Goal: Task Accomplishment & Management: Manage account settings

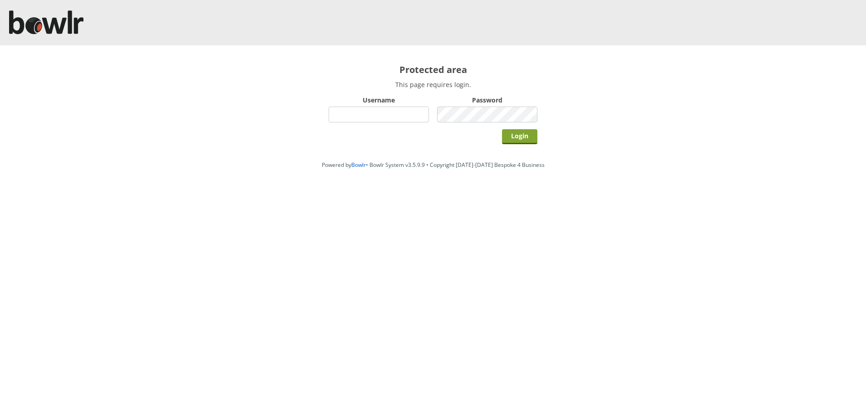
type input "hornseaindoorbowlsclub"
click at [522, 138] on input "Login" at bounding box center [519, 136] width 35 height 15
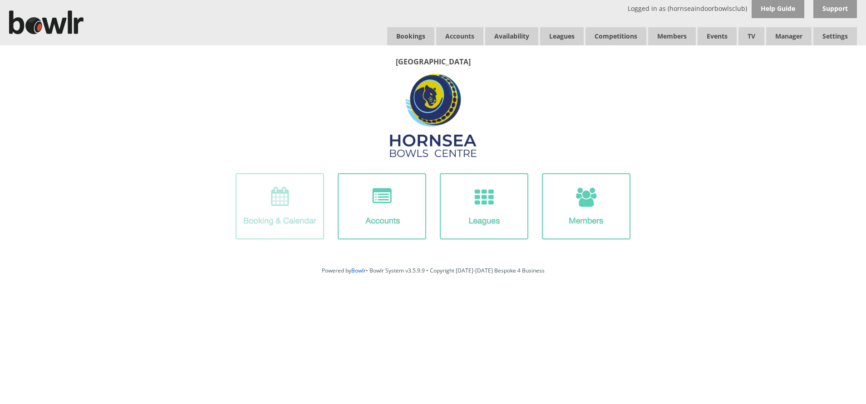
click at [289, 206] on img at bounding box center [280, 206] width 89 height 66
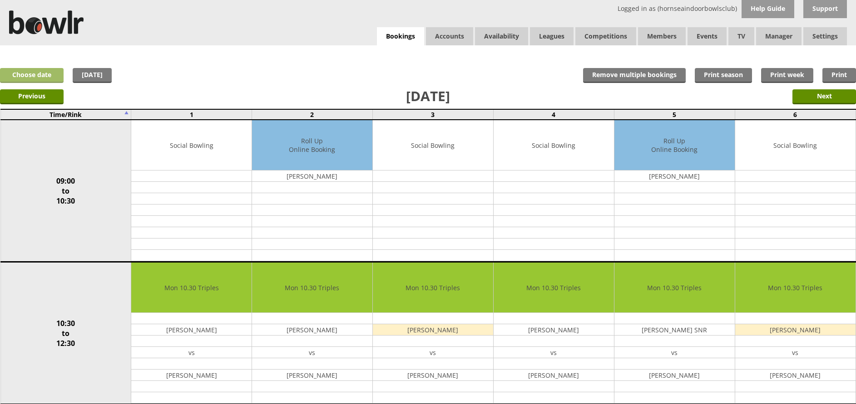
click at [45, 72] on link "Choose date" at bounding box center [32, 75] width 64 height 15
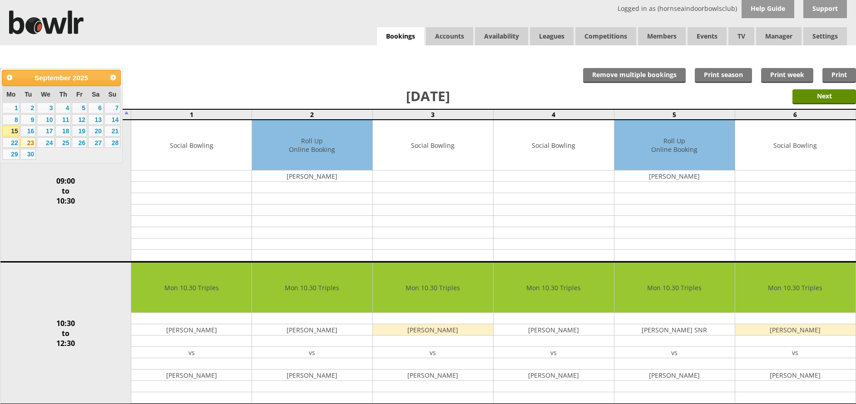
click at [25, 143] on link "23" at bounding box center [27, 143] width 15 height 11
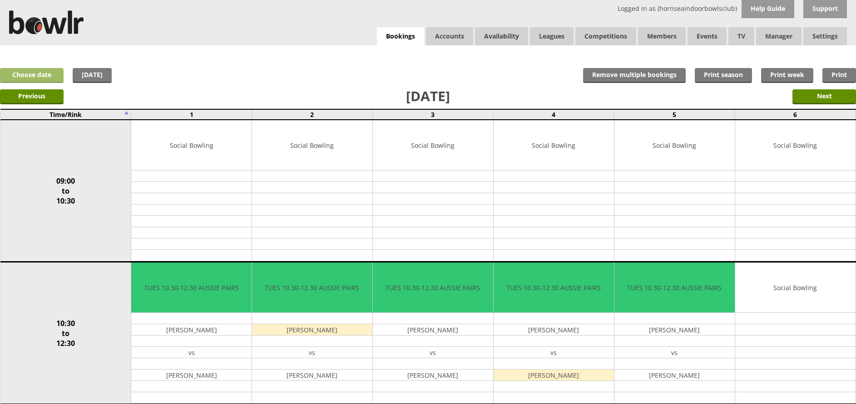
click at [48, 71] on link "Choose date" at bounding box center [32, 75] width 64 height 15
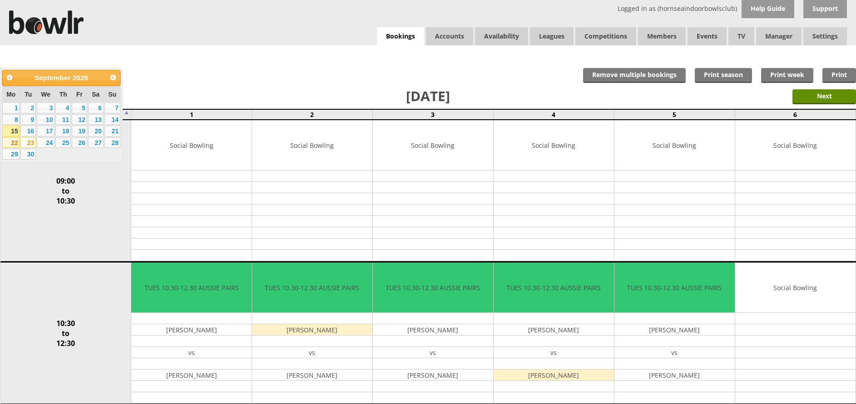
click at [11, 143] on link "22" at bounding box center [10, 143] width 17 height 11
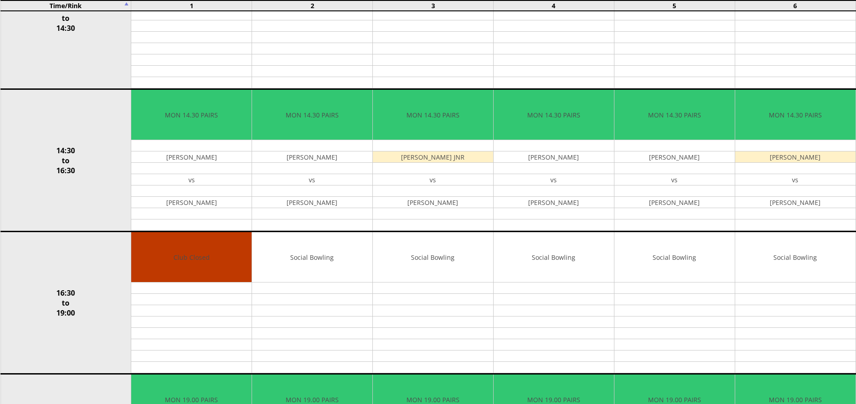
scroll to position [474, 0]
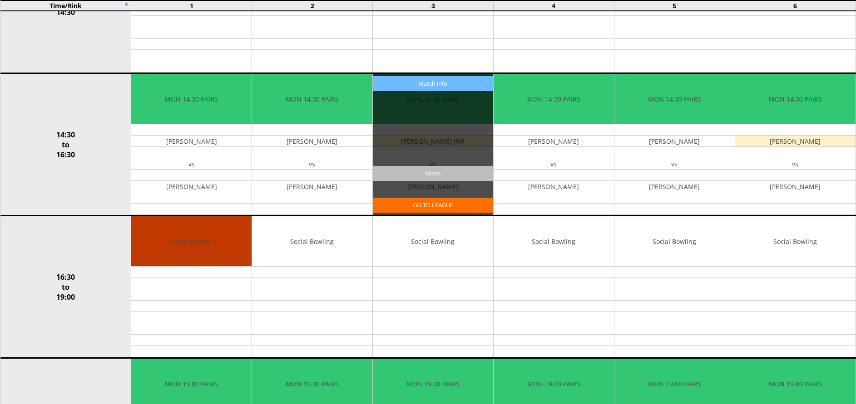
click at [431, 173] on input "Move" at bounding box center [433, 173] width 120 height 15
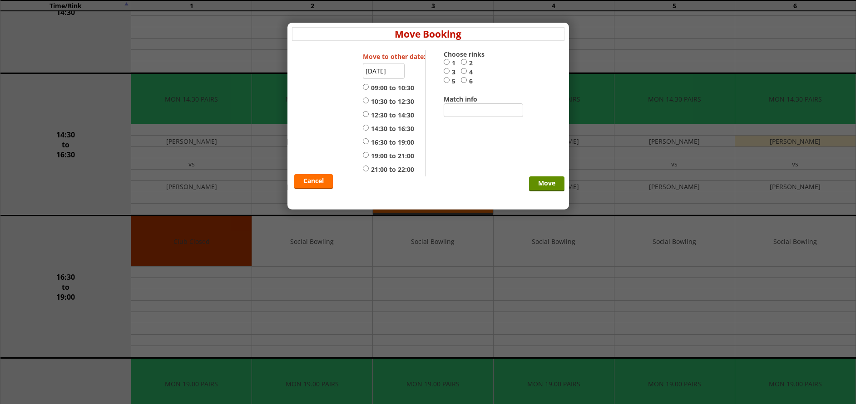
click at [385, 67] on input "22-09-2025" at bounding box center [384, 71] width 42 height 16
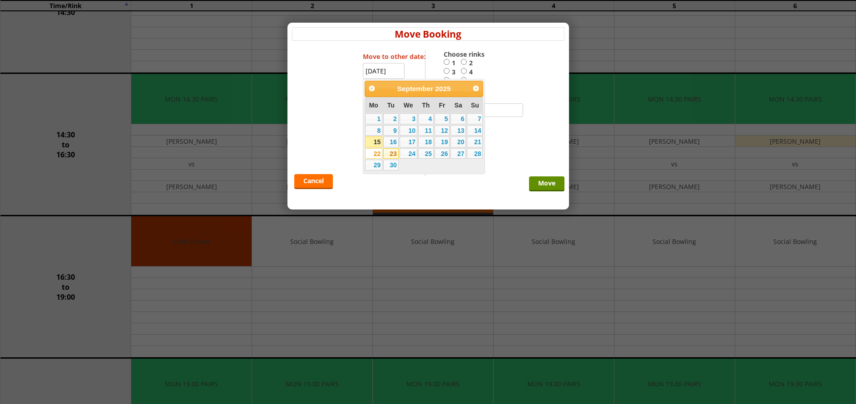
click at [392, 154] on link "23" at bounding box center [390, 153] width 15 height 11
type input "23-09-2025"
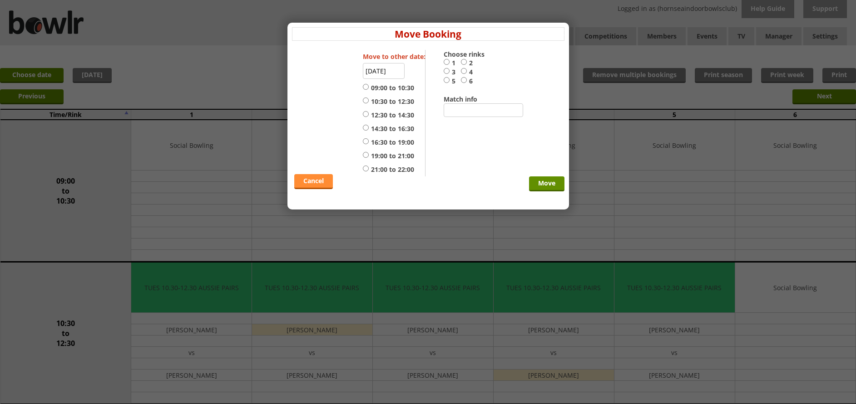
click at [306, 176] on link "Cancel" at bounding box center [313, 181] width 39 height 15
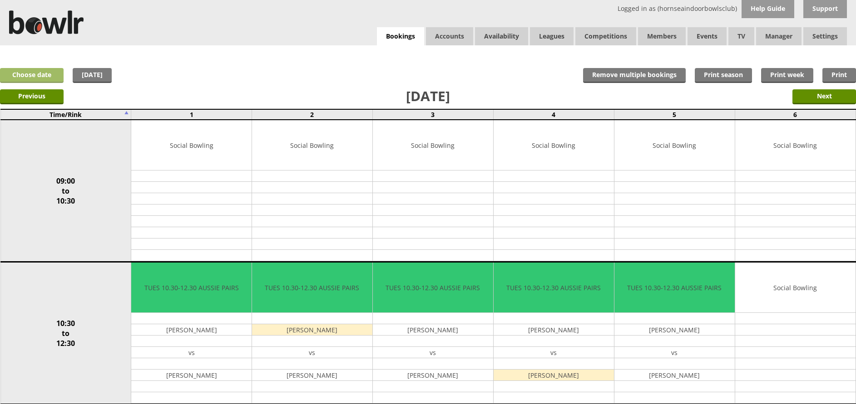
click at [45, 72] on link "Choose date" at bounding box center [32, 75] width 64 height 15
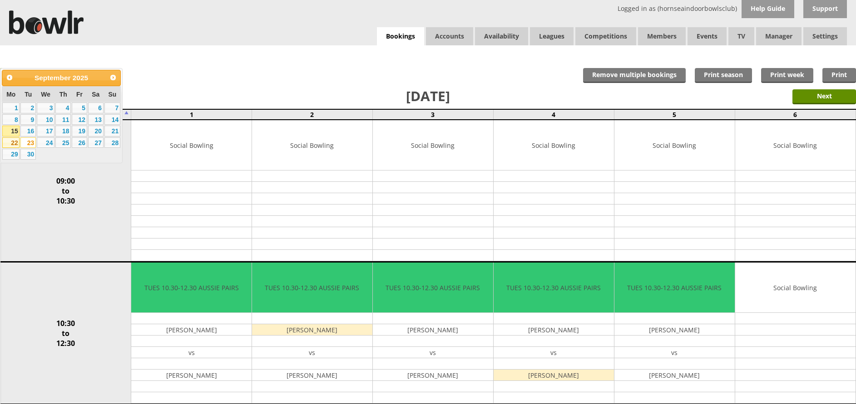
click at [13, 140] on link "22" at bounding box center [10, 143] width 17 height 11
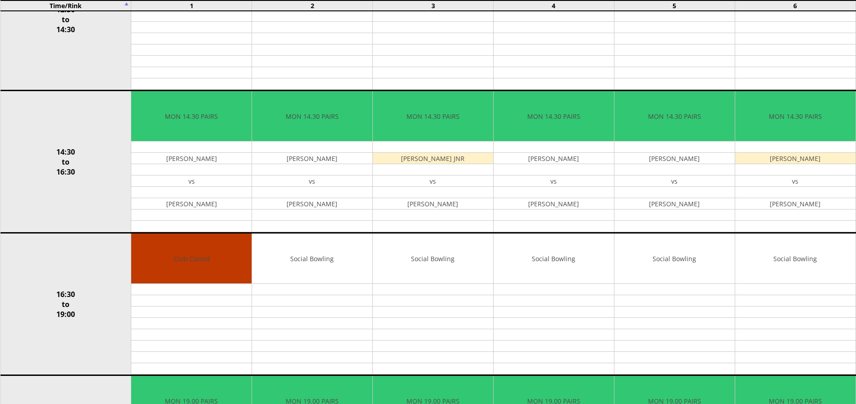
scroll to position [460, 0]
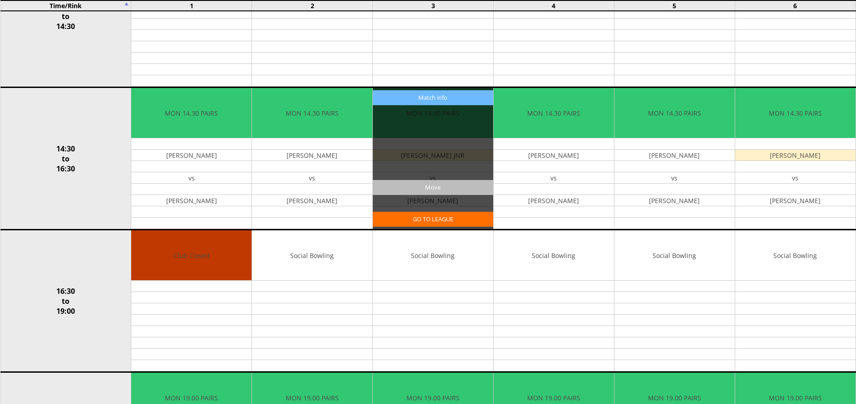
click at [438, 182] on input "Move" at bounding box center [433, 187] width 120 height 15
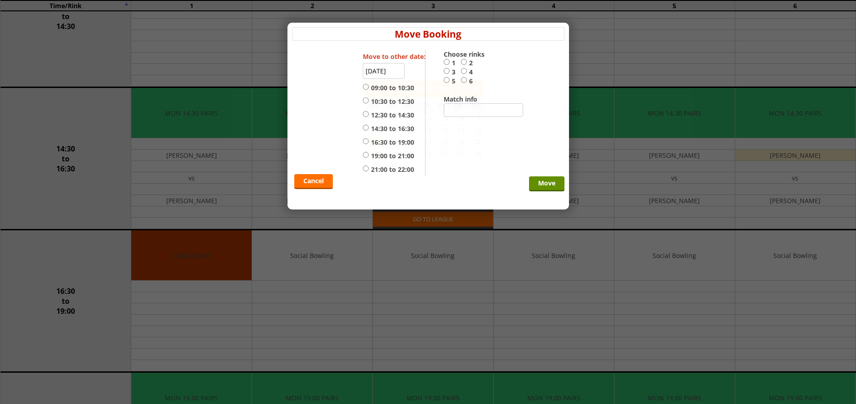
click at [382, 69] on input "22-09-2025" at bounding box center [384, 71] width 42 height 16
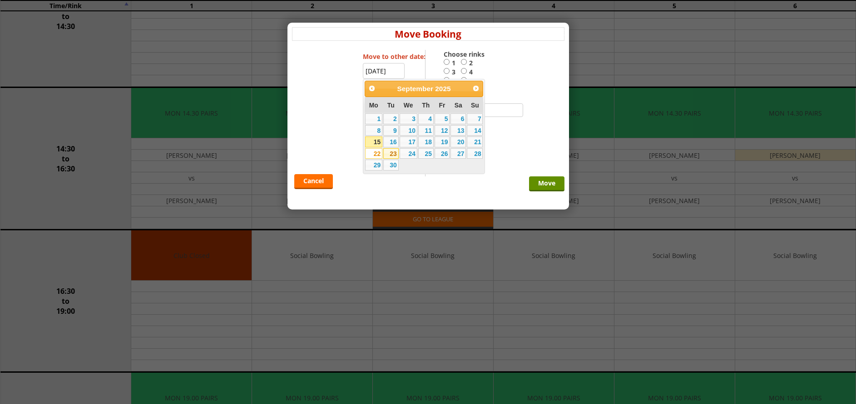
click at [392, 153] on link "23" at bounding box center [390, 153] width 15 height 11
type input "23-09-2025"
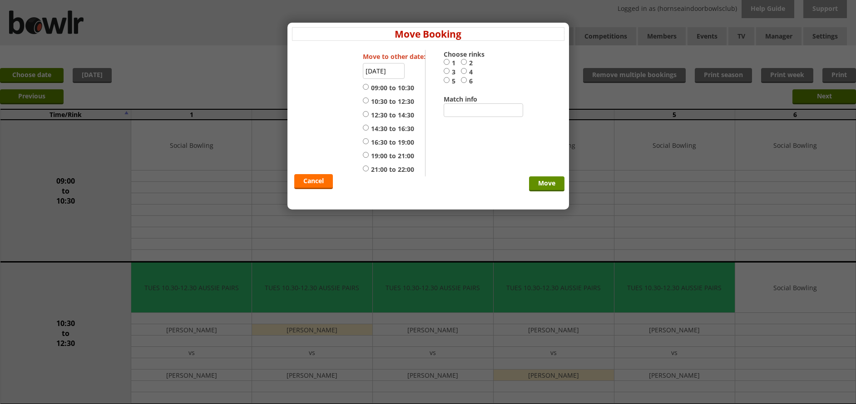
click at [443, 70] on input "3" at bounding box center [446, 71] width 6 height 7
radio input "true"
click at [368, 155] on input "19:00 to 21:00" at bounding box center [366, 155] width 6 height 7
radio input "true"
click at [547, 183] on input "Move" at bounding box center [546, 184] width 35 height 15
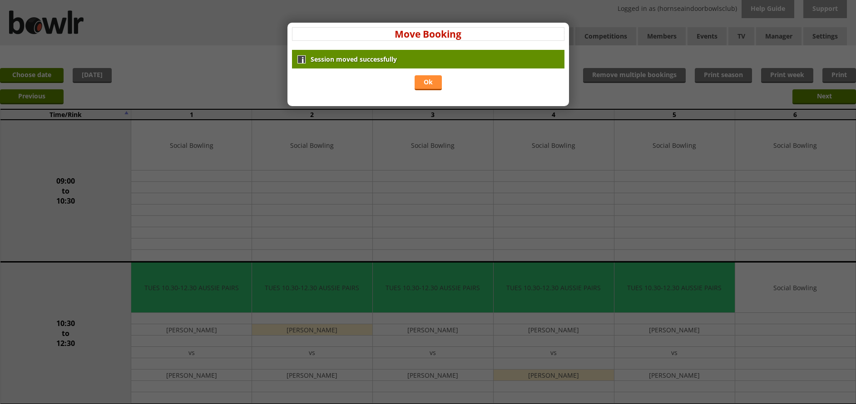
click at [429, 81] on link "Ok" at bounding box center [427, 82] width 27 height 15
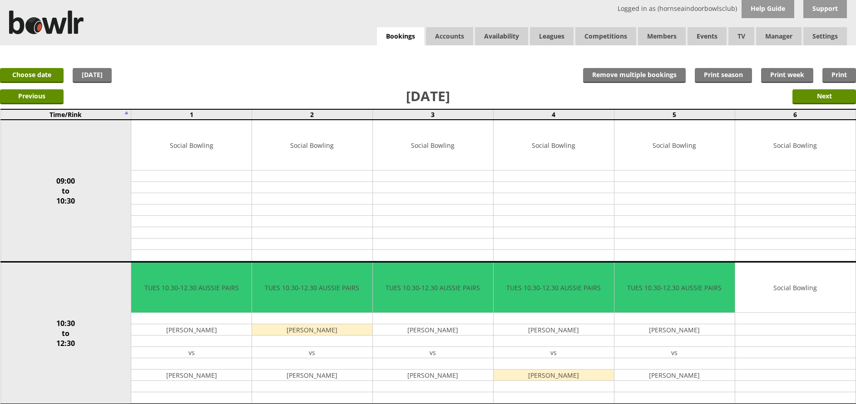
click at [42, 75] on link "Choose date" at bounding box center [32, 75] width 64 height 15
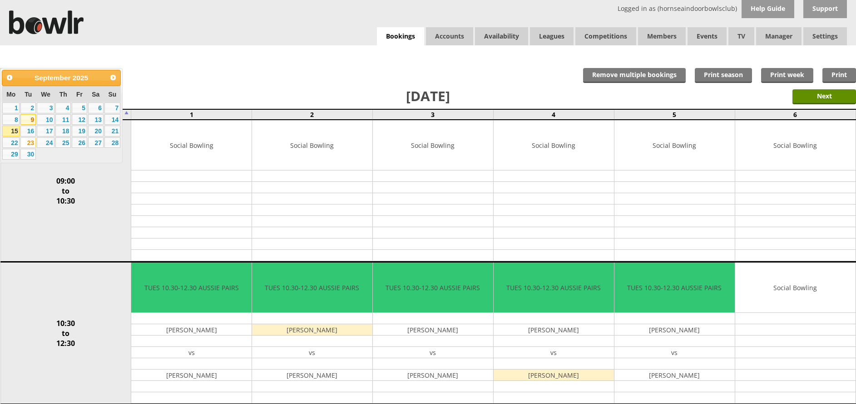
click at [31, 118] on link "9" at bounding box center [27, 119] width 15 height 11
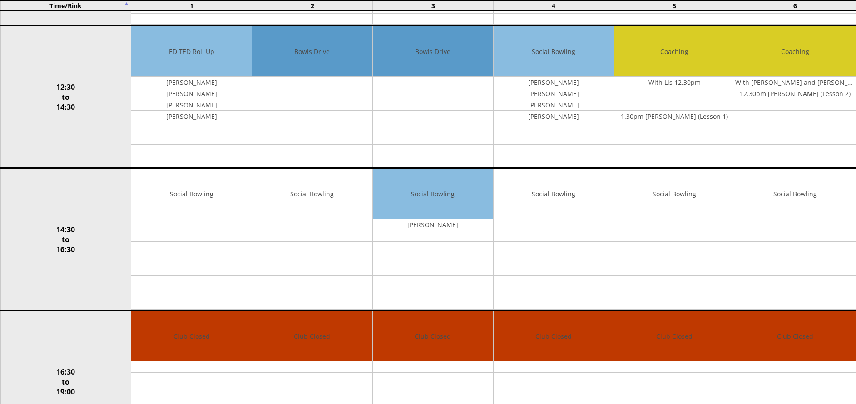
scroll to position [64, 0]
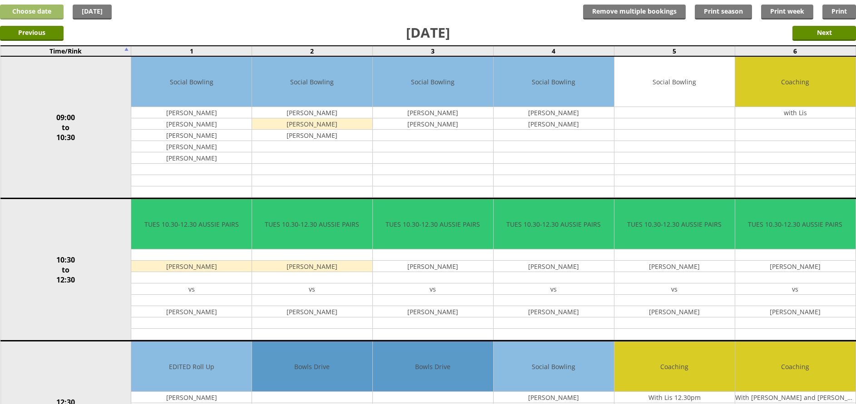
click at [37, 10] on link "Choose date" at bounding box center [32, 12] width 64 height 15
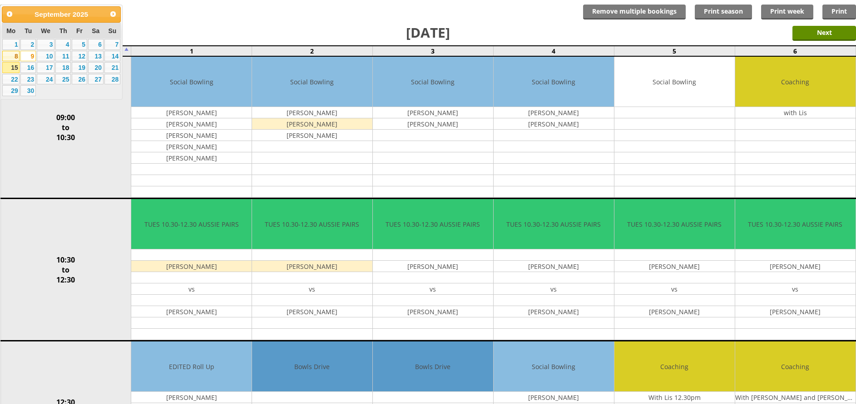
click at [12, 54] on link "8" at bounding box center [10, 56] width 17 height 11
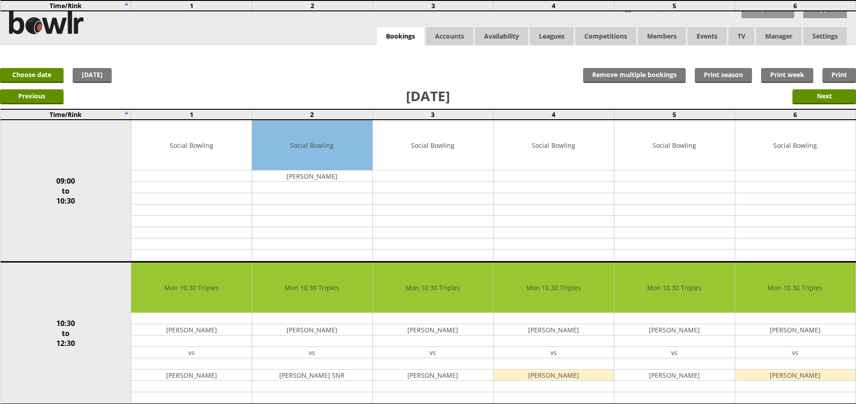
scroll to position [801, 0]
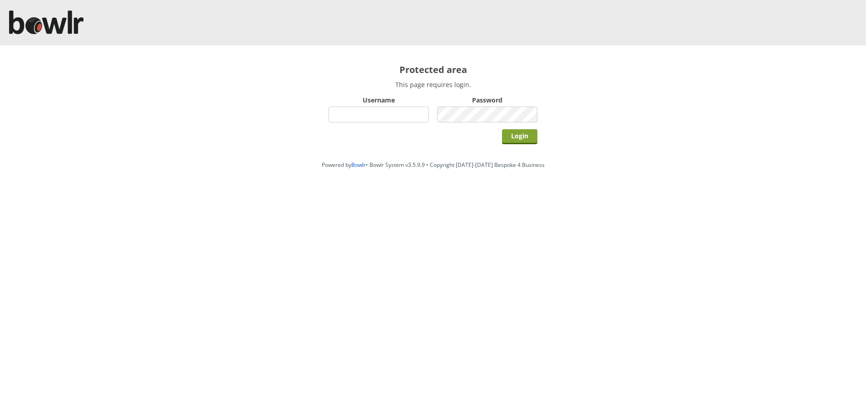
type input "hornseaindoorbowlsclub"
click at [522, 138] on input "Login" at bounding box center [519, 136] width 35 height 15
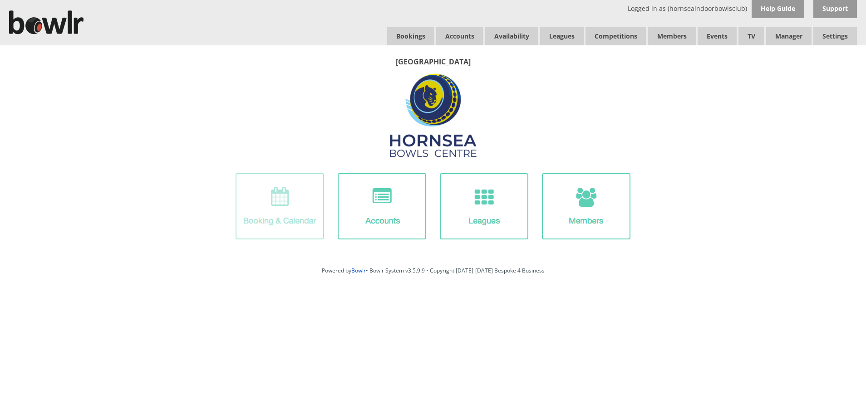
click at [280, 216] on img at bounding box center [280, 206] width 89 height 66
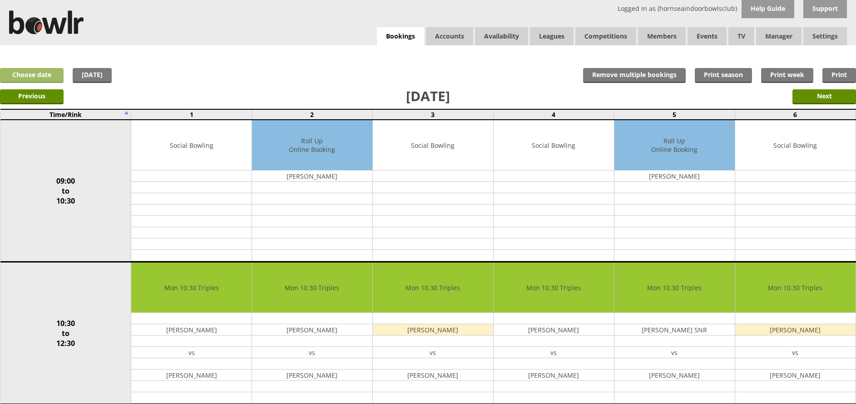
click at [37, 74] on link "Choose date" at bounding box center [32, 75] width 64 height 15
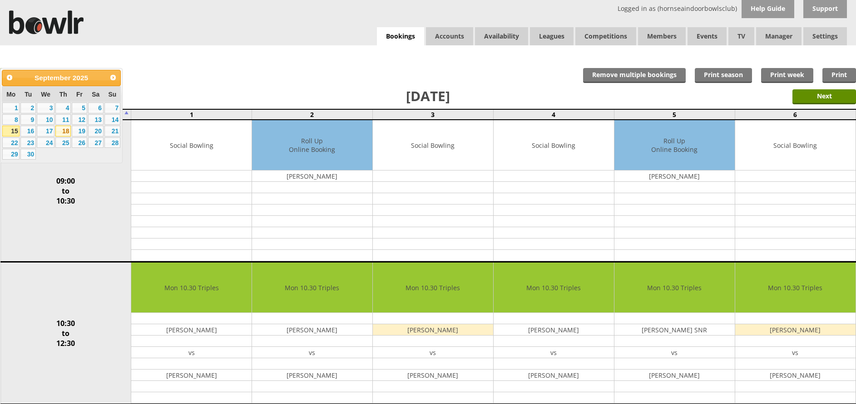
click at [60, 130] on link "18" at bounding box center [62, 131] width 15 height 11
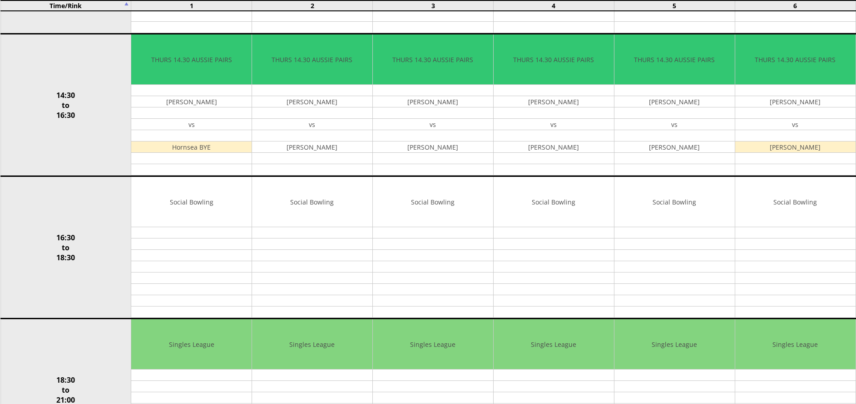
scroll to position [512, 0]
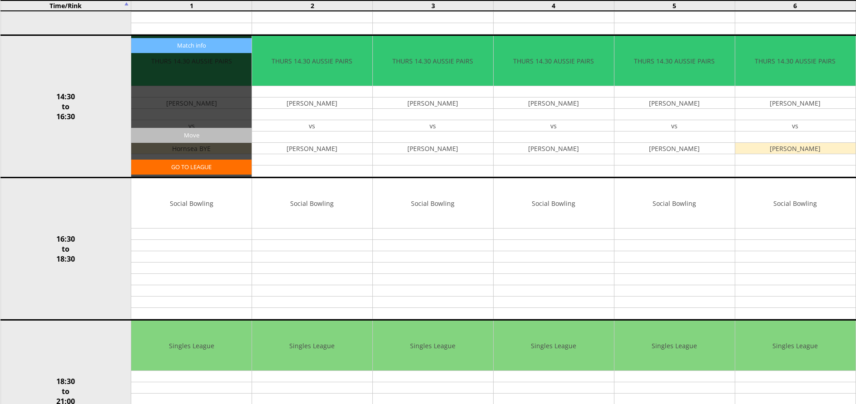
click at [205, 138] on input "Move" at bounding box center [191, 135] width 120 height 15
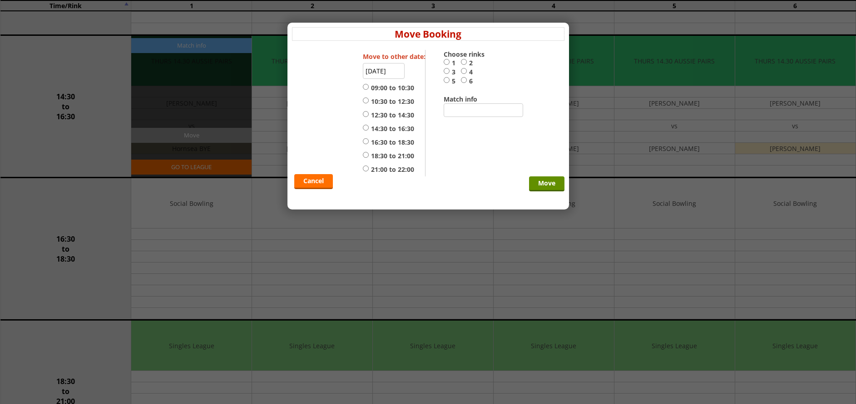
click at [366, 172] on input "21:00 to 22:00" at bounding box center [366, 168] width 6 height 7
radio input "true"
click at [446, 62] on input "1" at bounding box center [446, 62] width 6 height 7
radio input "true"
click at [544, 187] on input "Move" at bounding box center [546, 184] width 35 height 15
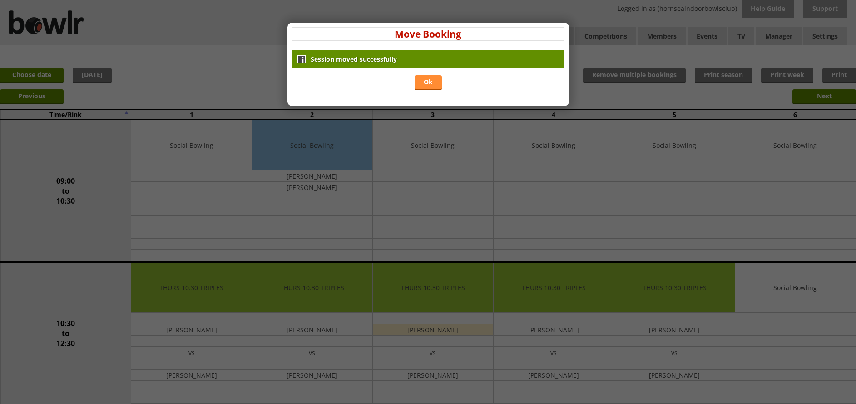
click at [426, 82] on link "Ok" at bounding box center [427, 82] width 27 height 15
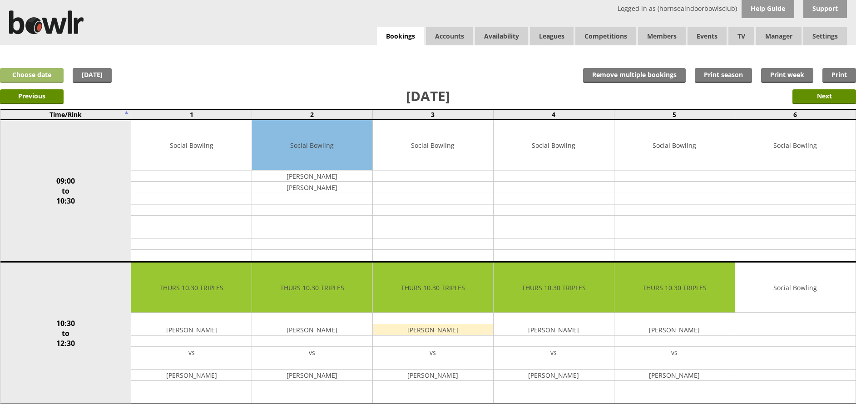
click at [20, 74] on link "Choose date" at bounding box center [32, 75] width 64 height 15
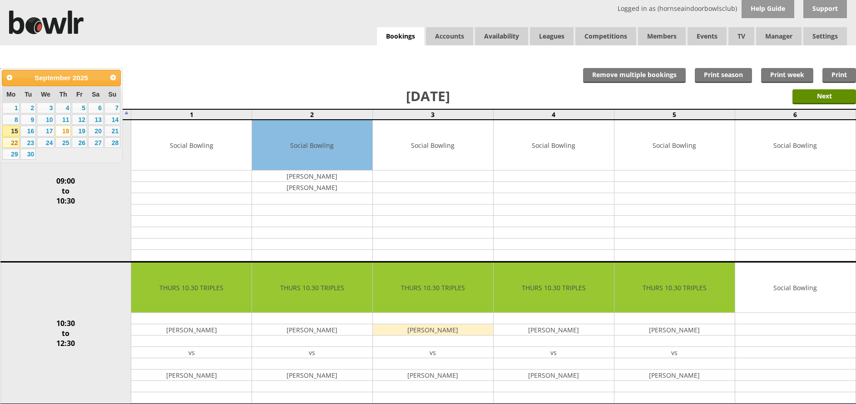
click at [11, 148] on link "22" at bounding box center [10, 143] width 17 height 11
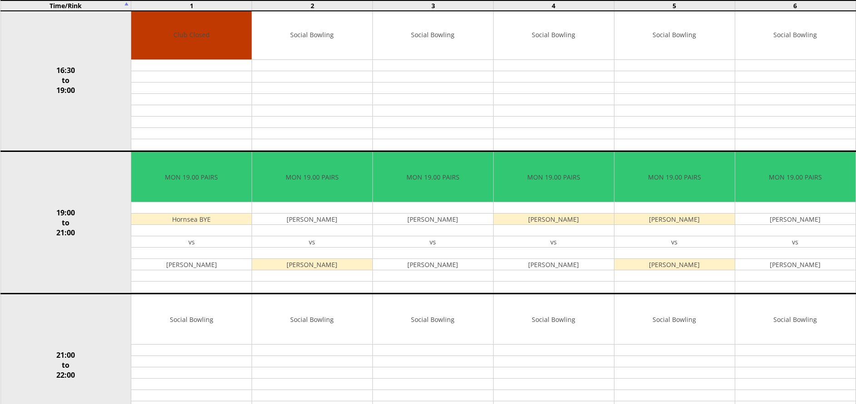
scroll to position [731, 0]
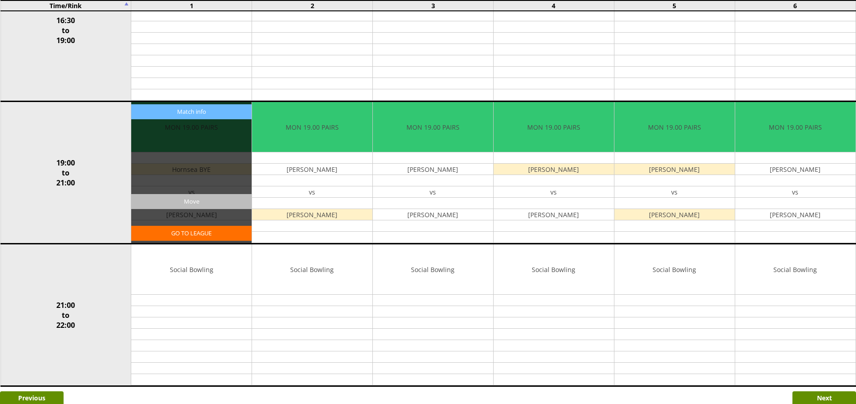
click at [189, 202] on input "Move" at bounding box center [191, 201] width 120 height 15
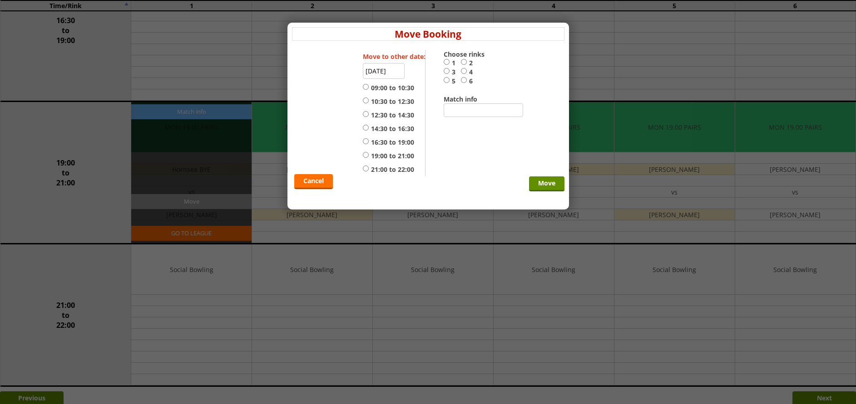
click at [364, 172] on label "21:00 to 22:00" at bounding box center [388, 169] width 51 height 9
click at [364, 172] on input "21:00 to 22:00" at bounding box center [366, 168] width 6 height 7
radio input "true"
click at [443, 61] on input "1" at bounding box center [446, 62] width 6 height 7
radio input "true"
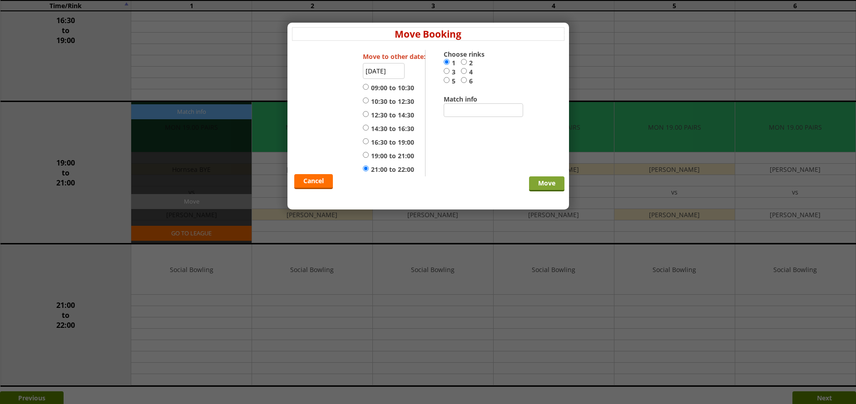
click at [537, 184] on input "Move" at bounding box center [546, 184] width 35 height 15
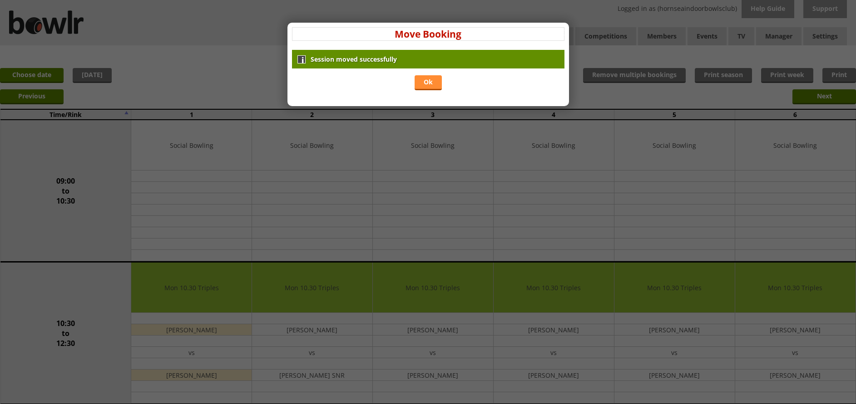
click at [430, 80] on link "Ok" at bounding box center [427, 82] width 27 height 15
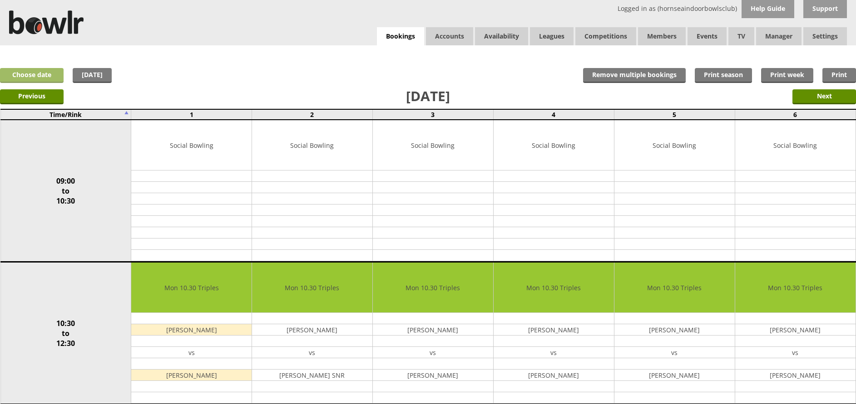
click at [36, 69] on link "Choose date" at bounding box center [32, 75] width 64 height 15
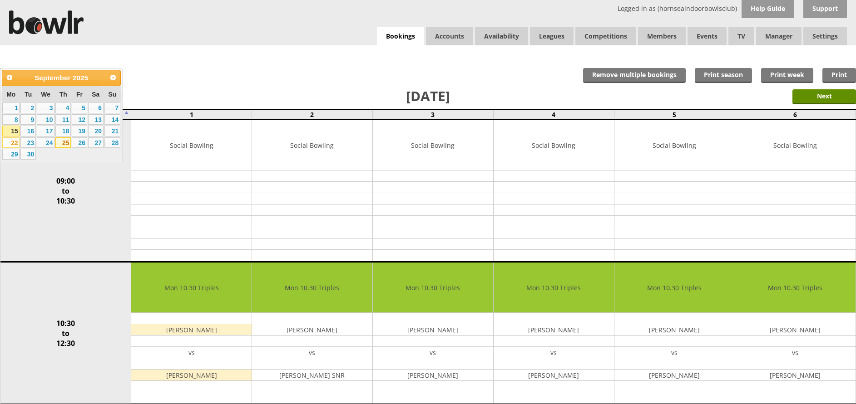
click at [64, 141] on link "25" at bounding box center [62, 143] width 15 height 11
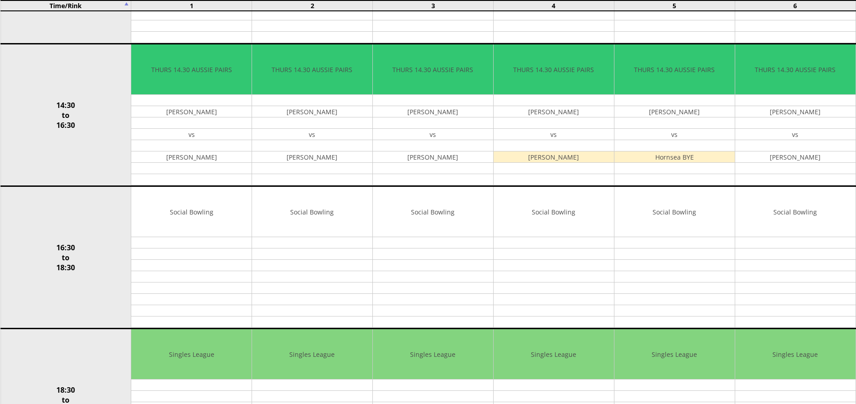
scroll to position [500, 0]
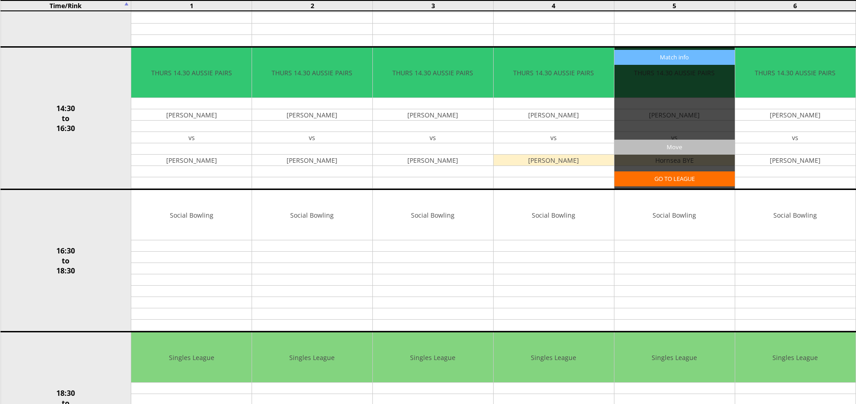
click at [665, 147] on input "Move" at bounding box center [674, 147] width 120 height 15
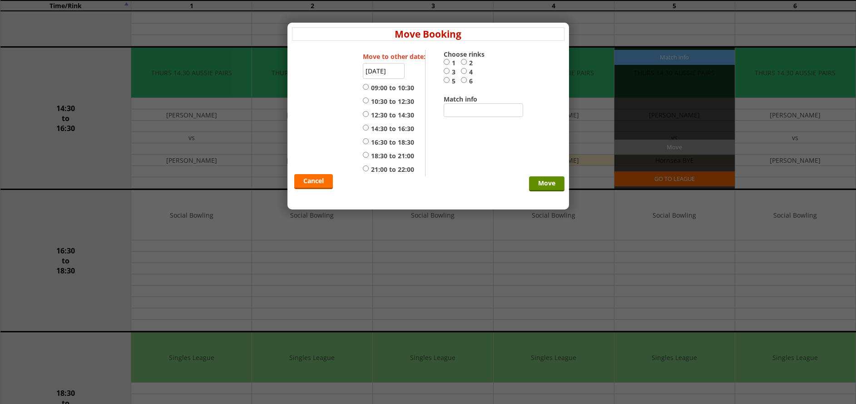
click at [365, 169] on input "21:00 to 22:00" at bounding box center [366, 168] width 6 height 7
radio input "true"
click at [448, 79] on input "5" at bounding box center [446, 80] width 6 height 7
radio input "true"
click at [541, 181] on input "Move" at bounding box center [546, 184] width 35 height 15
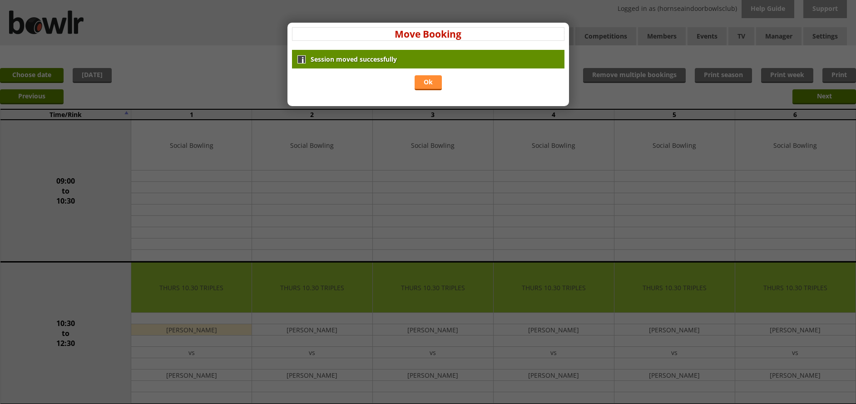
click at [432, 83] on link "Ok" at bounding box center [427, 82] width 27 height 15
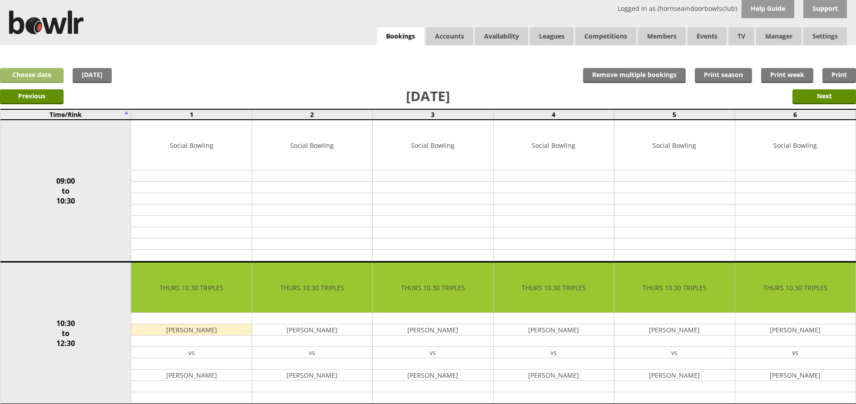
click at [39, 72] on link "Choose date" at bounding box center [32, 75] width 64 height 15
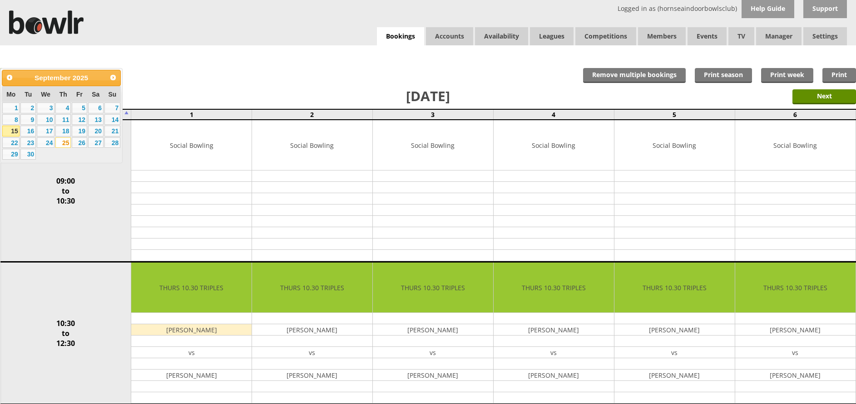
click at [14, 161] on div "Prev Next September 2025 Mo Tu We Th Fr Sa Su 1 2 3 4 5 6 7 8 9 10 11 12 13 14 …" at bounding box center [61, 115] width 123 height 95
click at [12, 156] on link "29" at bounding box center [10, 154] width 17 height 11
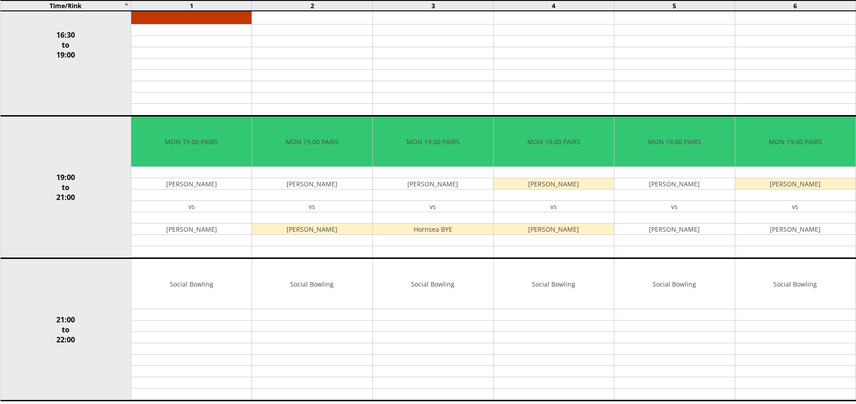
scroll to position [718, 0]
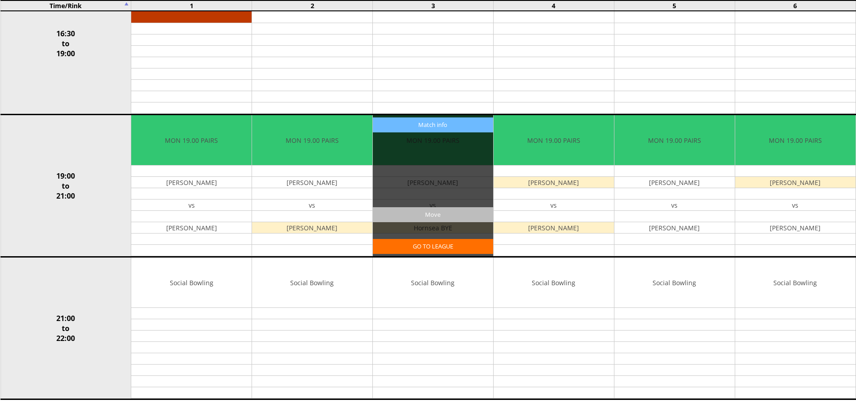
click at [443, 217] on input "Move" at bounding box center [433, 214] width 120 height 15
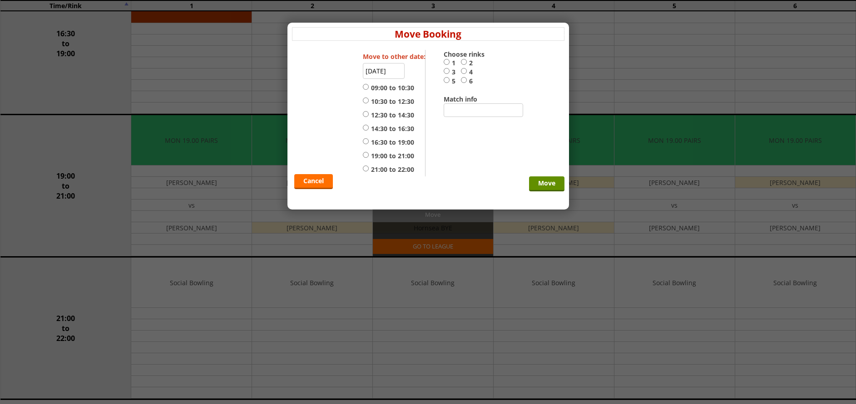
click at [363, 170] on input "21:00 to 22:00" at bounding box center [366, 168] width 6 height 7
radio input "true"
click at [448, 68] on input "3" at bounding box center [446, 71] width 6 height 7
radio input "true"
click at [551, 182] on input "Move" at bounding box center [546, 184] width 35 height 15
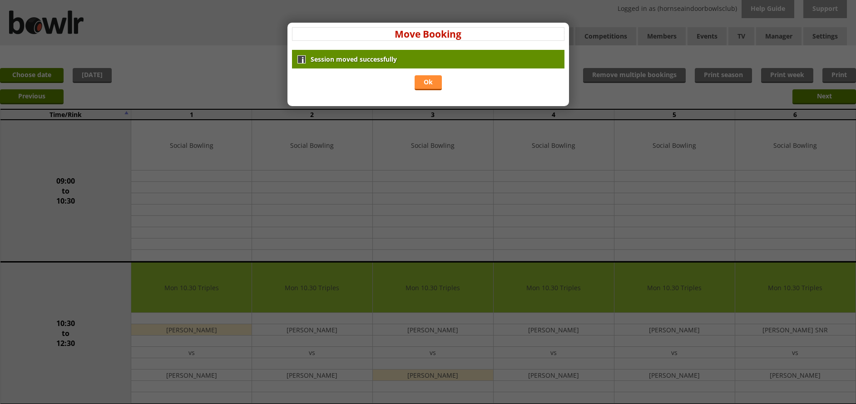
click at [420, 83] on link "Ok" at bounding box center [427, 82] width 27 height 15
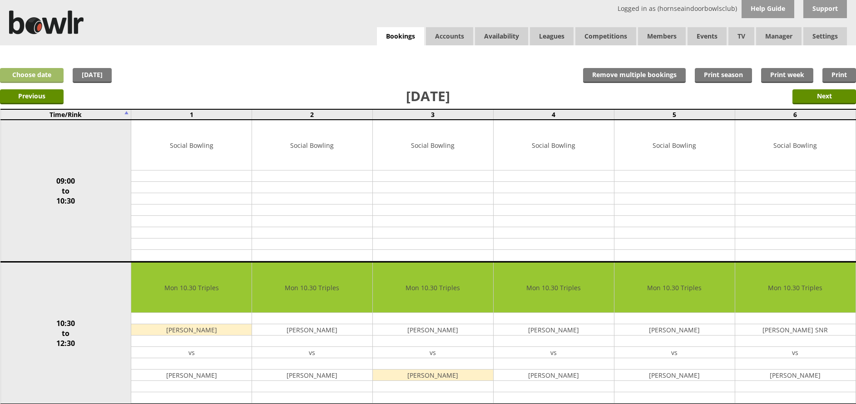
click at [39, 69] on link "Choose date" at bounding box center [32, 75] width 64 height 15
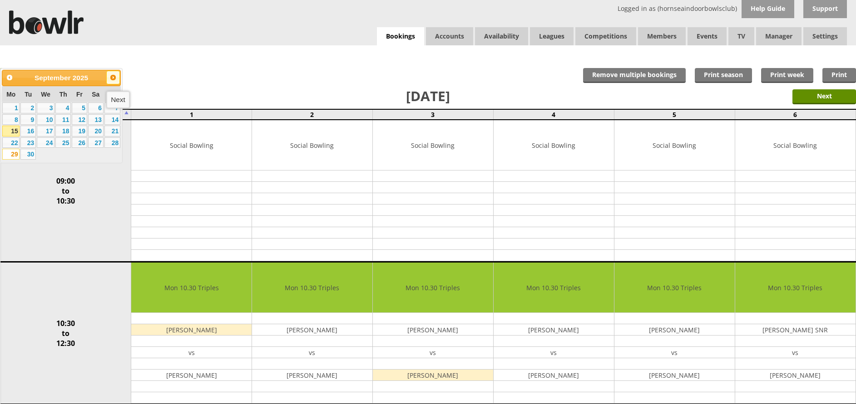
click at [114, 77] on span "Next" at bounding box center [112, 77] width 7 height 7
click at [64, 105] on link "2" at bounding box center [62, 108] width 15 height 11
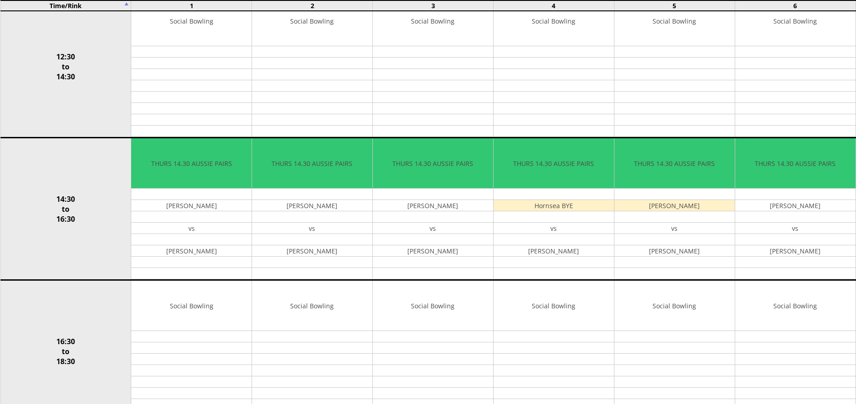
scroll to position [408, 0]
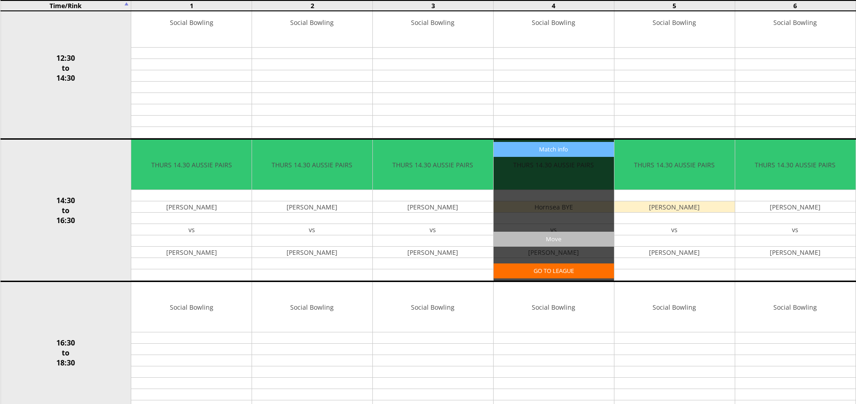
click at [546, 238] on input "Move" at bounding box center [553, 239] width 120 height 15
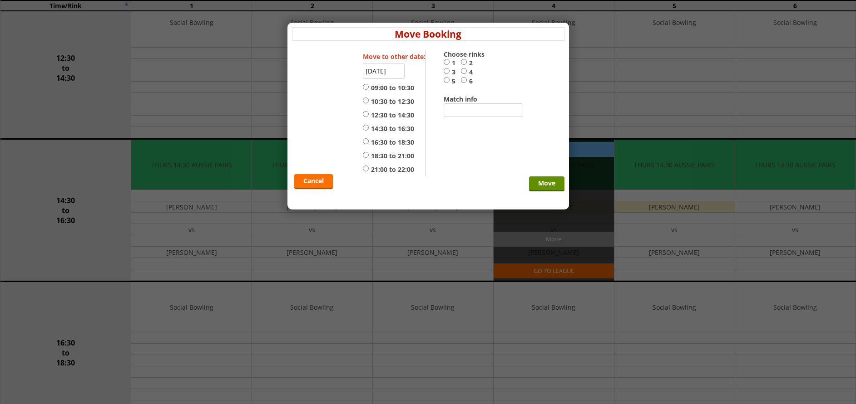
click at [365, 170] on input "21:00 to 22:00" at bounding box center [366, 168] width 6 height 7
radio input "true"
click at [464, 70] on input "4" at bounding box center [464, 71] width 6 height 7
radio input "true"
click at [543, 181] on input "Move" at bounding box center [546, 184] width 35 height 15
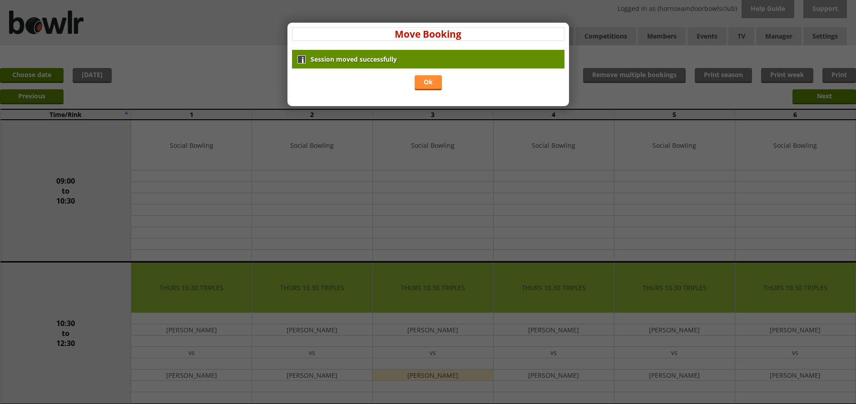
click at [426, 81] on link "Ok" at bounding box center [427, 82] width 27 height 15
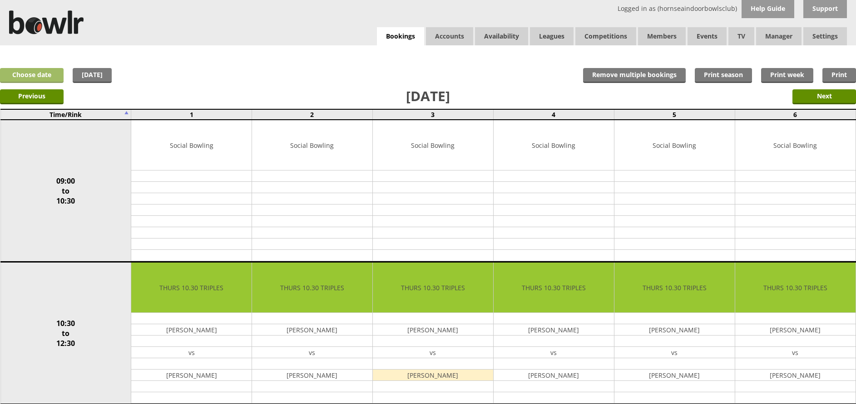
click at [47, 73] on link "Choose date" at bounding box center [32, 75] width 64 height 15
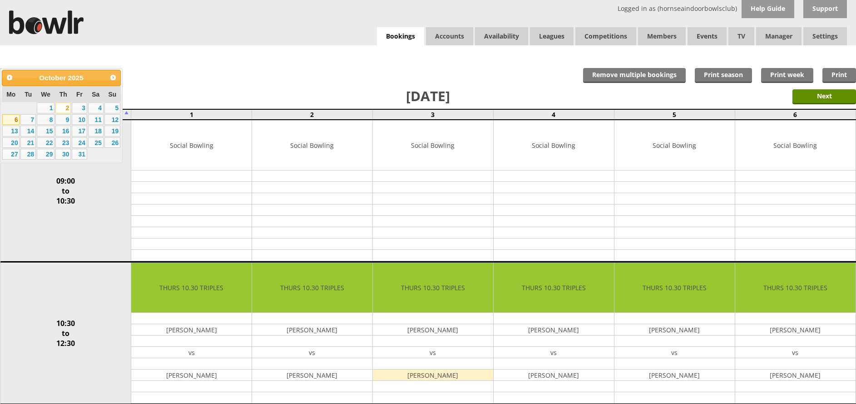
click at [14, 121] on link "6" at bounding box center [10, 119] width 17 height 11
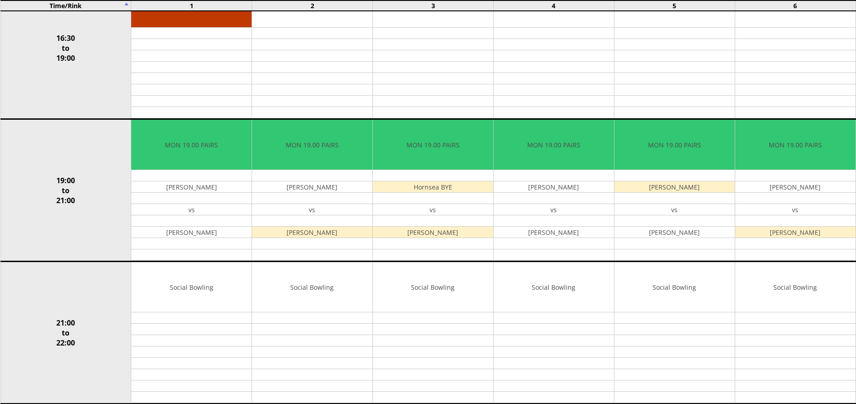
scroll to position [716, 0]
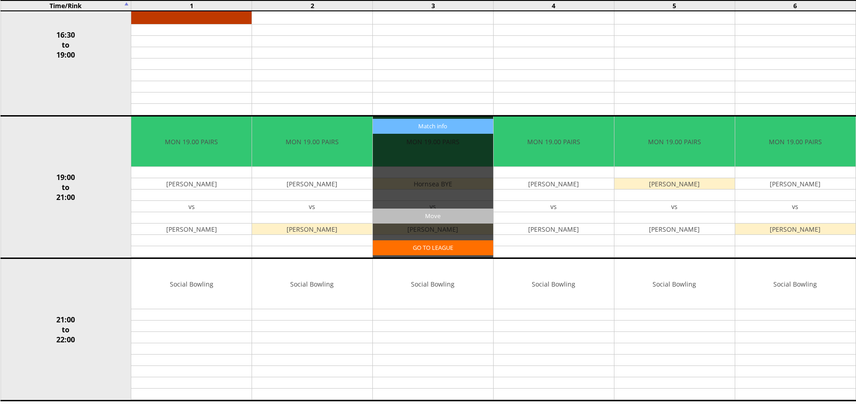
click at [415, 216] on input "Move" at bounding box center [433, 216] width 120 height 15
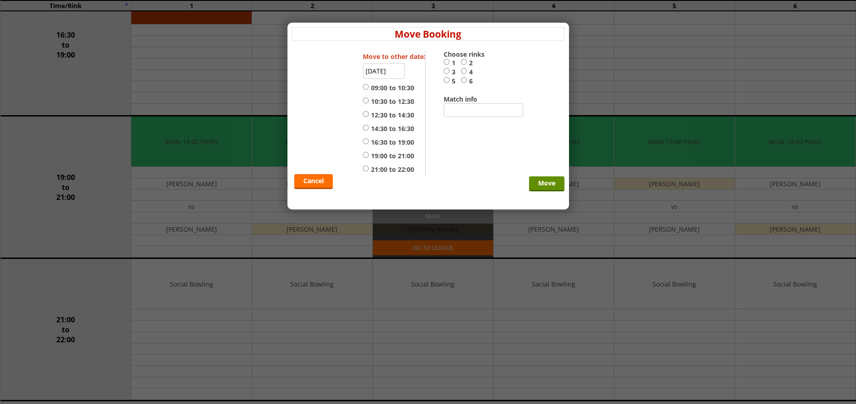
click at [366, 170] on input "21:00 to 22:00" at bounding box center [366, 168] width 6 height 7
radio input "true"
click at [446, 72] on input "3" at bounding box center [446, 71] width 6 height 7
radio input "true"
click at [546, 182] on input "Move" at bounding box center [546, 184] width 35 height 15
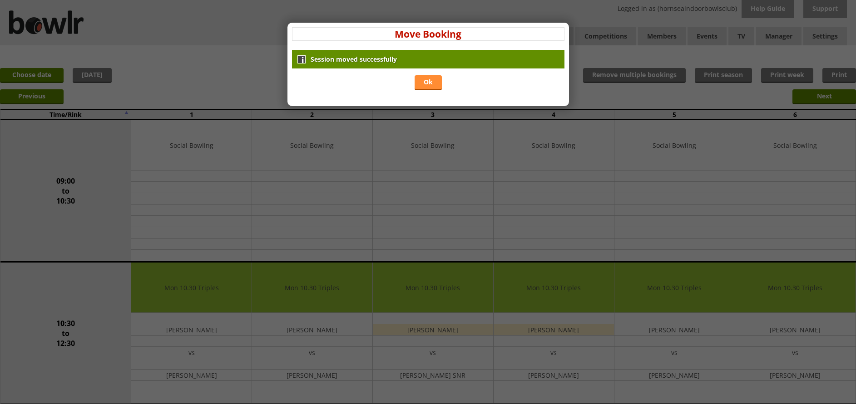
click at [433, 81] on link "Ok" at bounding box center [427, 82] width 27 height 15
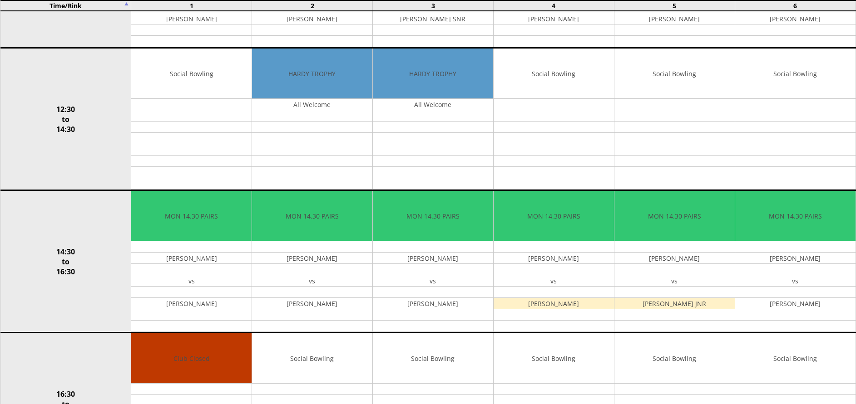
scroll to position [452, 0]
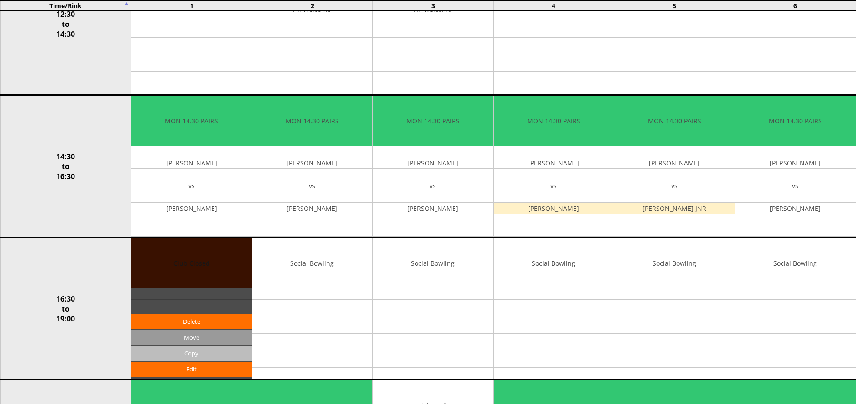
click at [190, 354] on input "Copy" at bounding box center [191, 353] width 120 height 15
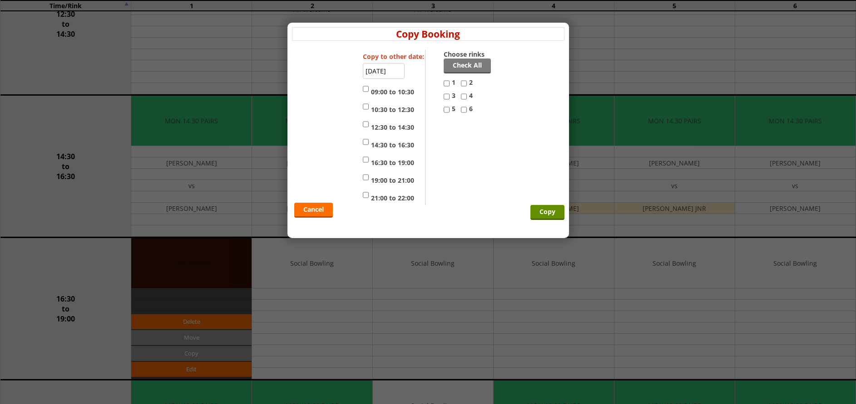
click at [366, 160] on input "16:30 to 19:00" at bounding box center [366, 159] width 6 height 11
checkbox input "true"
click at [465, 84] on input "2" at bounding box center [464, 83] width 6 height 11
checkbox input "true"
click at [444, 99] on input "3" at bounding box center [446, 96] width 6 height 11
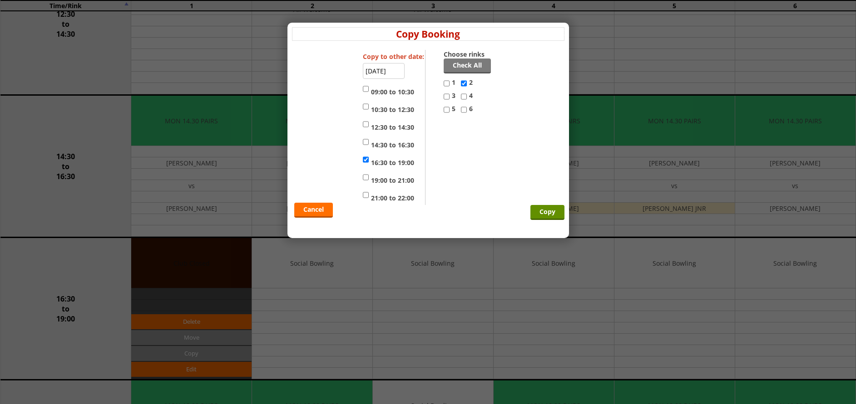
checkbox input "true"
click at [461, 99] on input "4" at bounding box center [464, 96] width 6 height 11
checkbox input "true"
click at [445, 112] on input "5" at bounding box center [446, 109] width 6 height 11
checkbox input "true"
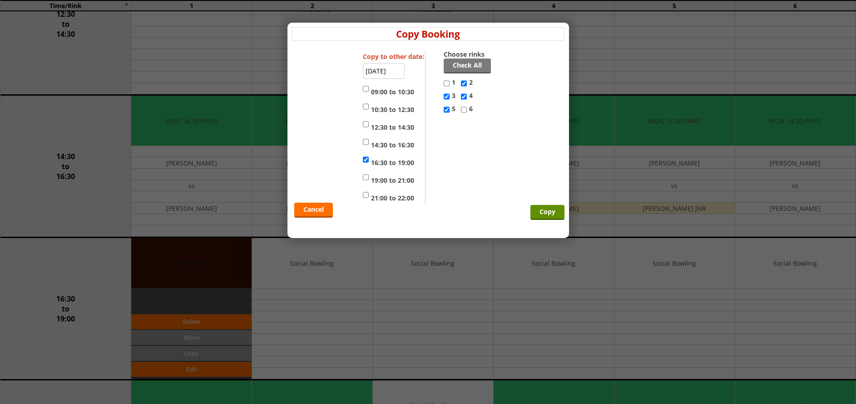
click at [464, 111] on input "6" at bounding box center [464, 109] width 6 height 11
checkbox input "true"
click at [544, 212] on input "Copy" at bounding box center [547, 212] width 34 height 15
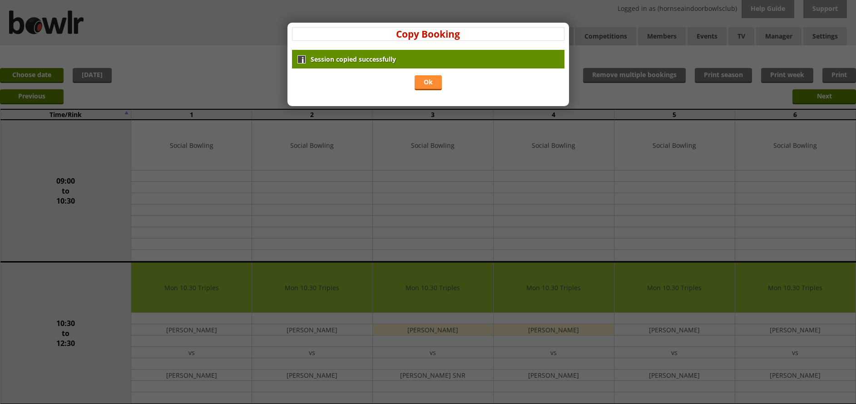
click at [430, 81] on link "Ok" at bounding box center [427, 82] width 27 height 15
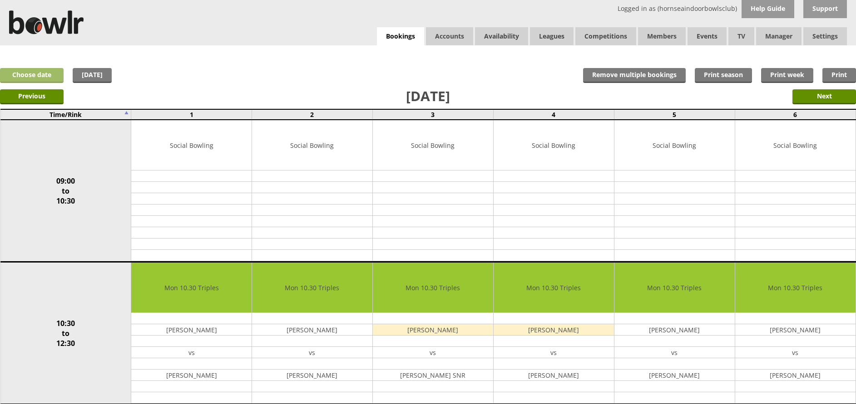
click link "Choose date"
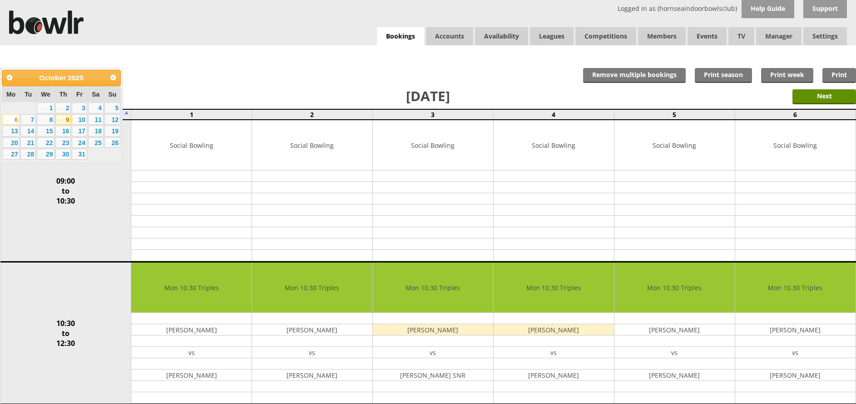
click link "9"
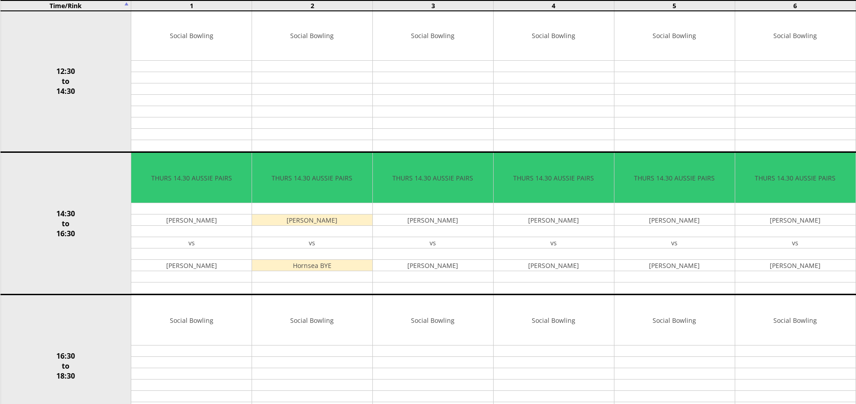
scroll to position [390, 0]
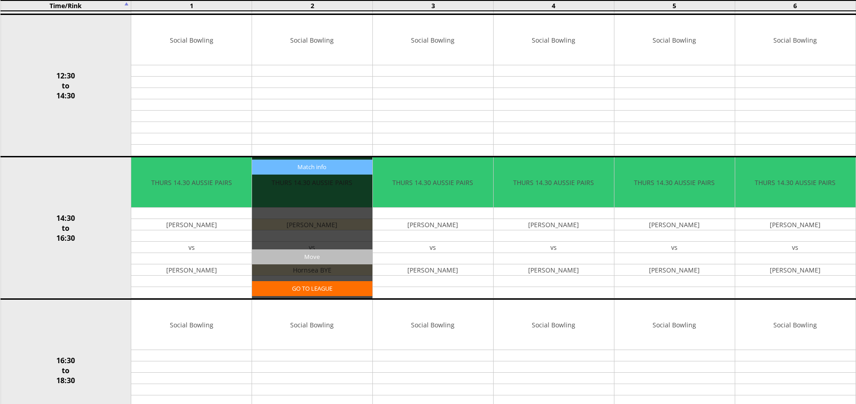
click at [304, 259] on input "Move" at bounding box center [312, 257] width 120 height 15
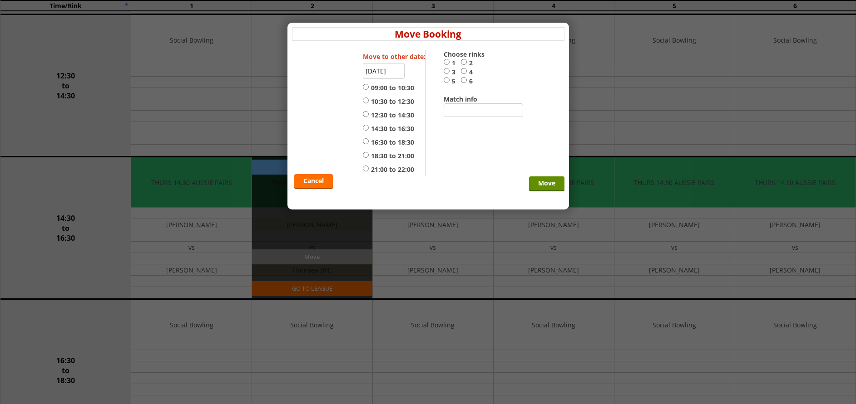
click at [369, 167] on label "21:00 to 22:00" at bounding box center [388, 169] width 51 height 9
click at [369, 167] on input "21:00 to 22:00" at bounding box center [366, 168] width 6 height 7
radio input "true"
click at [464, 62] on input "2" at bounding box center [464, 62] width 6 height 7
radio input "true"
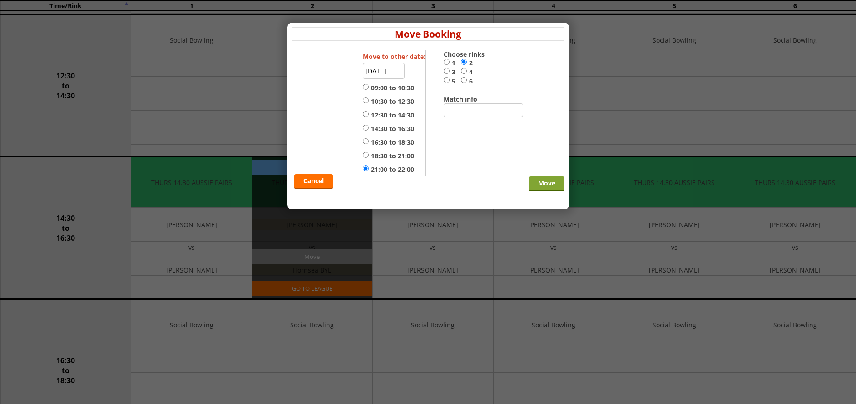
click at [544, 182] on input "Move" at bounding box center [546, 184] width 35 height 15
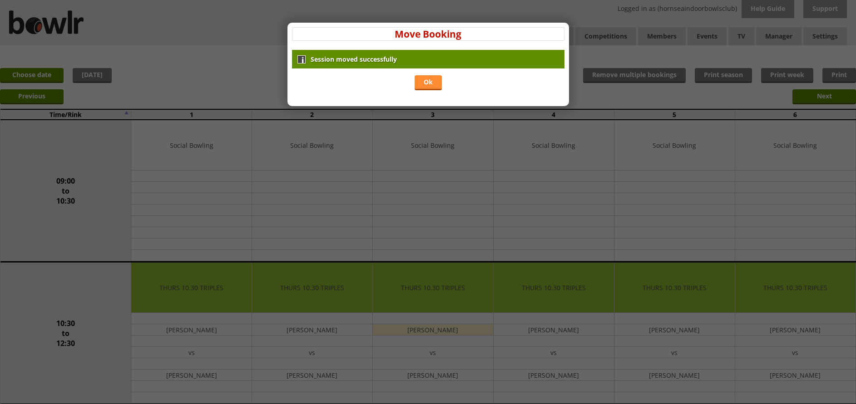
click at [430, 81] on link "Ok" at bounding box center [427, 82] width 27 height 15
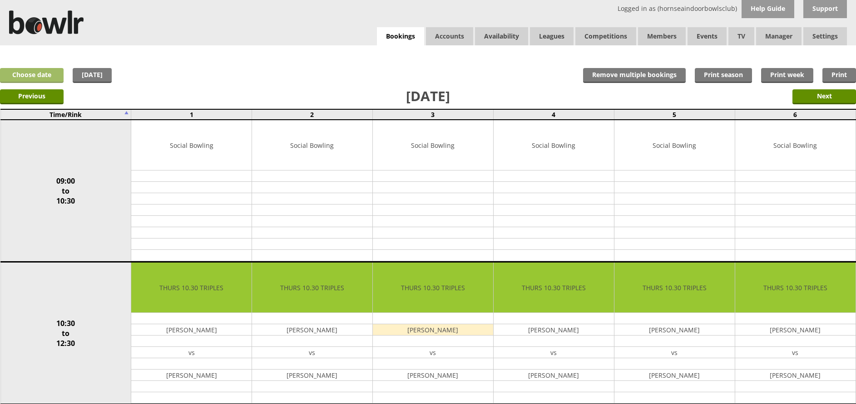
click at [40, 72] on link "Choose date" at bounding box center [32, 75] width 64 height 15
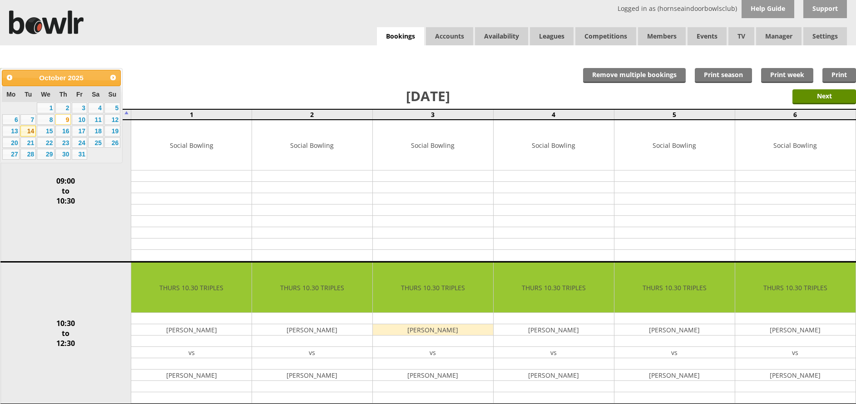
click at [34, 130] on link "14" at bounding box center [27, 131] width 15 height 11
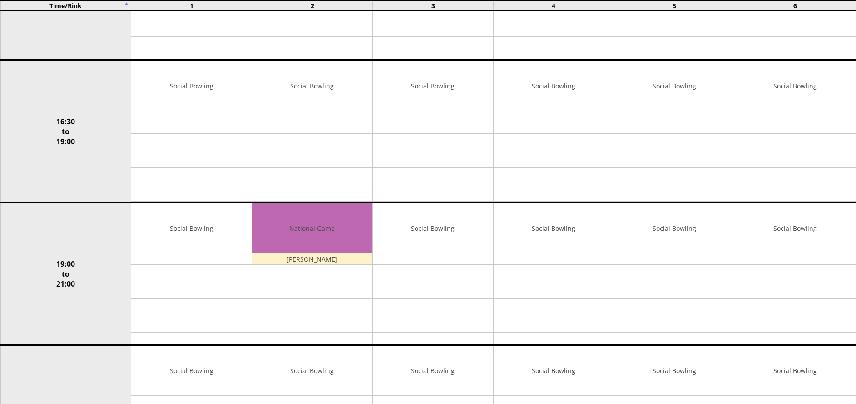
scroll to position [631, 0]
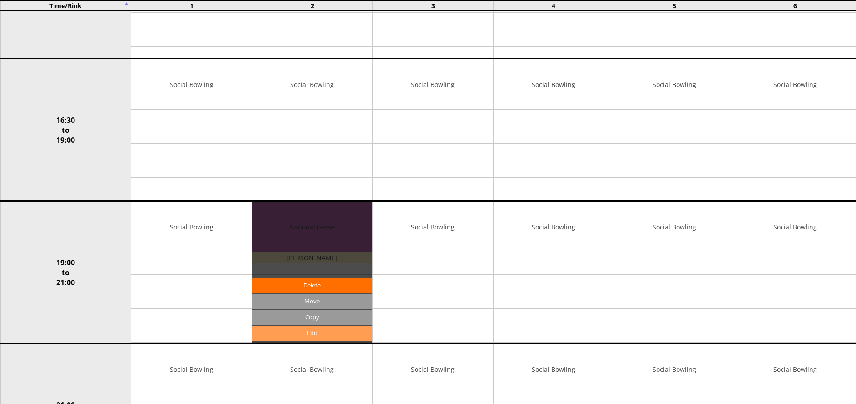
click at [291, 330] on link "Edit" at bounding box center [312, 333] width 120 height 15
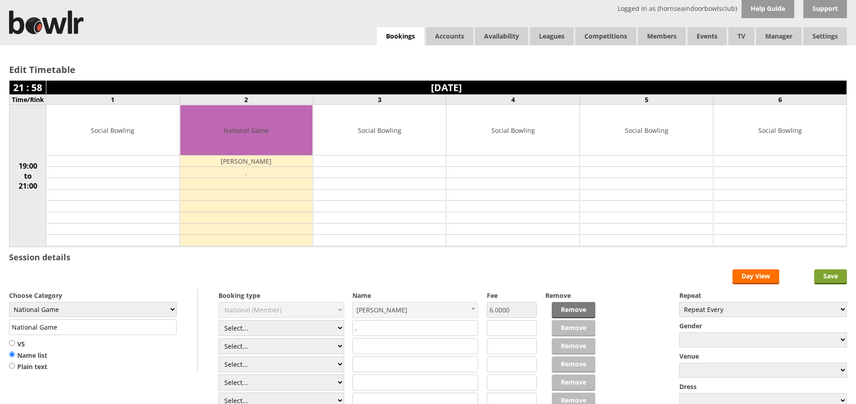
click at [835, 275] on input "Save" at bounding box center [830, 277] width 33 height 15
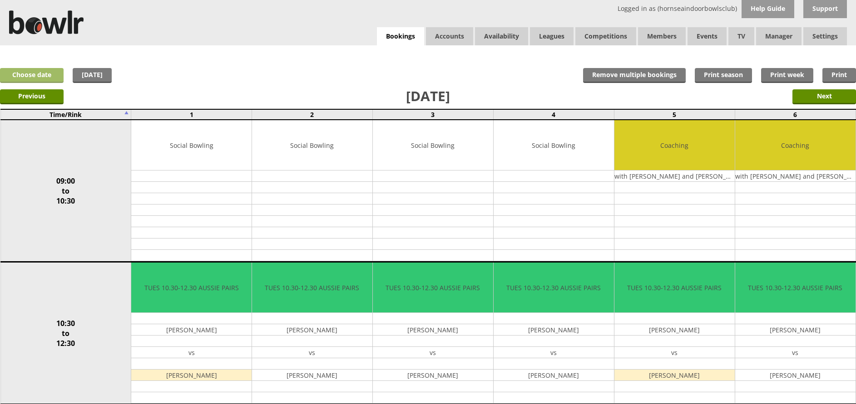
click at [45, 74] on link "Choose date" at bounding box center [32, 75] width 64 height 15
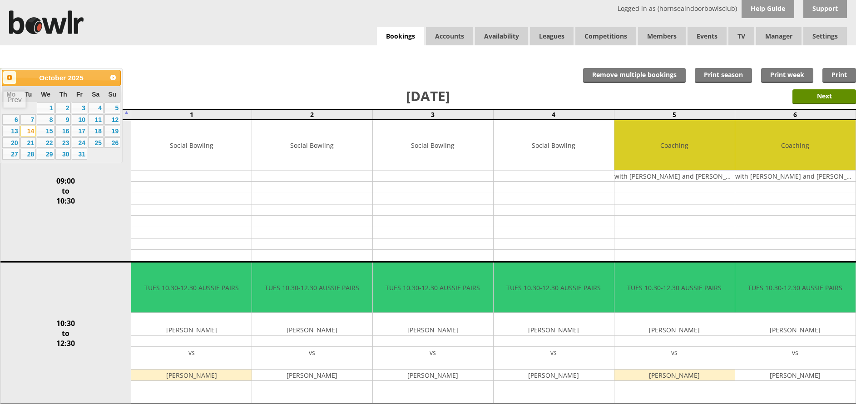
click at [11, 76] on span "Prev" at bounding box center [9, 77] width 7 height 7
click at [26, 134] on link "16" at bounding box center [27, 131] width 15 height 11
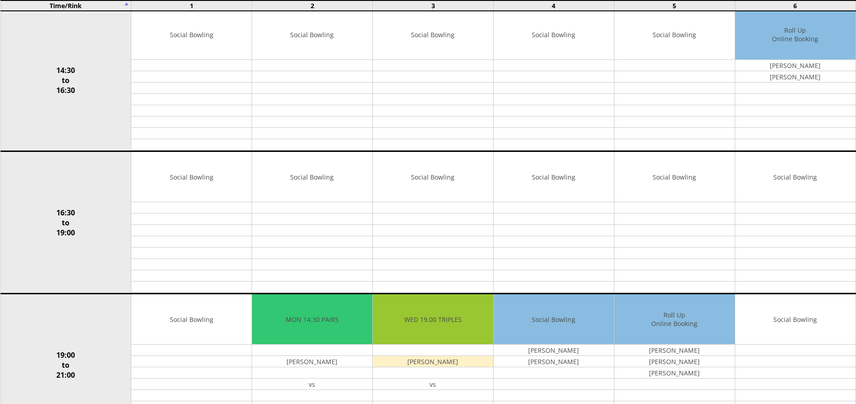
scroll to position [544, 0]
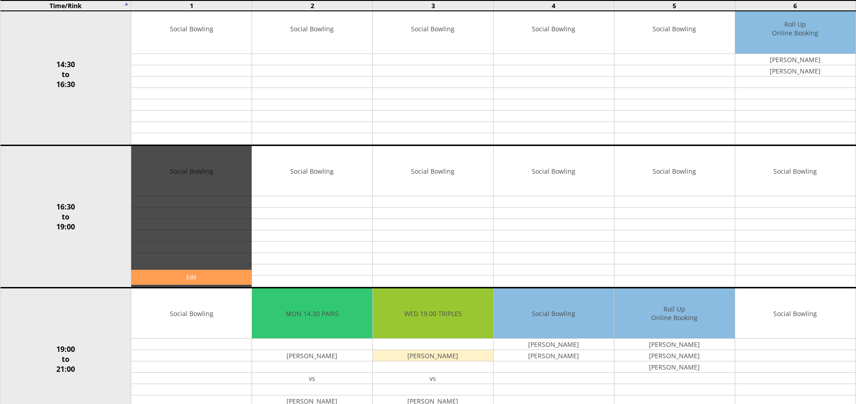
click at [178, 281] on link "Edit" at bounding box center [191, 277] width 120 height 15
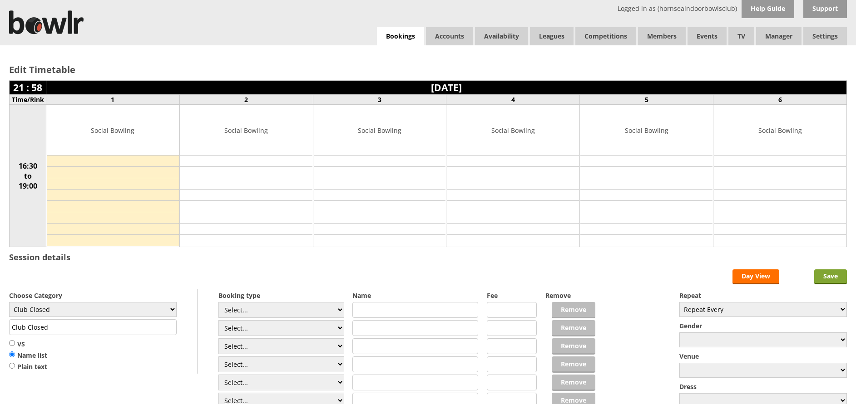
click at [828, 279] on input "Save" at bounding box center [830, 277] width 33 height 15
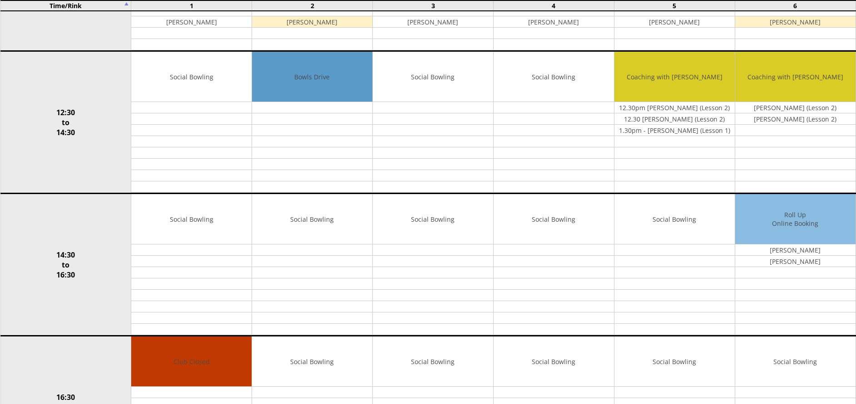
scroll to position [352, 0]
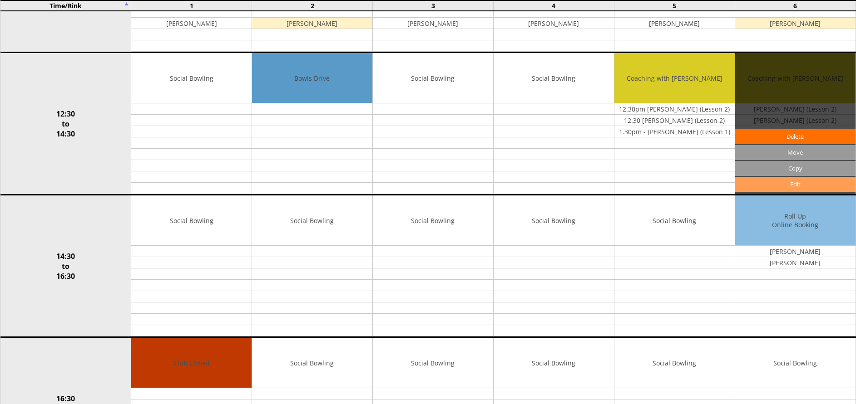
click at [779, 184] on link "Edit" at bounding box center [795, 184] width 120 height 15
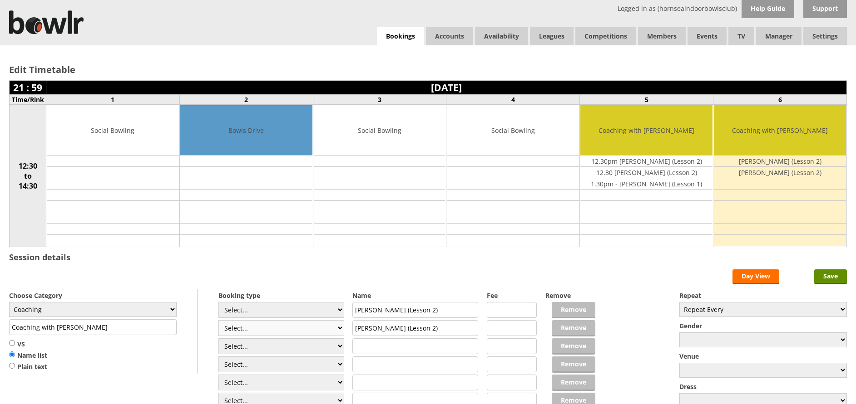
drag, startPoint x: 442, startPoint y: 328, endPoint x: 264, endPoint y: 330, distance: 177.5
click at [264, 289] on div "Booking type Select... Club Competition (Member) Club Competition (Visitor) Nat…" at bounding box center [427, 289] width 837 height 0
click at [822, 277] on input "Save" at bounding box center [830, 277] width 33 height 15
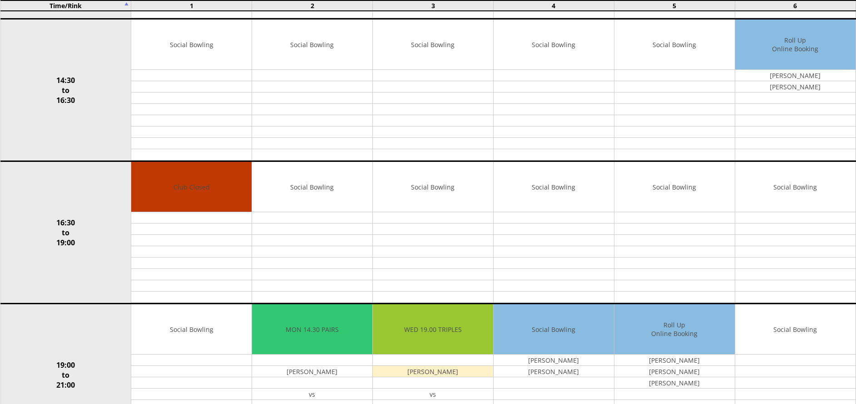
scroll to position [563, 0]
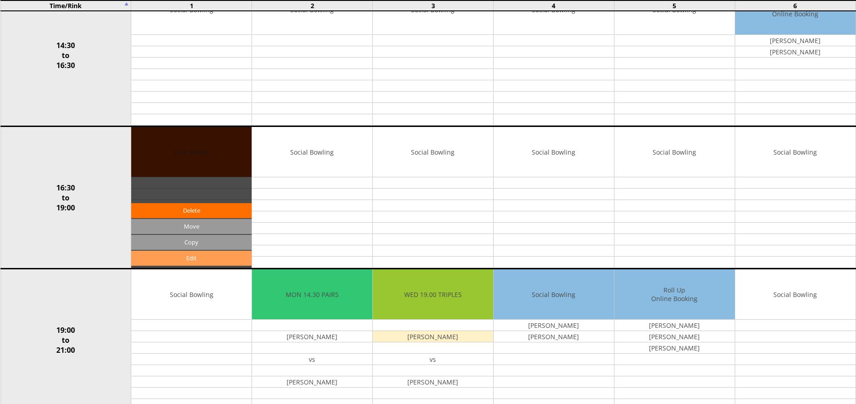
click at [175, 260] on link "Edit" at bounding box center [191, 258] width 120 height 15
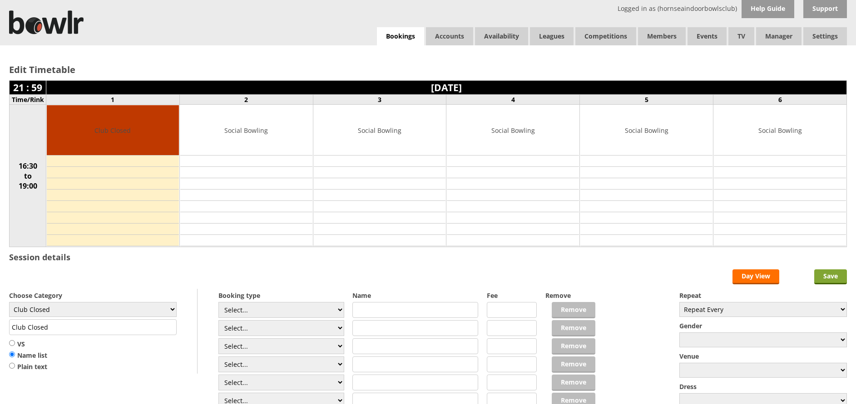
click at [833, 274] on input "Save" at bounding box center [830, 277] width 33 height 15
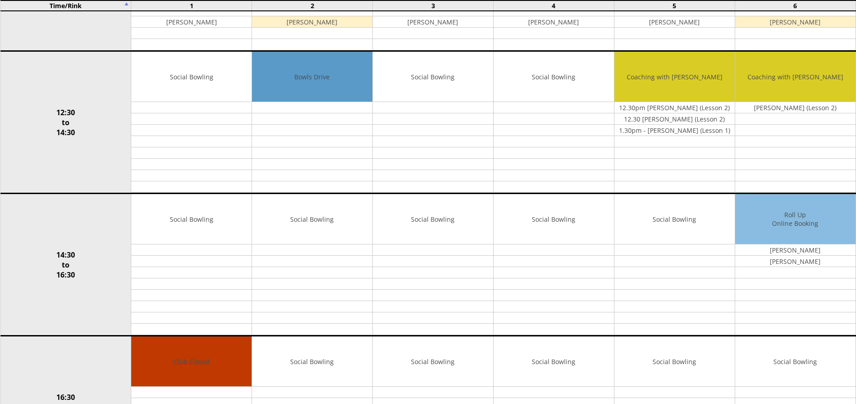
scroll to position [490, 0]
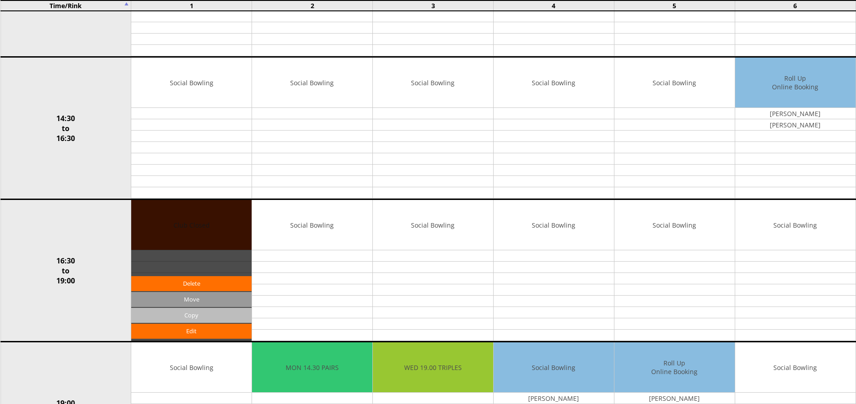
click at [177, 315] on input "Copy" at bounding box center [191, 315] width 120 height 15
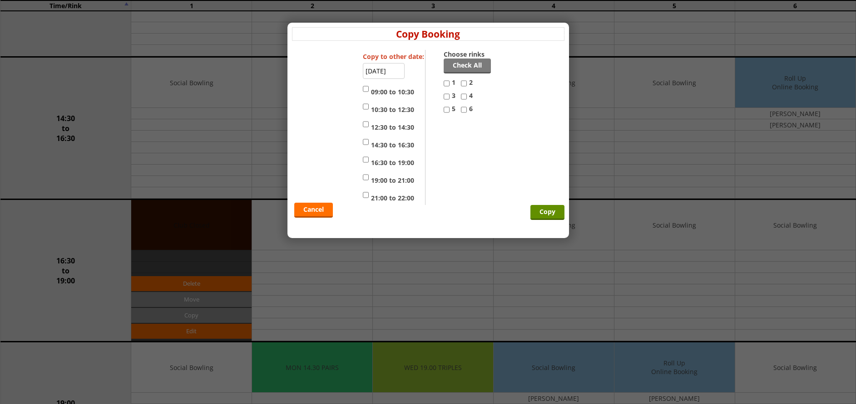
click at [363, 158] on input "16:30 to 19:00" at bounding box center [366, 159] width 6 height 11
checkbox input "true"
click at [467, 80] on input "2" at bounding box center [464, 83] width 6 height 11
checkbox input "true"
click at [448, 96] on input "3" at bounding box center [446, 96] width 6 height 11
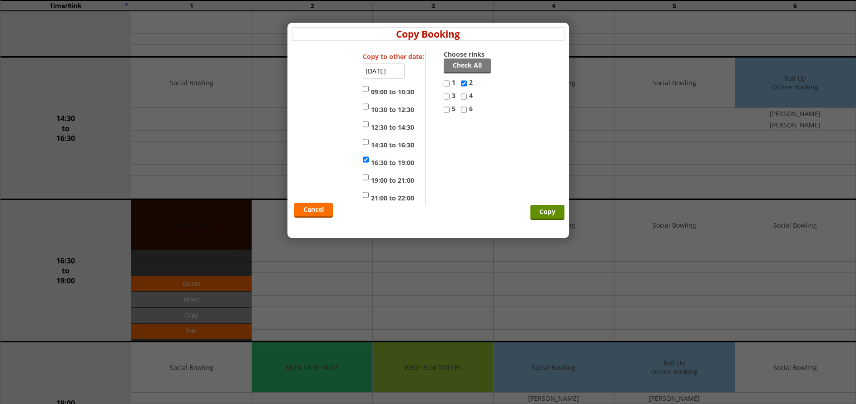
checkbox input "true"
click at [463, 98] on input "4" at bounding box center [464, 96] width 6 height 11
checkbox input "true"
click at [463, 108] on input "6" at bounding box center [464, 109] width 6 height 11
checkbox input "true"
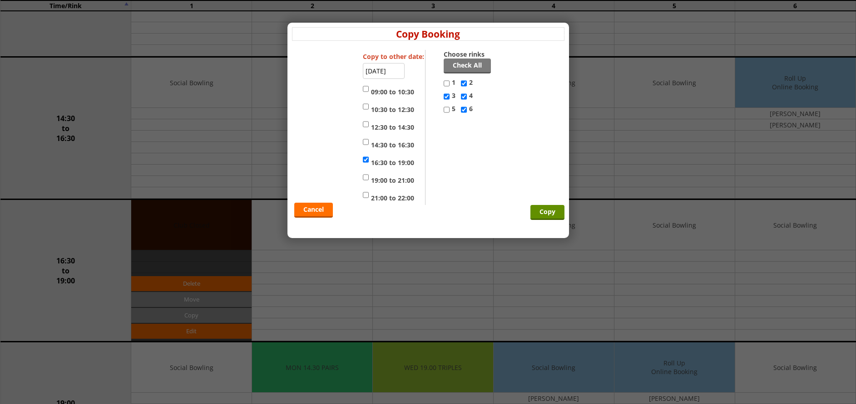
click at [447, 109] on input "5" at bounding box center [446, 109] width 6 height 11
checkbox input "true"
click at [549, 210] on input "Copy" at bounding box center [547, 212] width 34 height 15
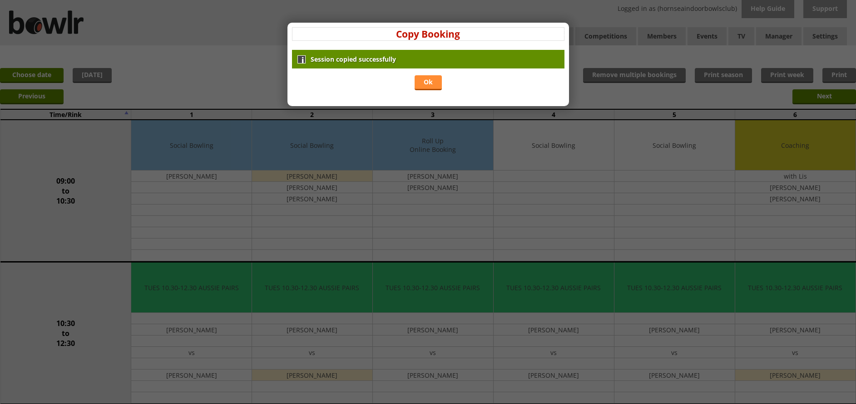
click at [429, 78] on link "Ok" at bounding box center [427, 82] width 27 height 15
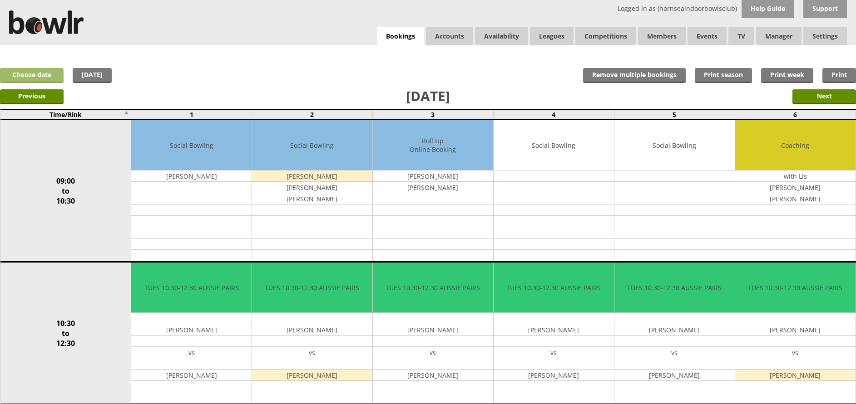
click at [38, 72] on link "Choose date" at bounding box center [32, 75] width 64 height 15
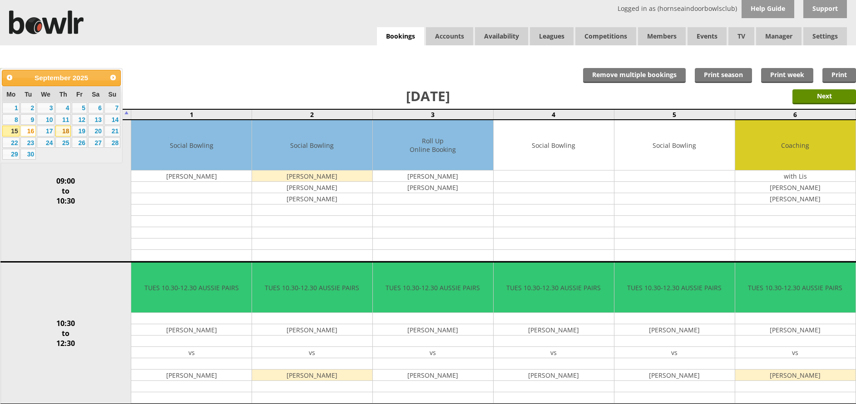
click at [55, 128] on link "18" at bounding box center [62, 131] width 15 height 11
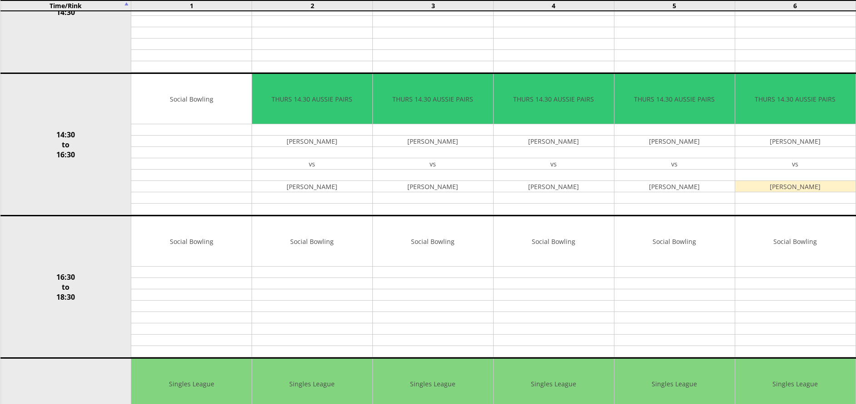
scroll to position [469, 0]
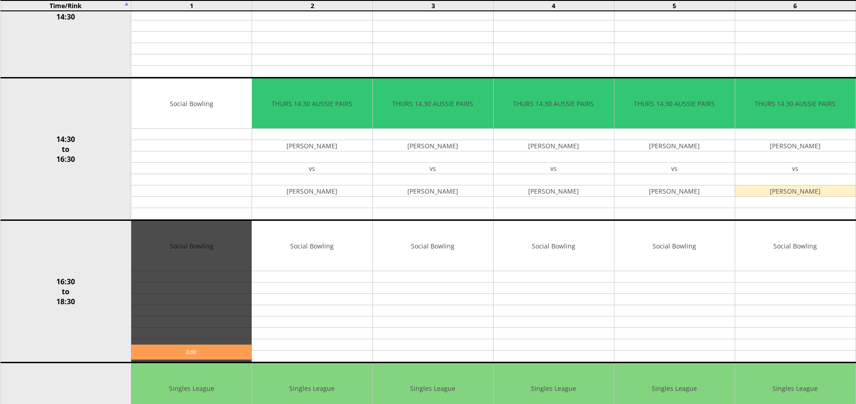
click at [182, 349] on link "Edit" at bounding box center [191, 352] width 120 height 15
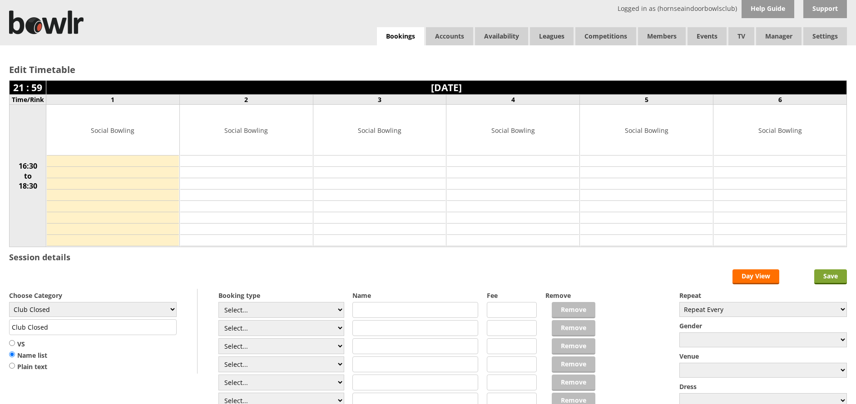
click at [828, 271] on input "Save" at bounding box center [830, 277] width 33 height 15
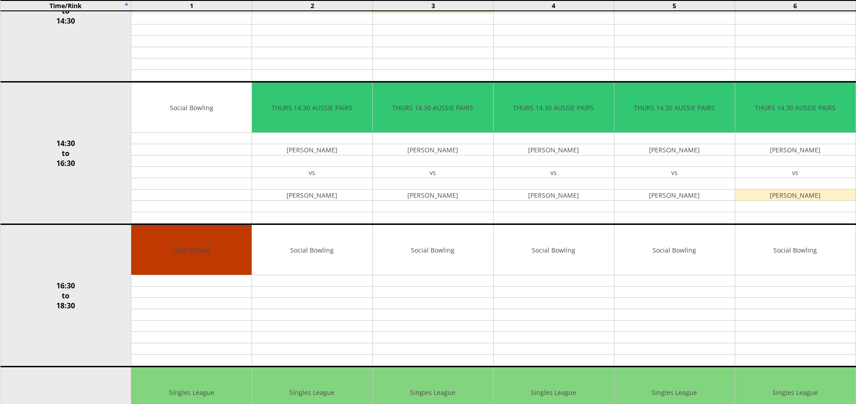
scroll to position [509, 0]
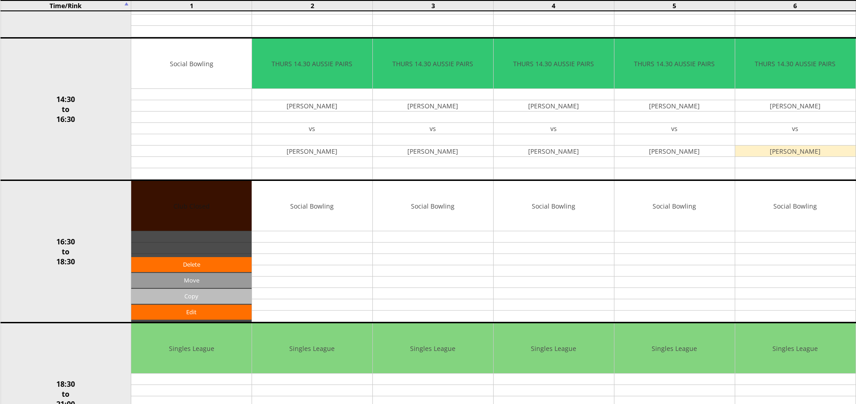
click at [200, 295] on input "Copy" at bounding box center [191, 296] width 120 height 15
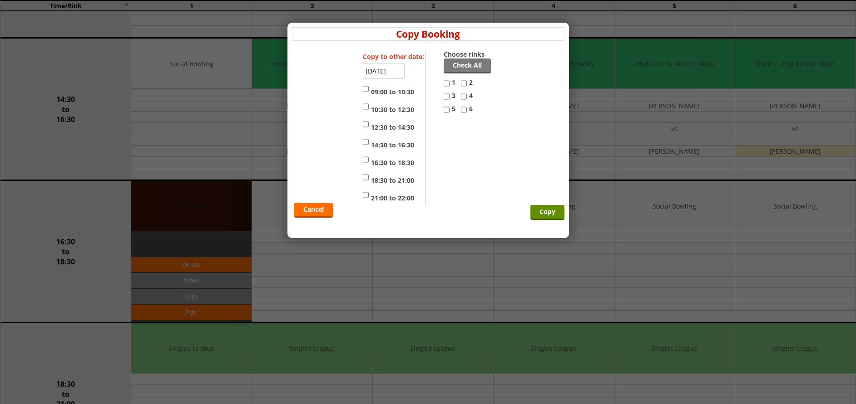
click at [367, 158] on input "16:30 to 18:30" at bounding box center [366, 159] width 6 height 11
checkbox input "true"
click at [449, 108] on input "5" at bounding box center [446, 109] width 6 height 11
checkbox input "true"
click at [463, 108] on input "6" at bounding box center [464, 109] width 6 height 11
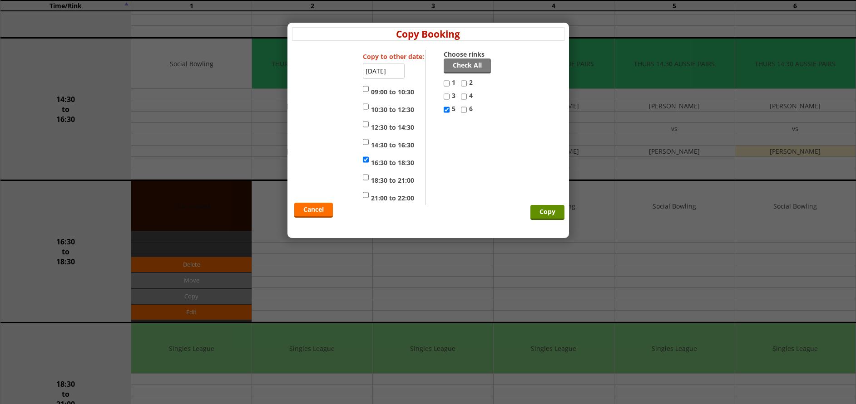
checkbox input "true"
click at [446, 97] on input "3" at bounding box center [446, 96] width 6 height 11
checkbox input "true"
click at [463, 97] on input "4" at bounding box center [464, 96] width 6 height 11
checkbox input "true"
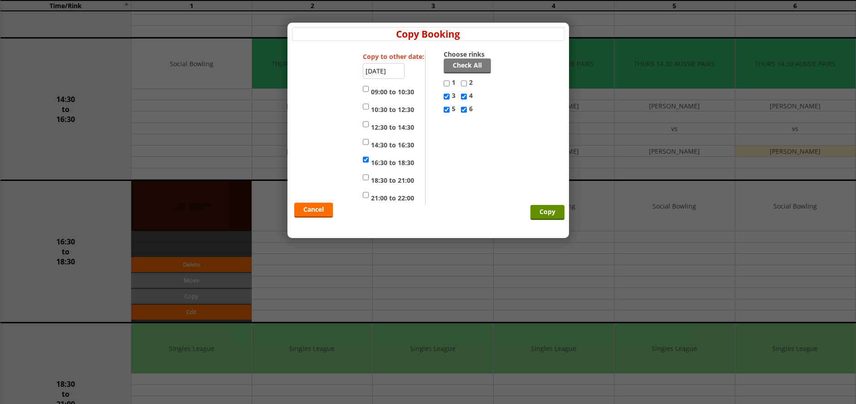
click at [463, 85] on input "2" at bounding box center [464, 83] width 6 height 11
checkbox input "true"
click at [548, 214] on input "Copy" at bounding box center [547, 212] width 34 height 15
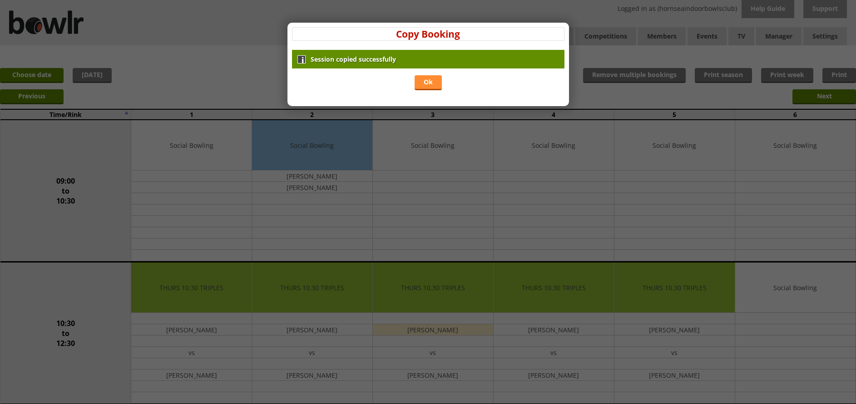
click at [430, 86] on link "Ok" at bounding box center [427, 82] width 27 height 15
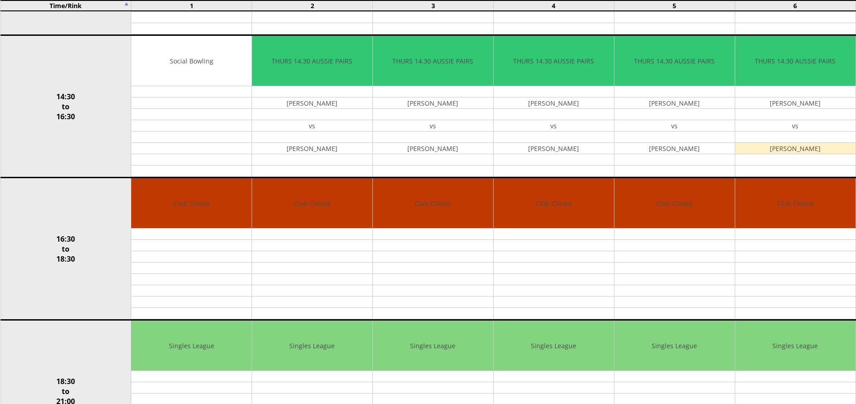
scroll to position [517, 0]
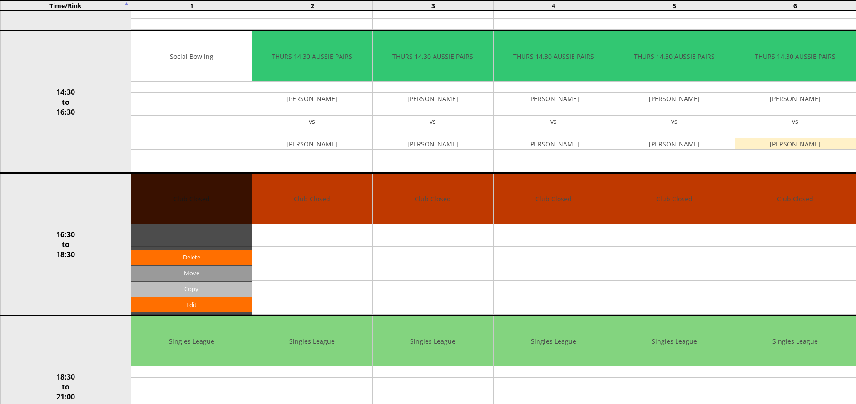
click at [193, 290] on input "Copy" at bounding box center [191, 289] width 120 height 15
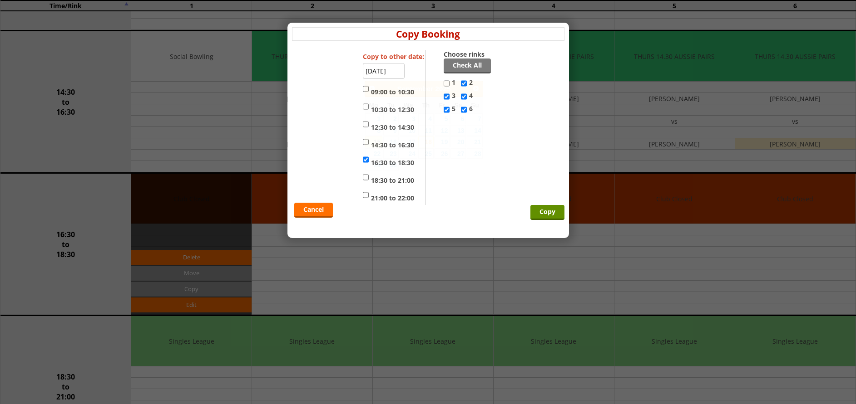
click at [392, 72] on input "[DATE]" at bounding box center [384, 71] width 42 height 16
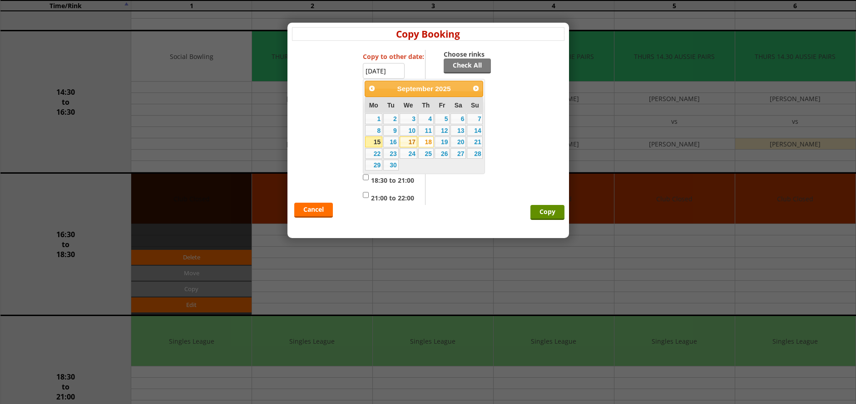
click at [409, 139] on link "17" at bounding box center [408, 142] width 18 height 11
type input "[DATE]"
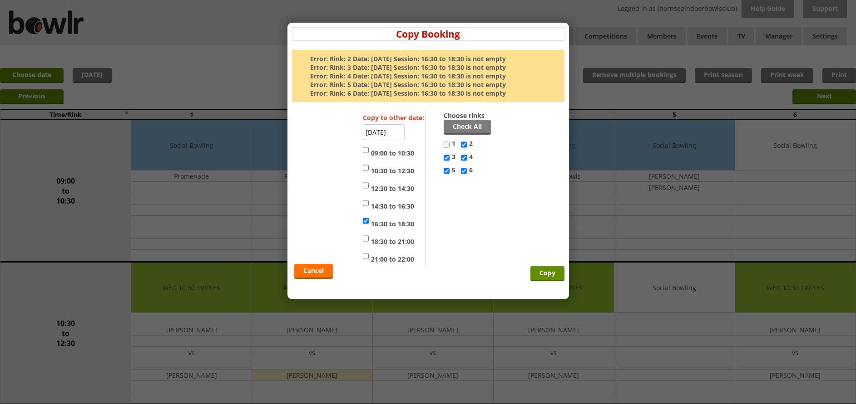
click at [386, 131] on input "17-09-2025" at bounding box center [384, 132] width 42 height 16
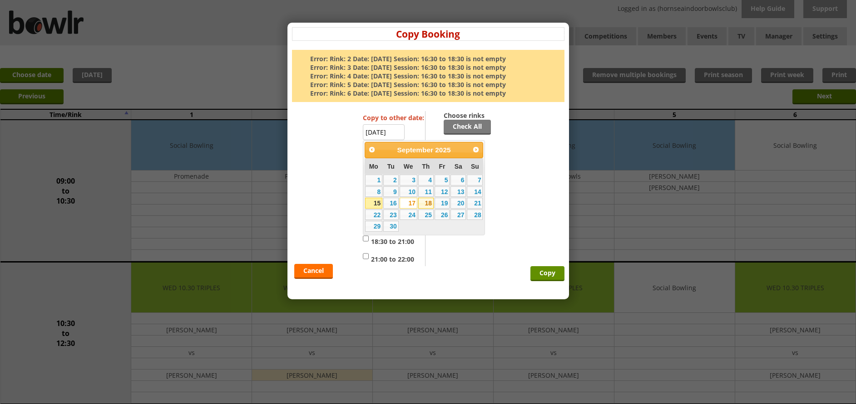
click at [429, 202] on link "18" at bounding box center [425, 203] width 15 height 11
type input "[DATE]"
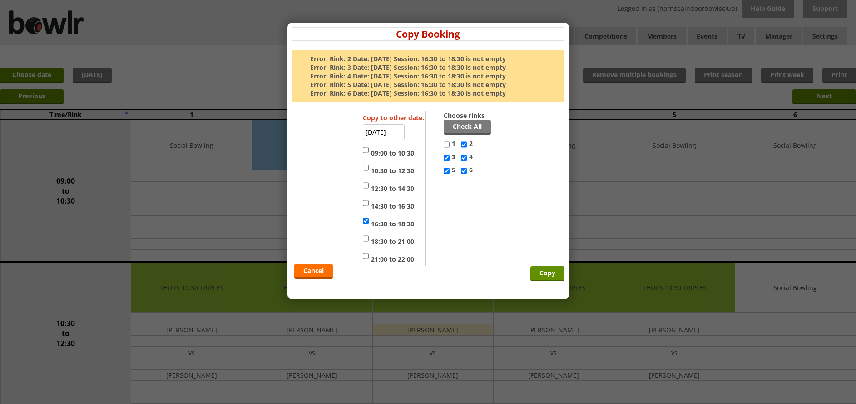
click at [394, 133] on input "[DATE]" at bounding box center [384, 132] width 42 height 16
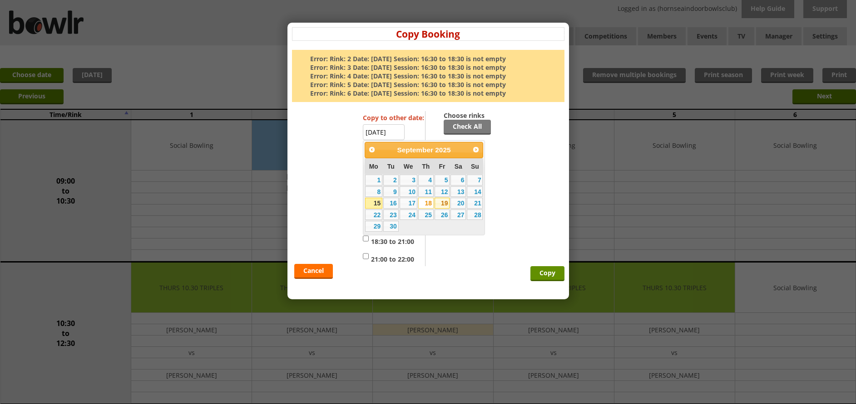
click at [443, 201] on link "19" at bounding box center [441, 203] width 15 height 11
type input "19-09-2025"
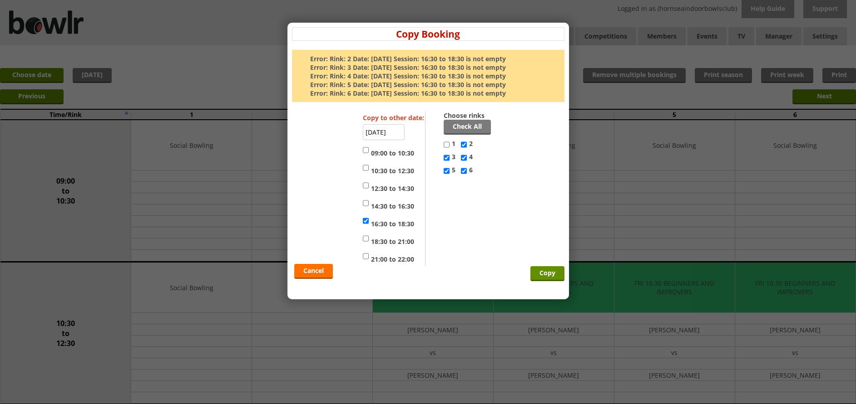
click at [399, 129] on input "[DATE]" at bounding box center [384, 132] width 42 height 16
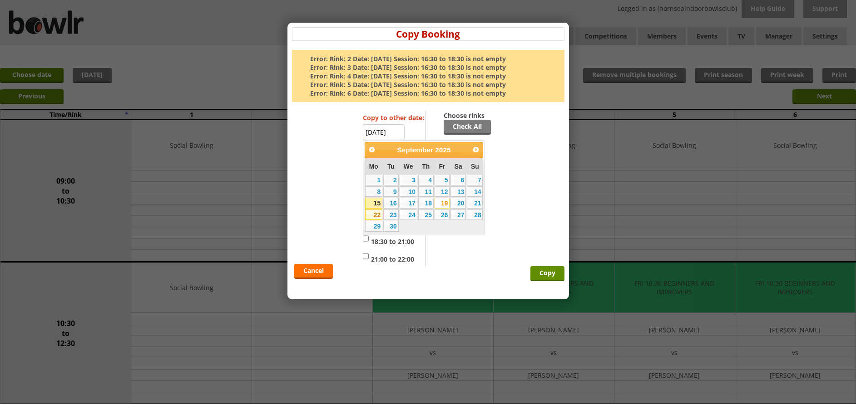
click at [376, 212] on link "22" at bounding box center [373, 215] width 17 height 11
type input "[DATE]"
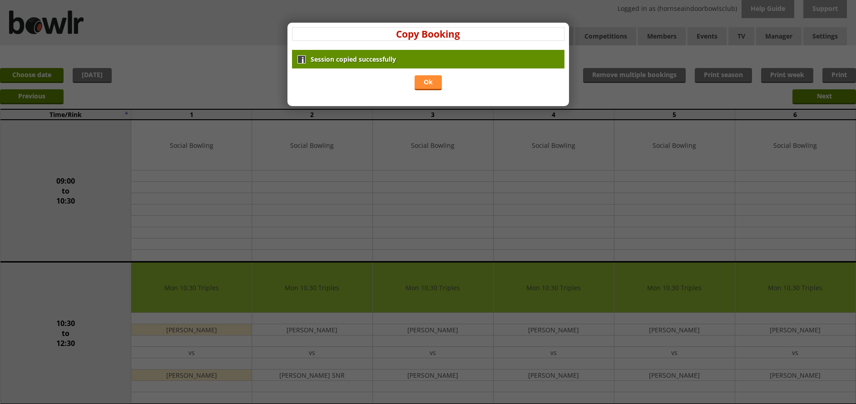
click at [427, 83] on link "Ok" at bounding box center [427, 82] width 27 height 15
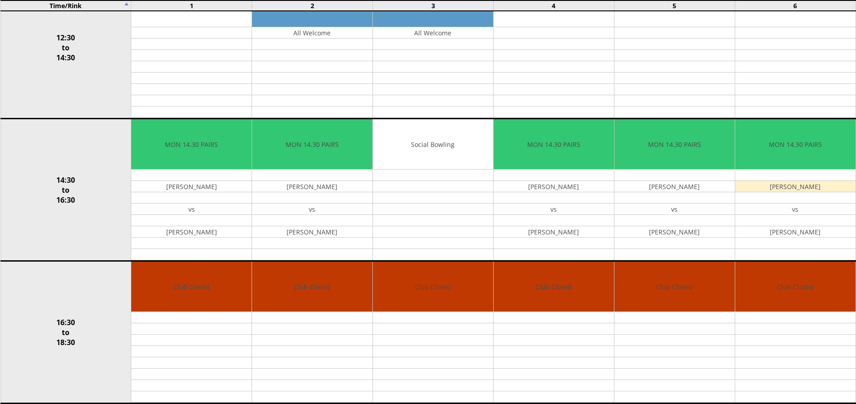
scroll to position [486, 0]
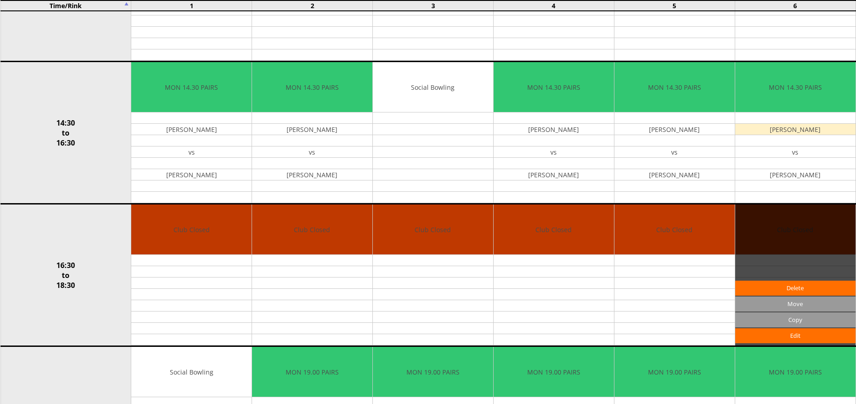
click at [852, 255] on div "Edit Move Copy Delete" at bounding box center [795, 275] width 120 height 141
click at [850, 254] on div "Edit Move Copy Delete" at bounding box center [795, 275] width 120 height 141
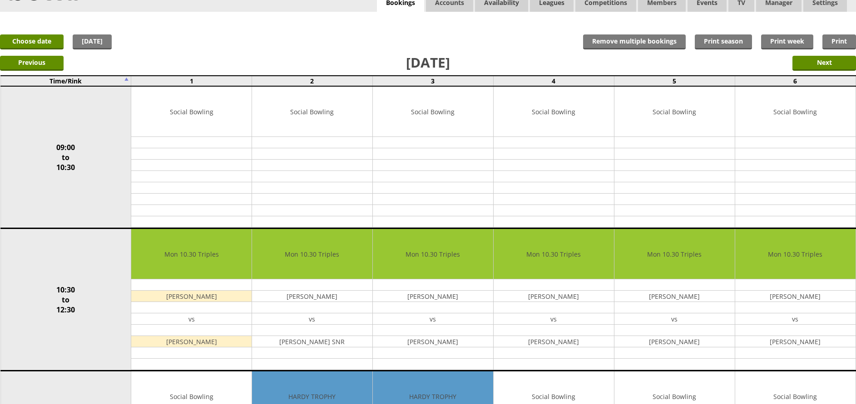
scroll to position [0, 0]
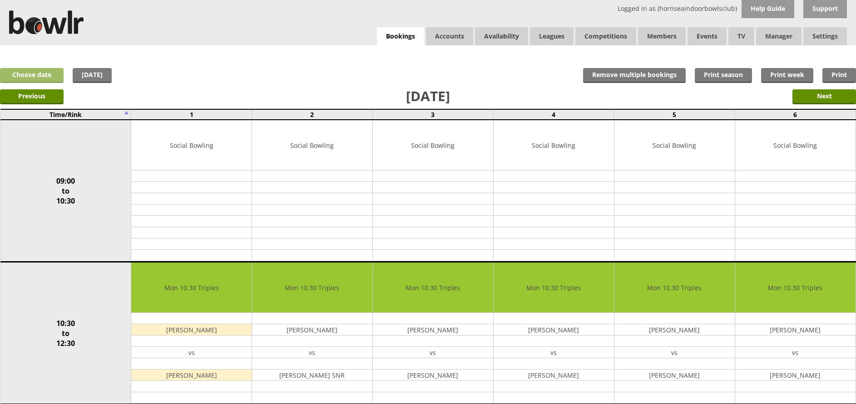
click at [29, 72] on link "Choose date" at bounding box center [32, 75] width 64 height 15
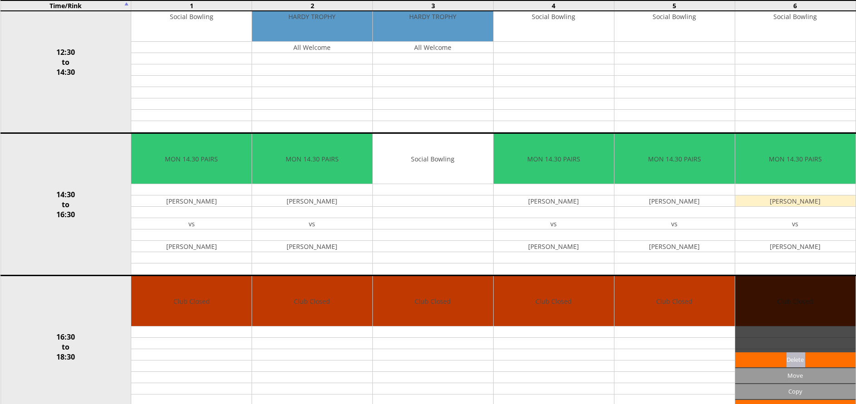
scroll to position [417, 0]
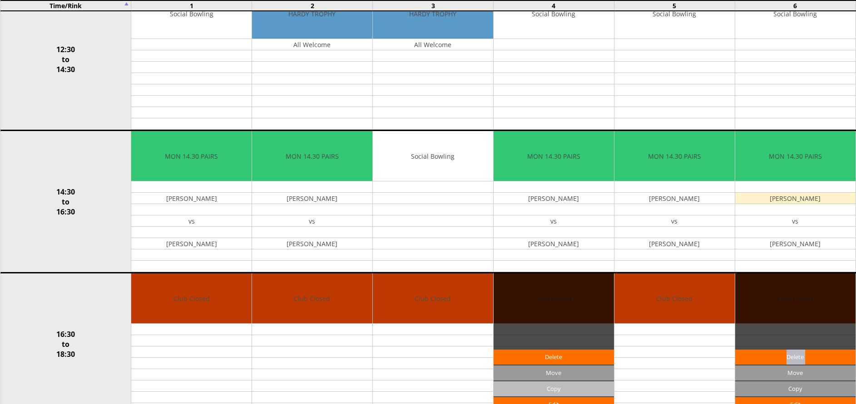
click at [529, 389] on input "Copy" at bounding box center [553, 389] width 120 height 15
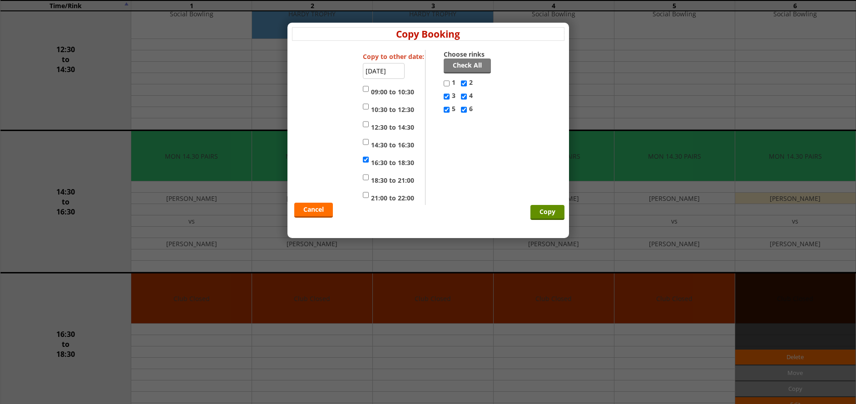
click at [387, 71] on input "22-09-2025" at bounding box center [384, 71] width 42 height 16
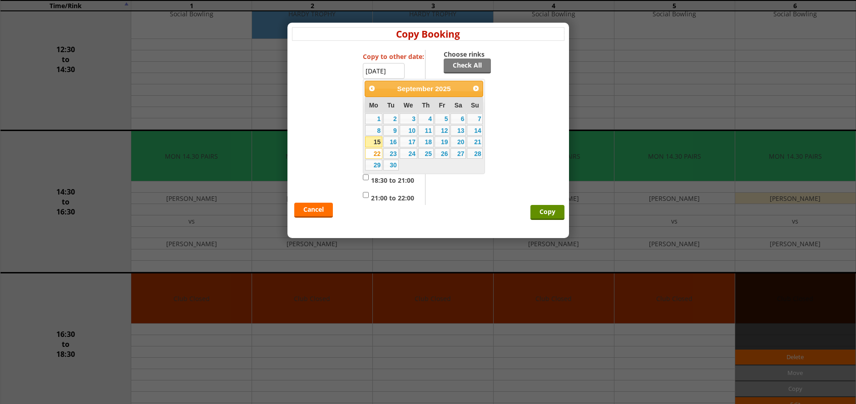
click at [512, 89] on div "Cancel Copy" at bounding box center [428, 127] width 272 height 155
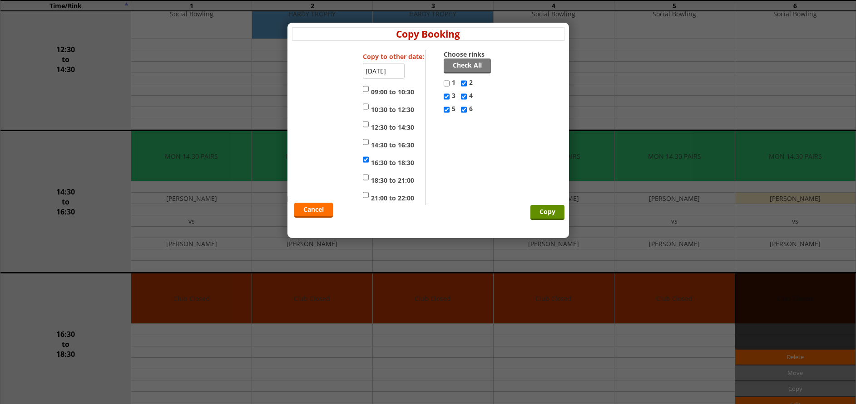
click at [447, 83] on input "1" at bounding box center [446, 83] width 6 height 11
checkbox input "true"
click at [388, 75] on input "22-09-2025" at bounding box center [384, 71] width 42 height 16
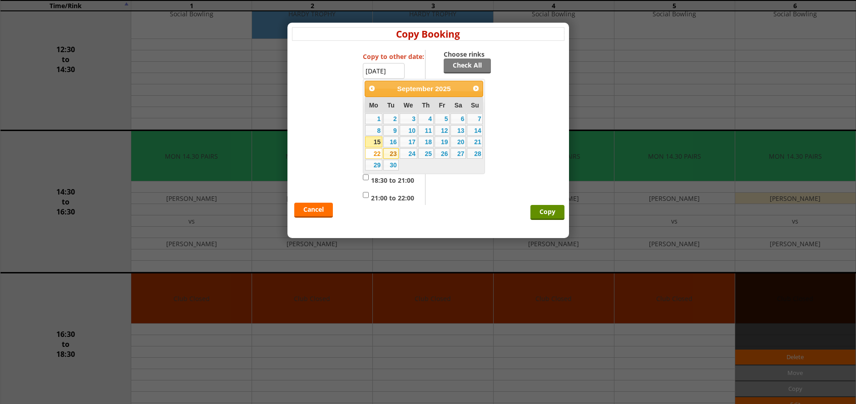
click at [390, 152] on link "23" at bounding box center [390, 153] width 15 height 11
type input "23-09-2025"
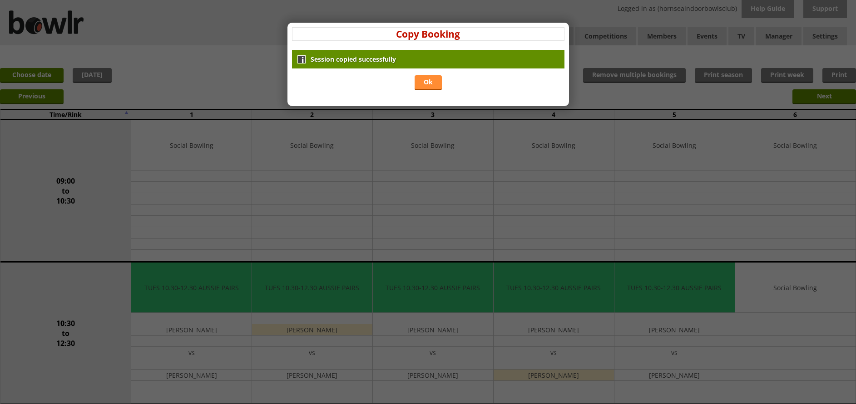
click at [431, 85] on link "Ok" at bounding box center [427, 82] width 27 height 15
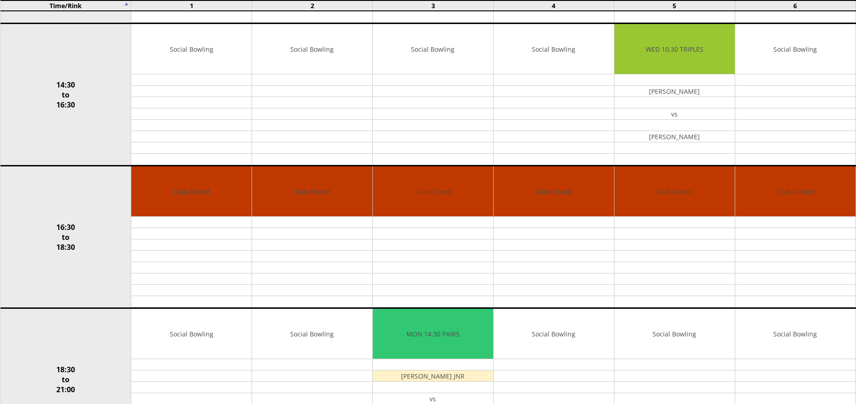
scroll to position [530, 0]
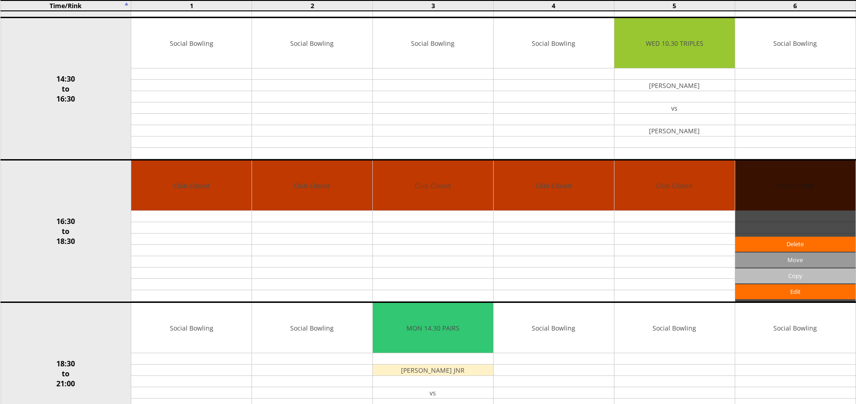
click at [784, 271] on input "Copy" at bounding box center [795, 276] width 120 height 15
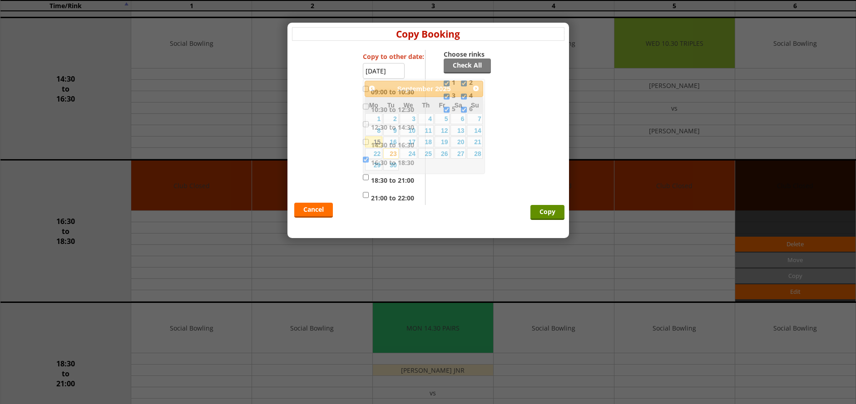
click at [384, 69] on input "23-09-2025" at bounding box center [384, 71] width 42 height 16
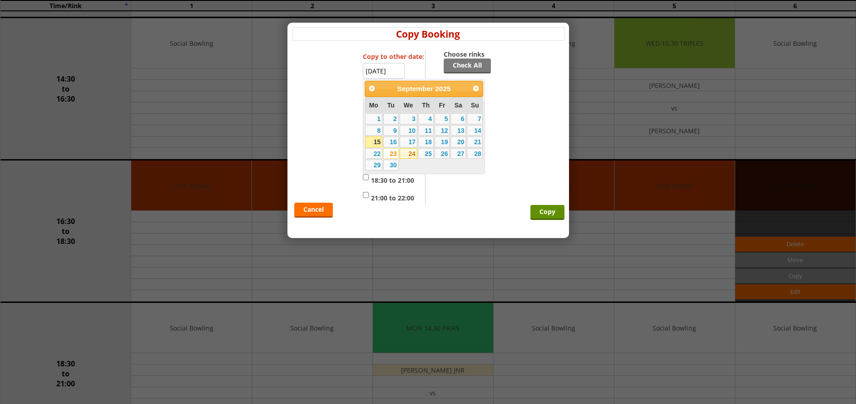
click at [409, 152] on link "24" at bounding box center [408, 153] width 18 height 11
type input "[DATE]"
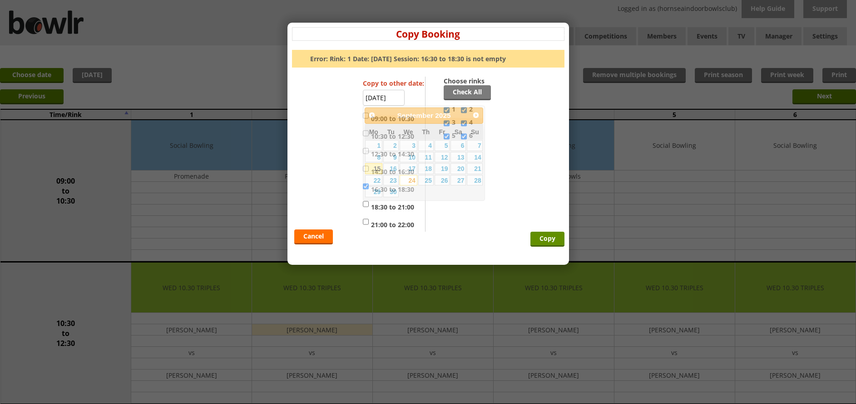
click at [392, 96] on input "[DATE]" at bounding box center [384, 98] width 42 height 16
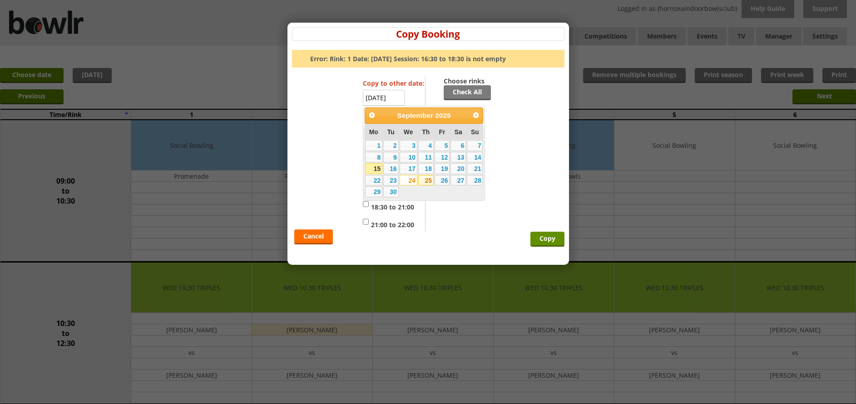
click at [426, 181] on link "25" at bounding box center [425, 180] width 15 height 11
type input "25-09-2025"
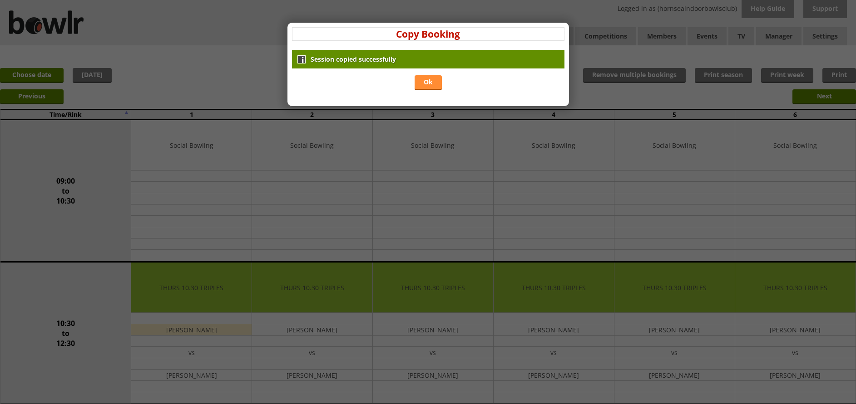
click at [423, 83] on link "Ok" at bounding box center [427, 82] width 27 height 15
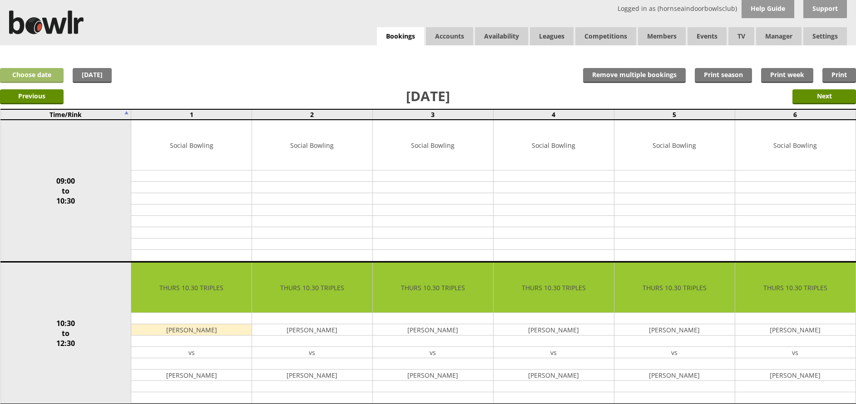
click at [29, 78] on link "Choose date" at bounding box center [32, 75] width 64 height 15
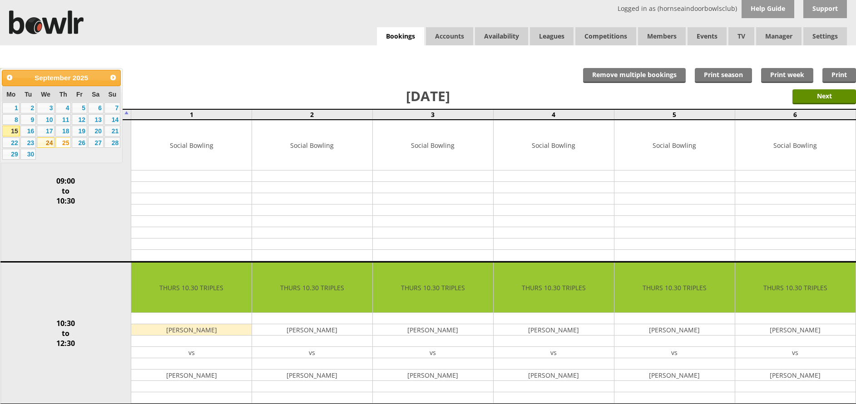
click at [45, 143] on link "24" at bounding box center [46, 143] width 18 height 11
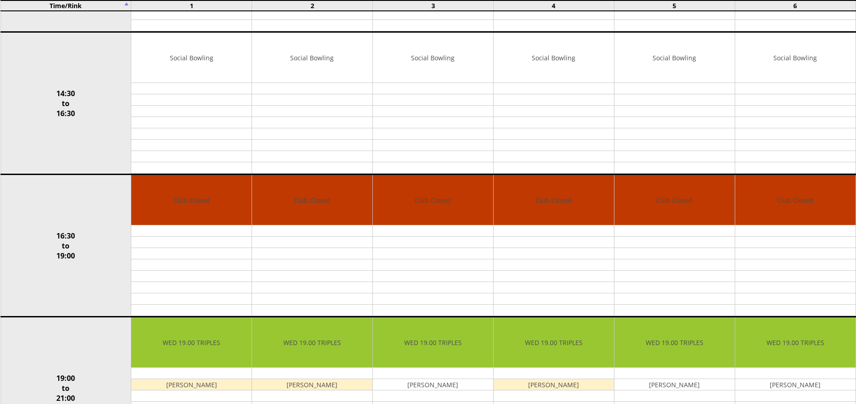
scroll to position [525, 0]
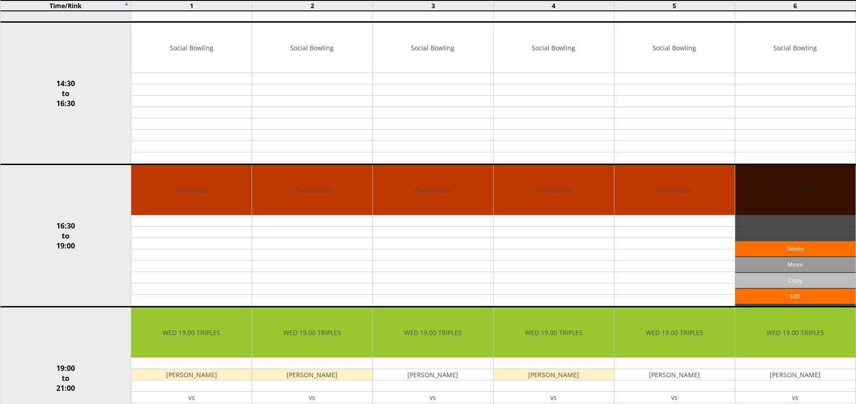
click at [776, 277] on input "Copy" at bounding box center [795, 280] width 120 height 15
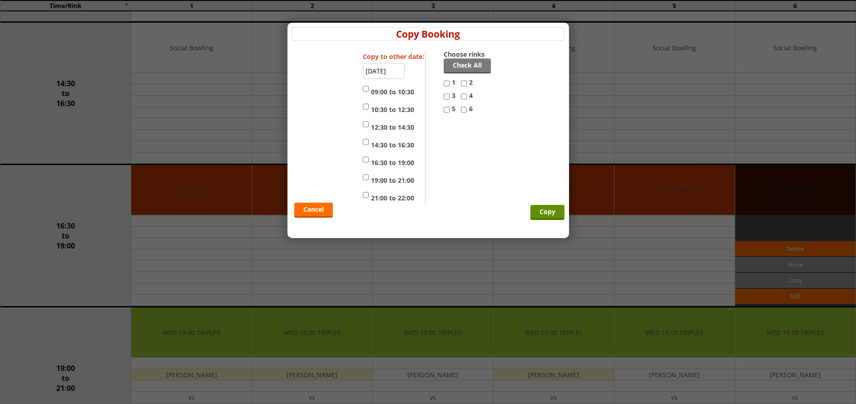
click at [445, 85] on input "1" at bounding box center [446, 83] width 6 height 11
click at [470, 68] on link "Check All" at bounding box center [466, 66] width 47 height 15
click at [471, 62] on link "Check All" at bounding box center [466, 66] width 47 height 15
checkbox input "true"
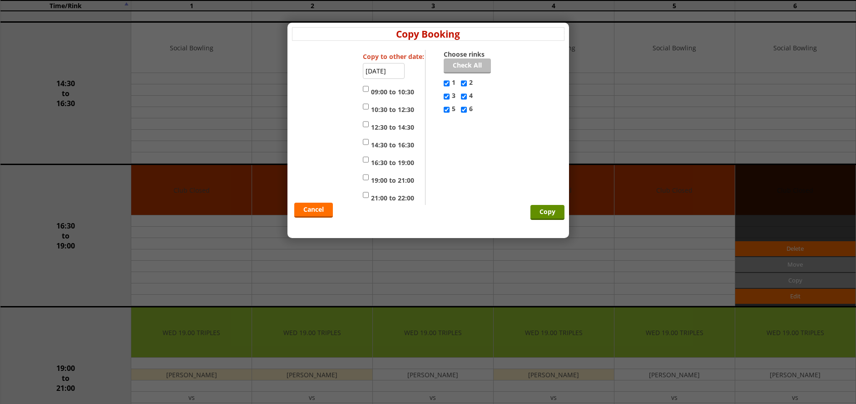
checkbox input "true"
click at [367, 159] on input "16:30 to 19:00" at bounding box center [366, 159] width 6 height 11
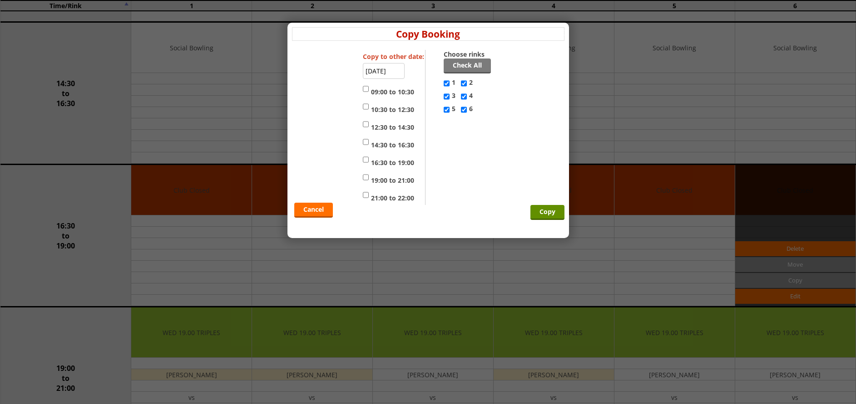
checkbox input "true"
click at [388, 70] on input "24-09-2025" at bounding box center [384, 71] width 42 height 16
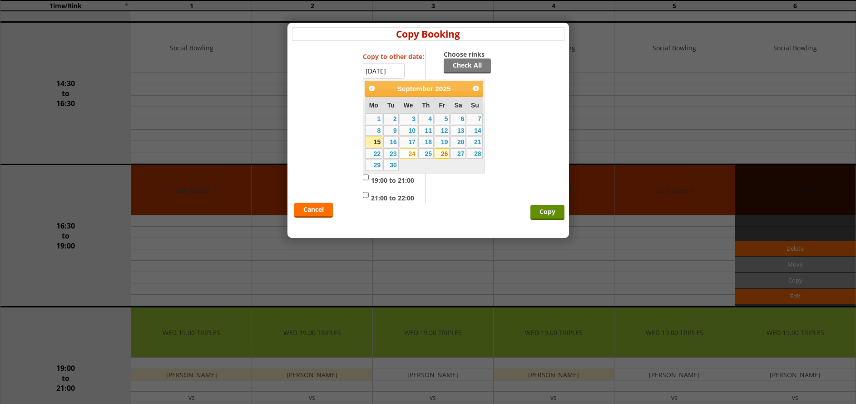
click at [442, 153] on link "26" at bounding box center [441, 153] width 15 height 11
type input "26-09-2025"
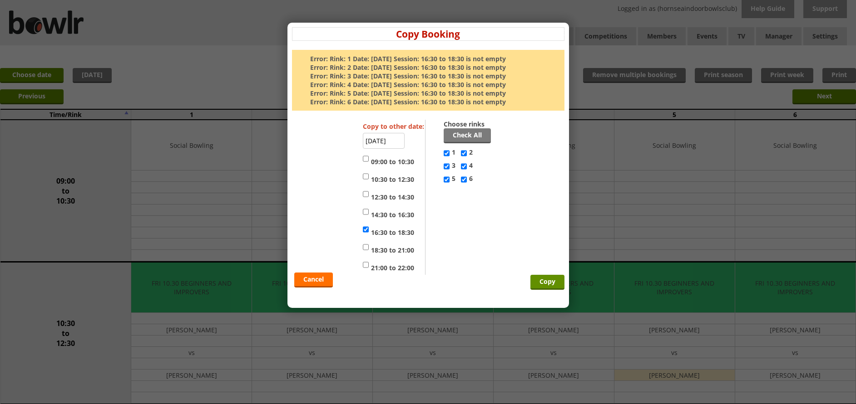
click at [392, 144] on input "26-09-2025" at bounding box center [384, 141] width 42 height 16
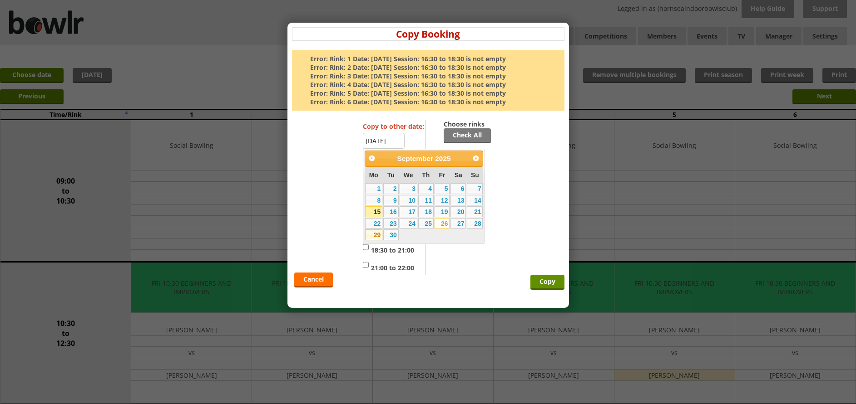
click at [375, 234] on link "29" at bounding box center [373, 235] width 17 height 11
type input "29-09-2025"
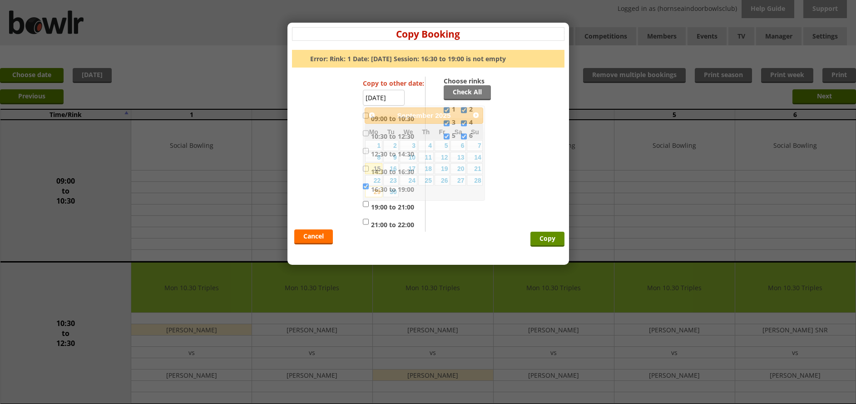
click at [391, 95] on input "[DATE]" at bounding box center [384, 98] width 42 height 16
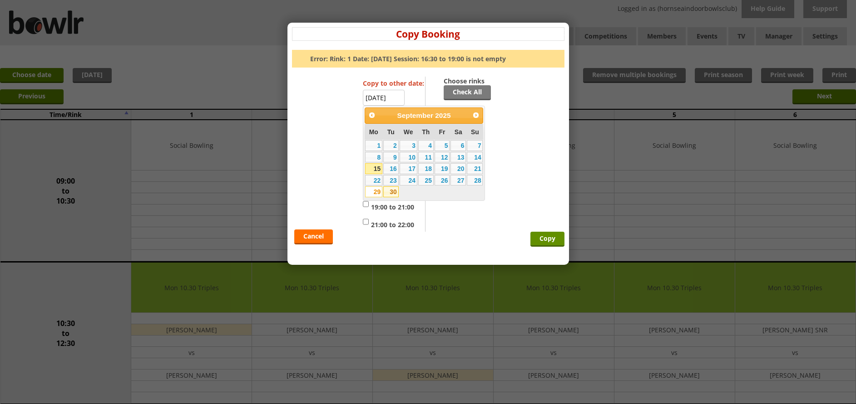
click at [394, 190] on link "30" at bounding box center [390, 192] width 15 height 11
type input "[DATE]"
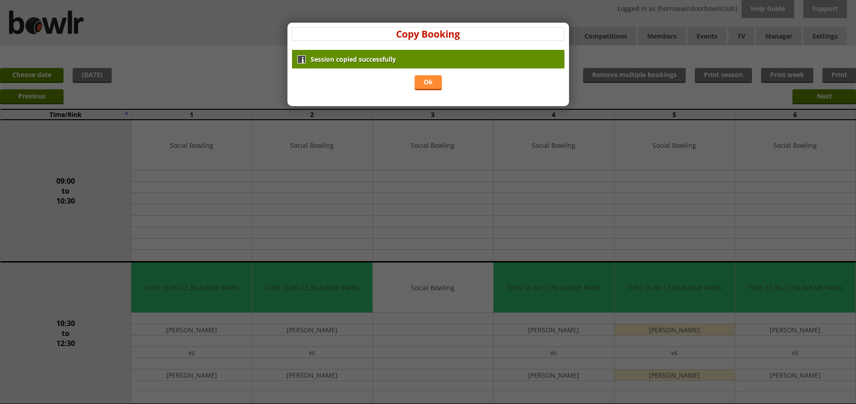
click at [430, 80] on link "Ok" at bounding box center [427, 82] width 27 height 15
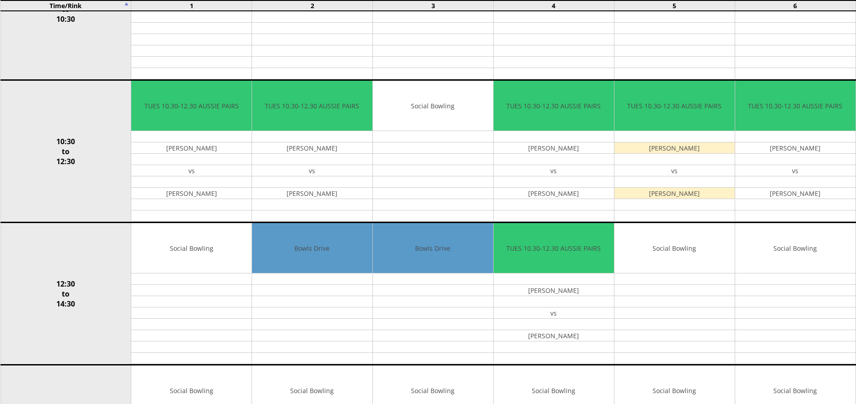
scroll to position [163, 0]
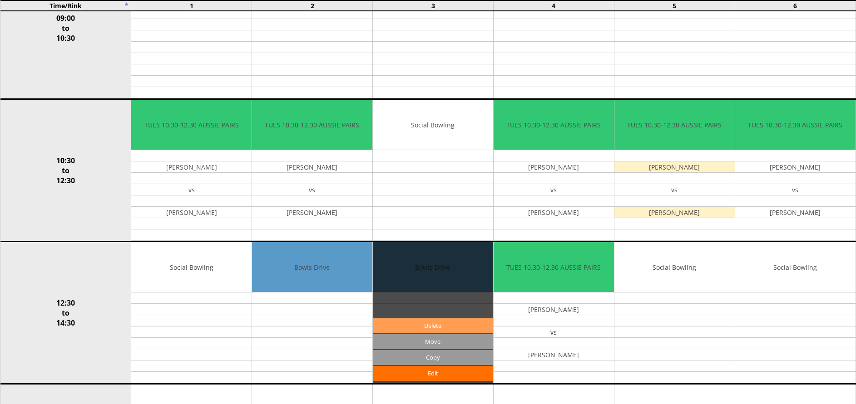
click at [415, 324] on link "Delete" at bounding box center [433, 326] width 120 height 15
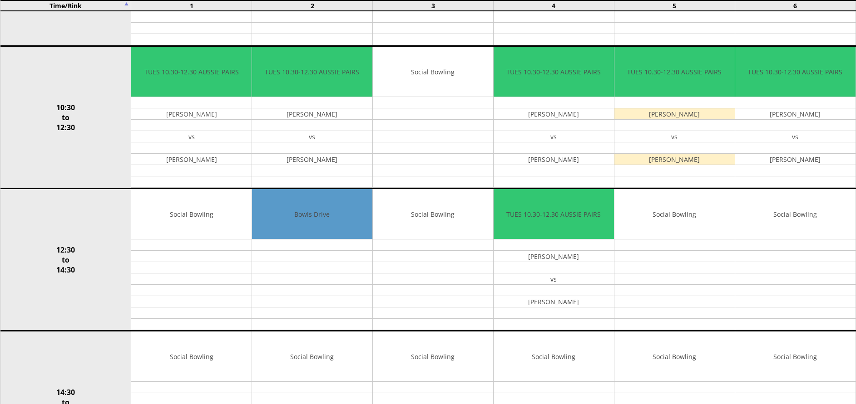
scroll to position [238, 0]
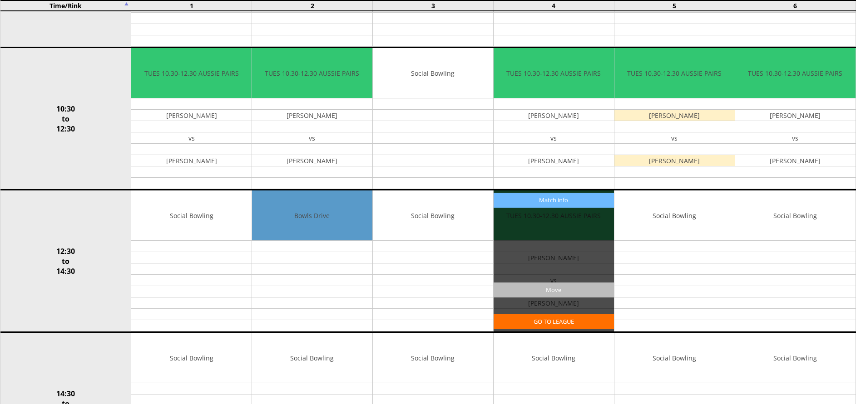
click at [536, 293] on input "Move" at bounding box center [553, 290] width 120 height 15
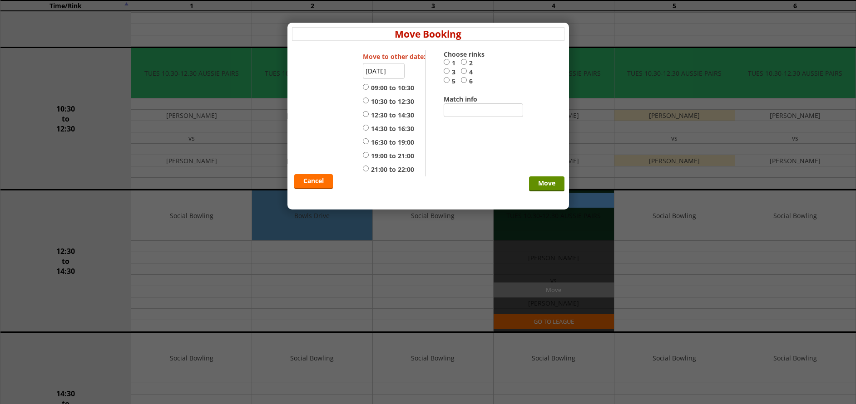
click at [443, 70] on div "Cancel Move" at bounding box center [428, 113] width 272 height 127
click at [445, 68] on input "3" at bounding box center [446, 71] width 6 height 7
radio input "true"
click at [364, 117] on input "12:30 to 14:30" at bounding box center [366, 114] width 6 height 7
radio input "true"
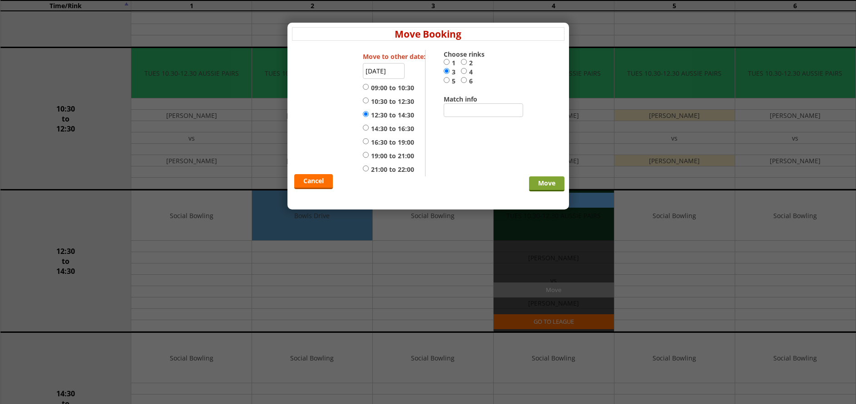
click at [538, 187] on input "Move" at bounding box center [546, 184] width 35 height 15
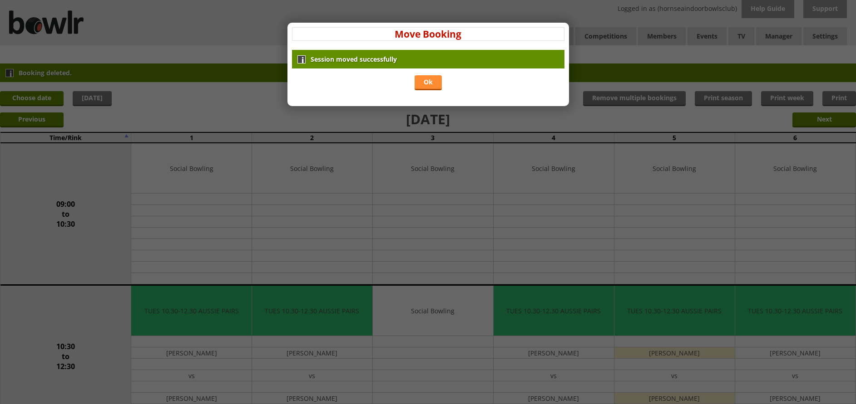
click at [438, 82] on link "Ok" at bounding box center [427, 82] width 27 height 15
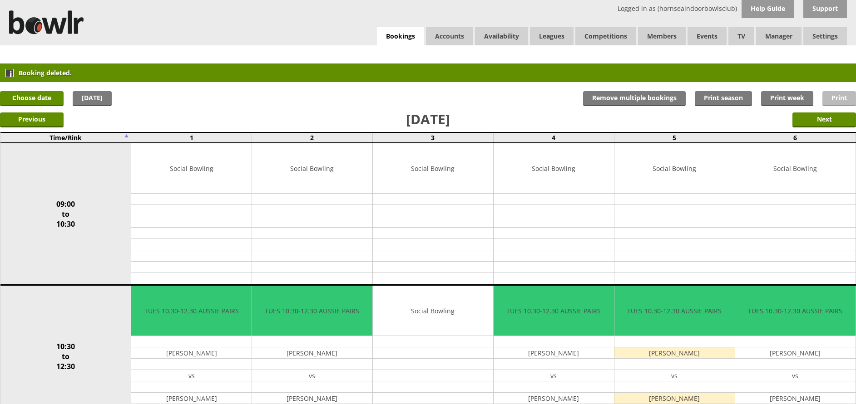
click at [854, 102] on link "Print" at bounding box center [839, 98] width 34 height 15
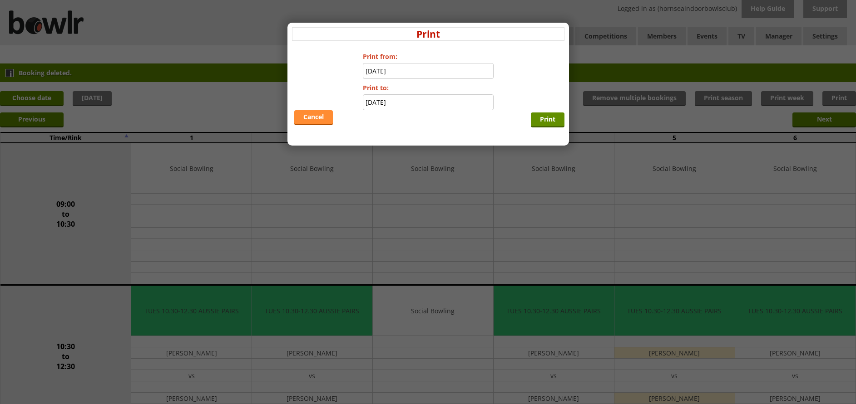
click at [314, 121] on link "Cancel" at bounding box center [313, 117] width 39 height 15
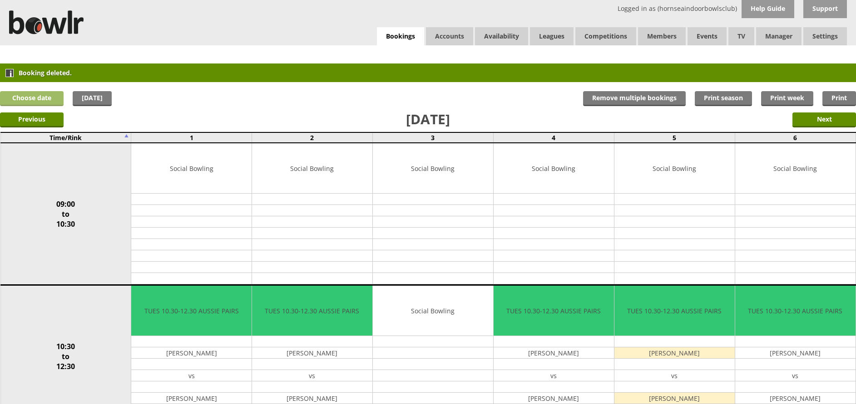
click at [41, 94] on link "Choose date" at bounding box center [32, 98] width 64 height 15
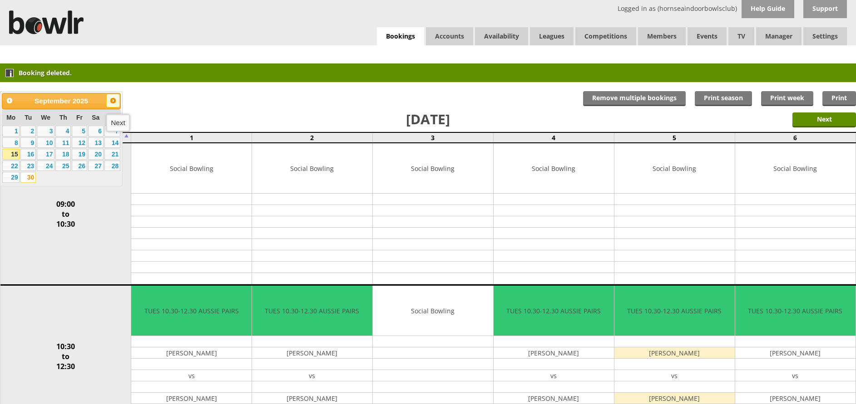
click at [112, 100] on span "Next" at bounding box center [112, 100] width 7 height 7
click at [51, 128] on link "1" at bounding box center [46, 131] width 18 height 11
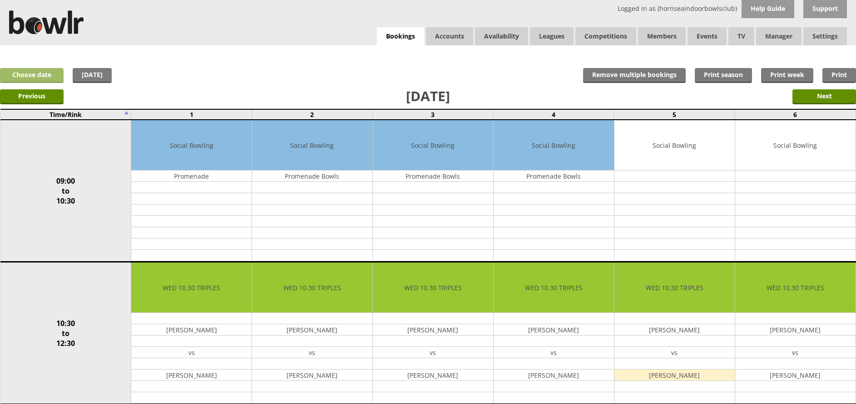
click at [37, 74] on link "Choose date" at bounding box center [32, 75] width 64 height 15
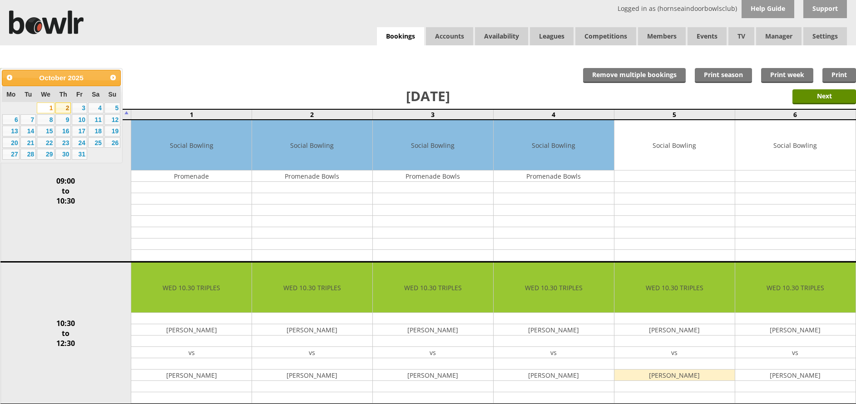
click at [64, 104] on link "2" at bounding box center [62, 108] width 15 height 11
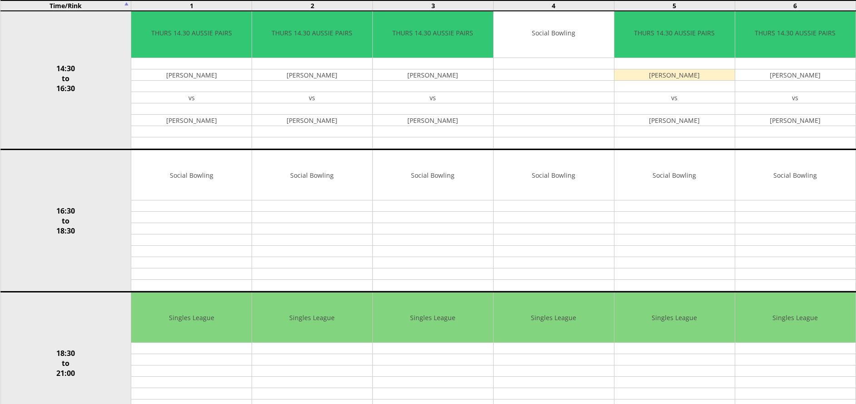
scroll to position [551, 0]
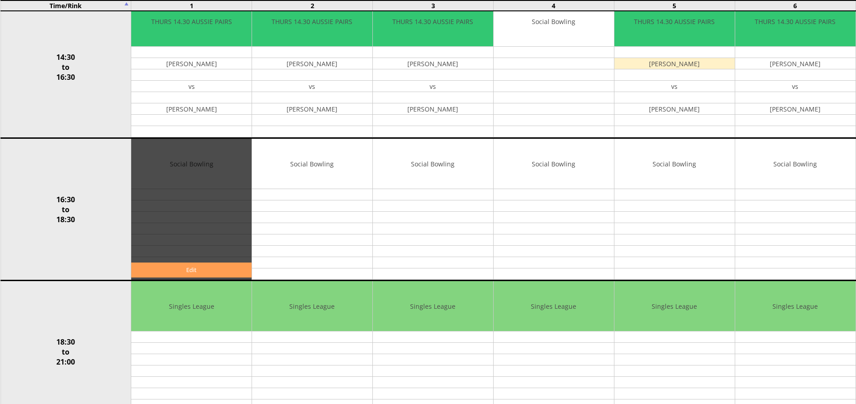
click at [198, 271] on link "Edit" at bounding box center [191, 270] width 120 height 15
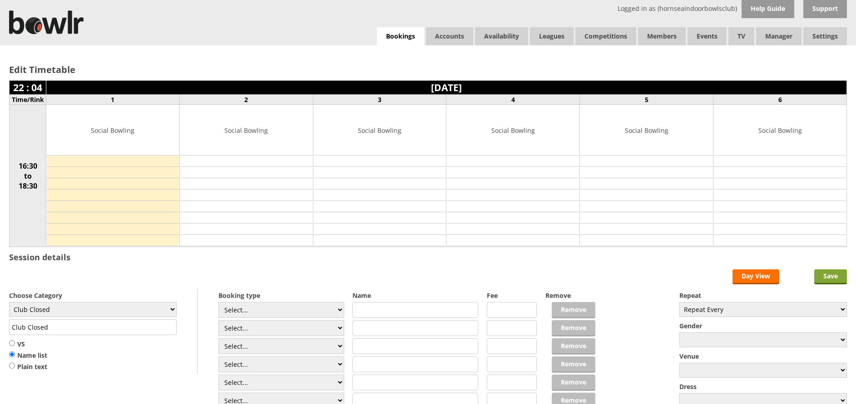
click at [829, 274] on input "Save" at bounding box center [830, 277] width 33 height 15
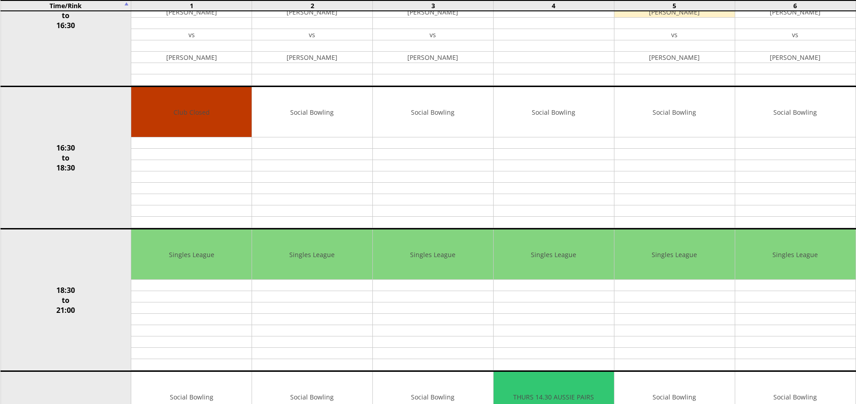
scroll to position [620, 0]
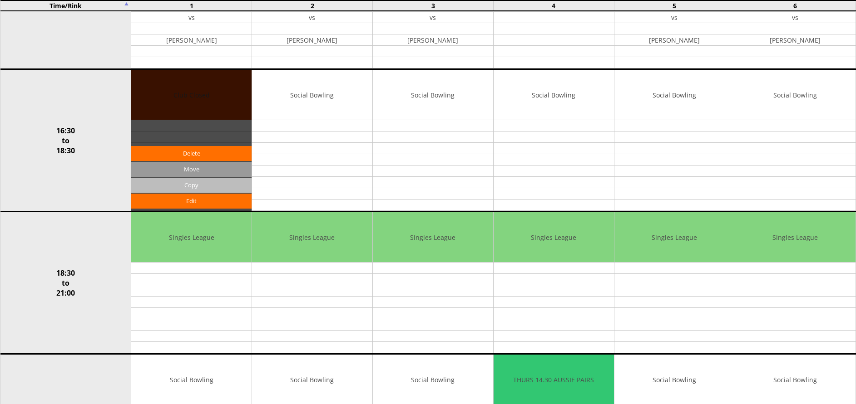
click at [192, 187] on input "Copy" at bounding box center [191, 185] width 120 height 15
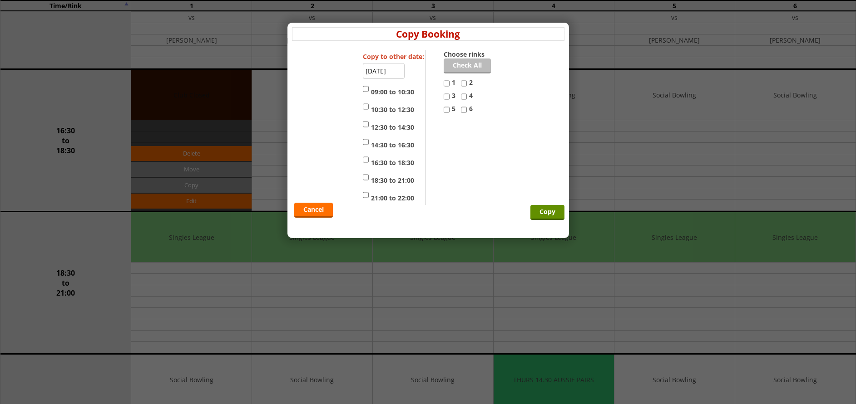
click at [472, 63] on link "Check All" at bounding box center [466, 66] width 47 height 15
checkbox input "true"
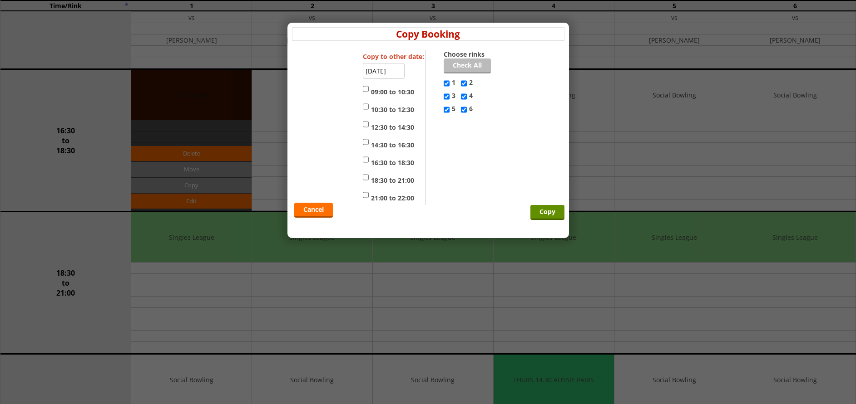
checkbox input "true"
click at [366, 159] on input "16:30 to 18:30" at bounding box center [366, 159] width 6 height 11
checkbox input "true"
click at [538, 207] on input "Copy" at bounding box center [547, 212] width 34 height 15
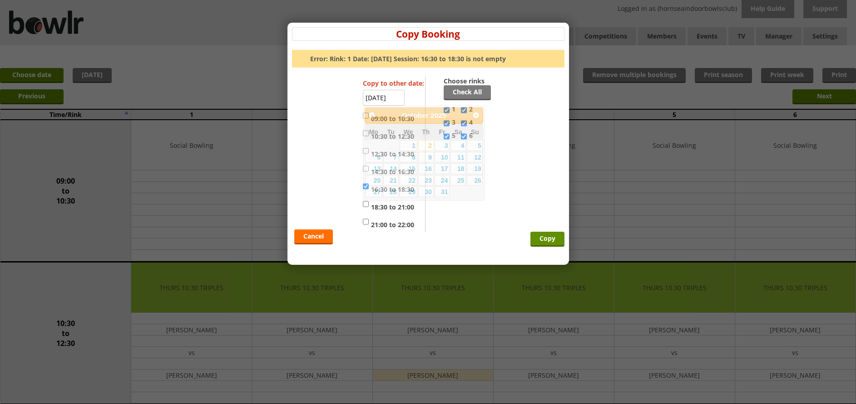
click at [397, 97] on input "[DATE]" at bounding box center [384, 98] width 42 height 16
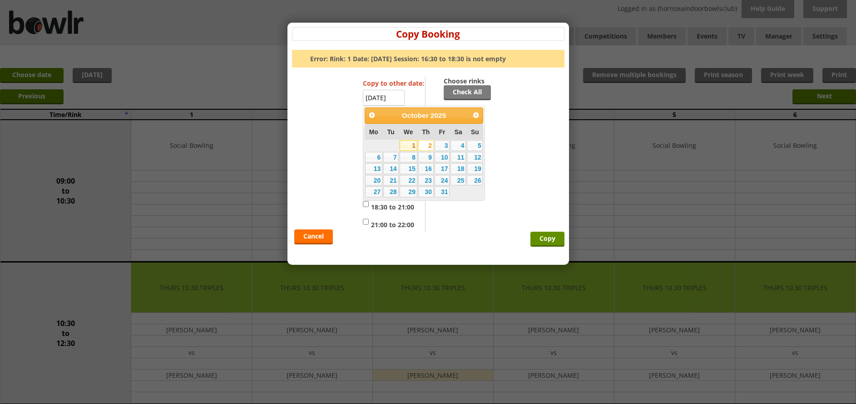
click at [410, 144] on link "1" at bounding box center [408, 145] width 18 height 11
type input "[DATE]"
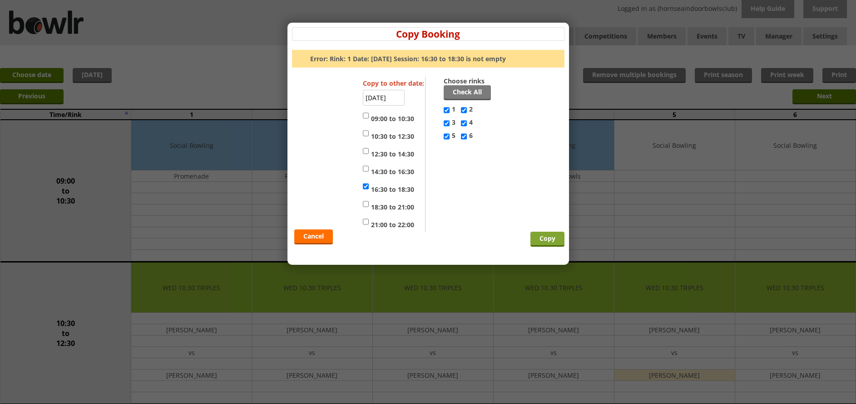
click at [553, 238] on input "Copy" at bounding box center [547, 239] width 34 height 15
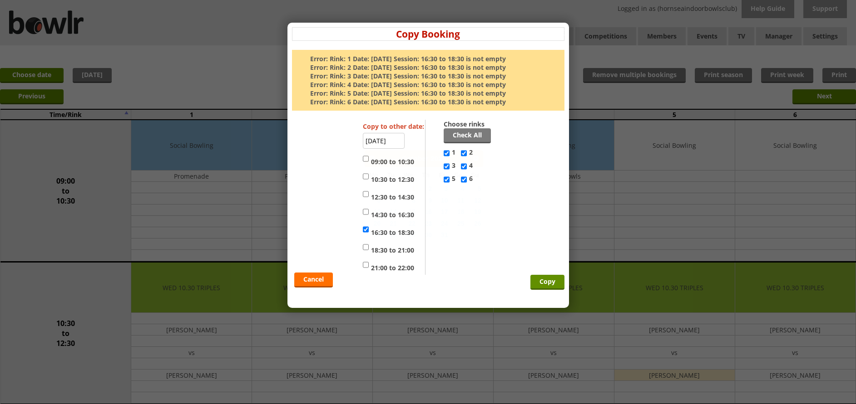
click at [393, 140] on input "01-10-2025" at bounding box center [384, 141] width 42 height 16
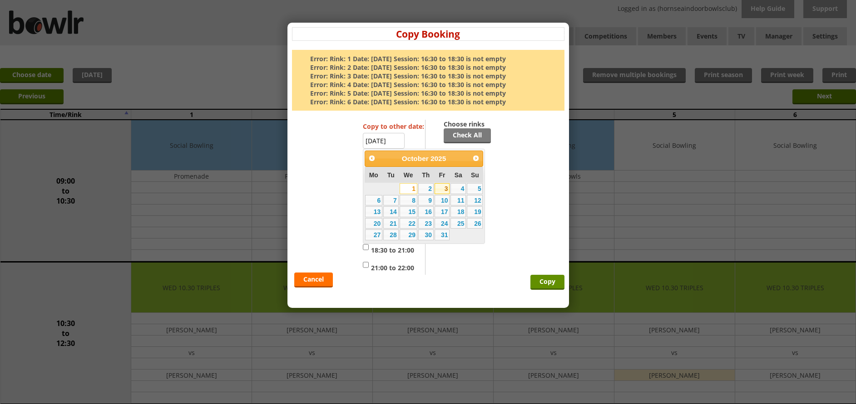
click at [440, 187] on link "3" at bounding box center [441, 188] width 15 height 11
type input "[DATE]"
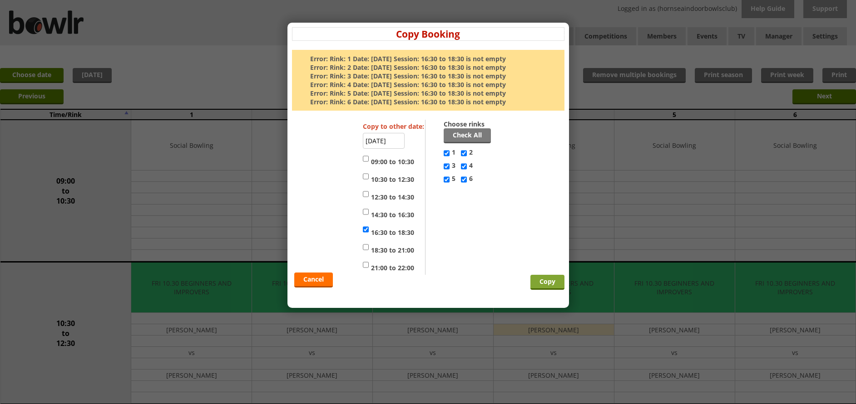
click at [544, 280] on input "Copy" at bounding box center [547, 282] width 34 height 15
click at [391, 141] on input "[DATE]" at bounding box center [384, 141] width 42 height 16
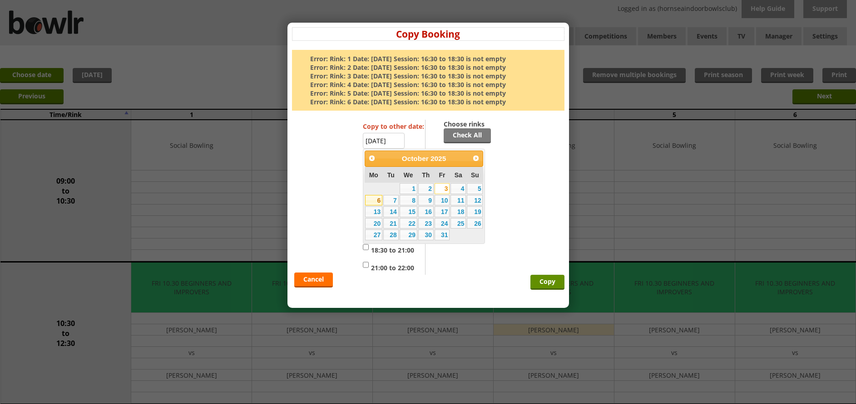
click at [375, 202] on link "6" at bounding box center [373, 200] width 17 height 11
type input "[DATE]"
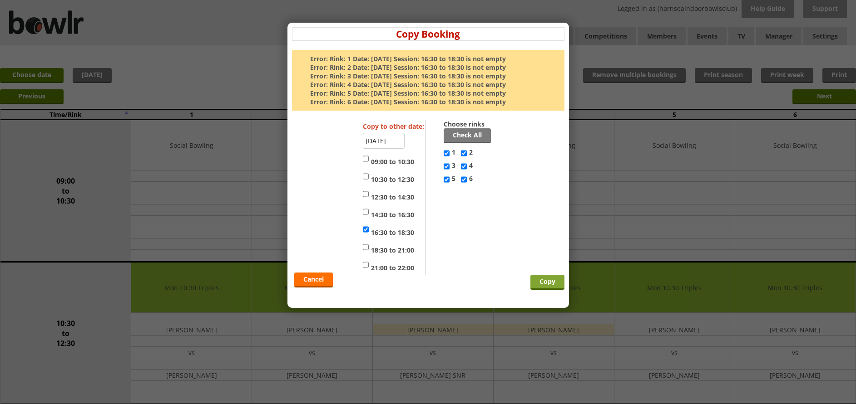
click at [547, 280] on input "Copy" at bounding box center [547, 282] width 34 height 15
click at [394, 140] on input "[DATE]" at bounding box center [384, 141] width 42 height 16
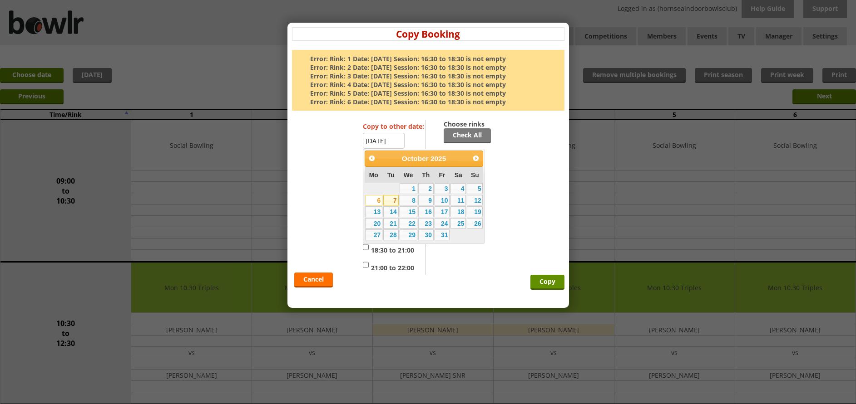
click at [394, 199] on link "7" at bounding box center [390, 200] width 15 height 11
type input "07-10-2025"
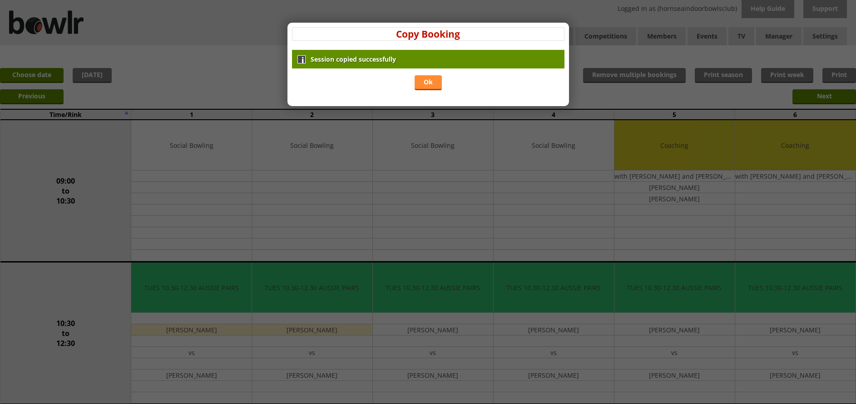
click at [428, 85] on link "Ok" at bounding box center [427, 82] width 27 height 15
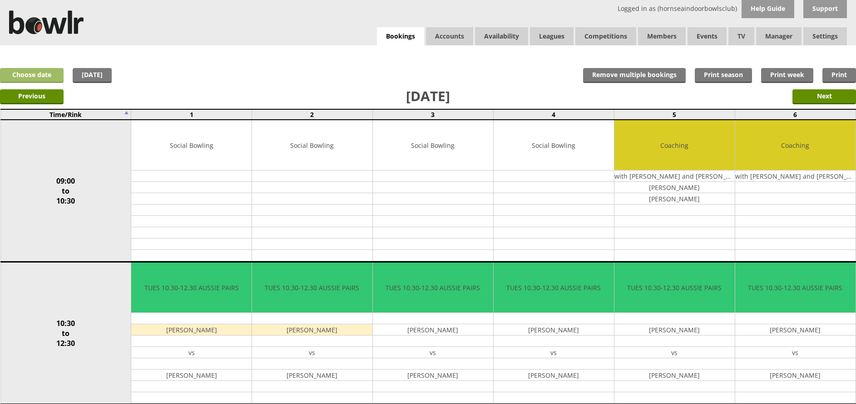
click at [44, 75] on link "Choose date" at bounding box center [32, 75] width 64 height 15
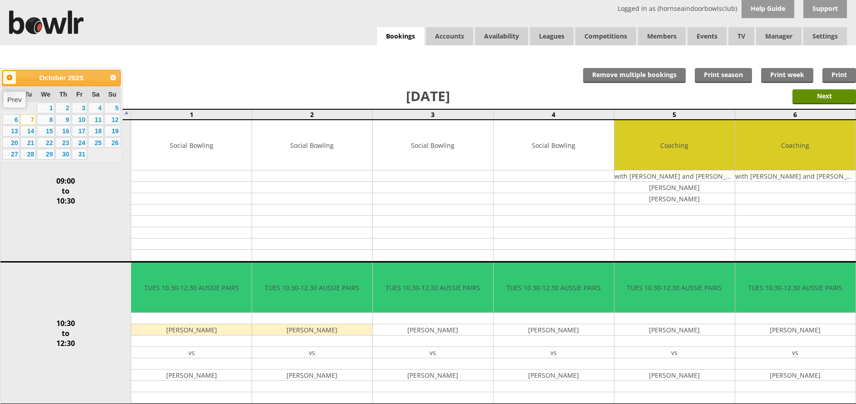
click at [12, 79] on span "Prev" at bounding box center [9, 77] width 7 height 7
click at [303, 60] on div "x Move Booking Move to other date: 02-10-2025 09:00 to 10:30 10:30 to 12:30 12:…" at bounding box center [428, 54] width 856 height 18
